Goal: Task Accomplishment & Management: Manage account settings

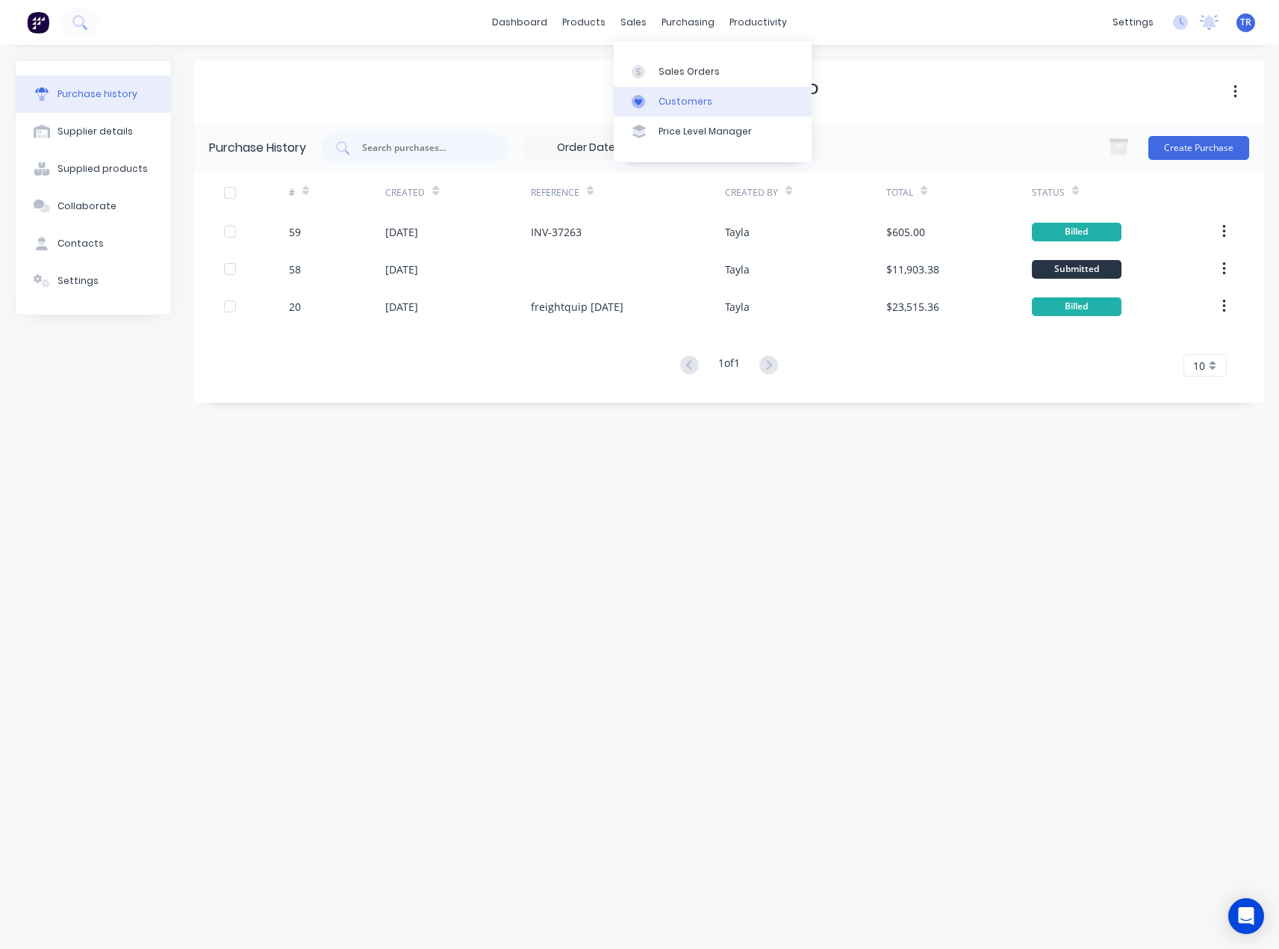
click at [679, 103] on div "Customers" at bounding box center [686, 101] width 54 height 13
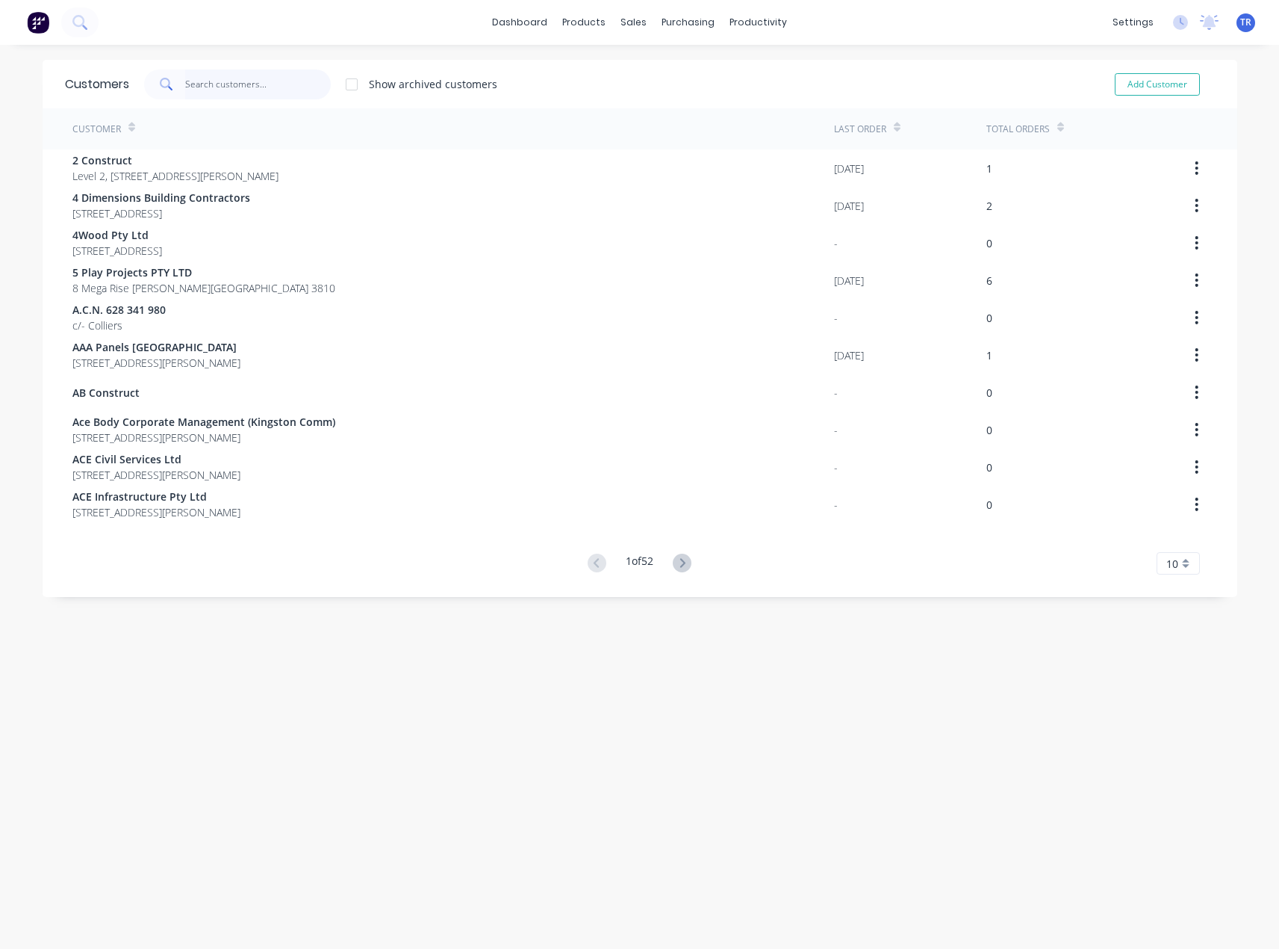
click at [299, 84] on input "text" at bounding box center [258, 84] width 146 height 30
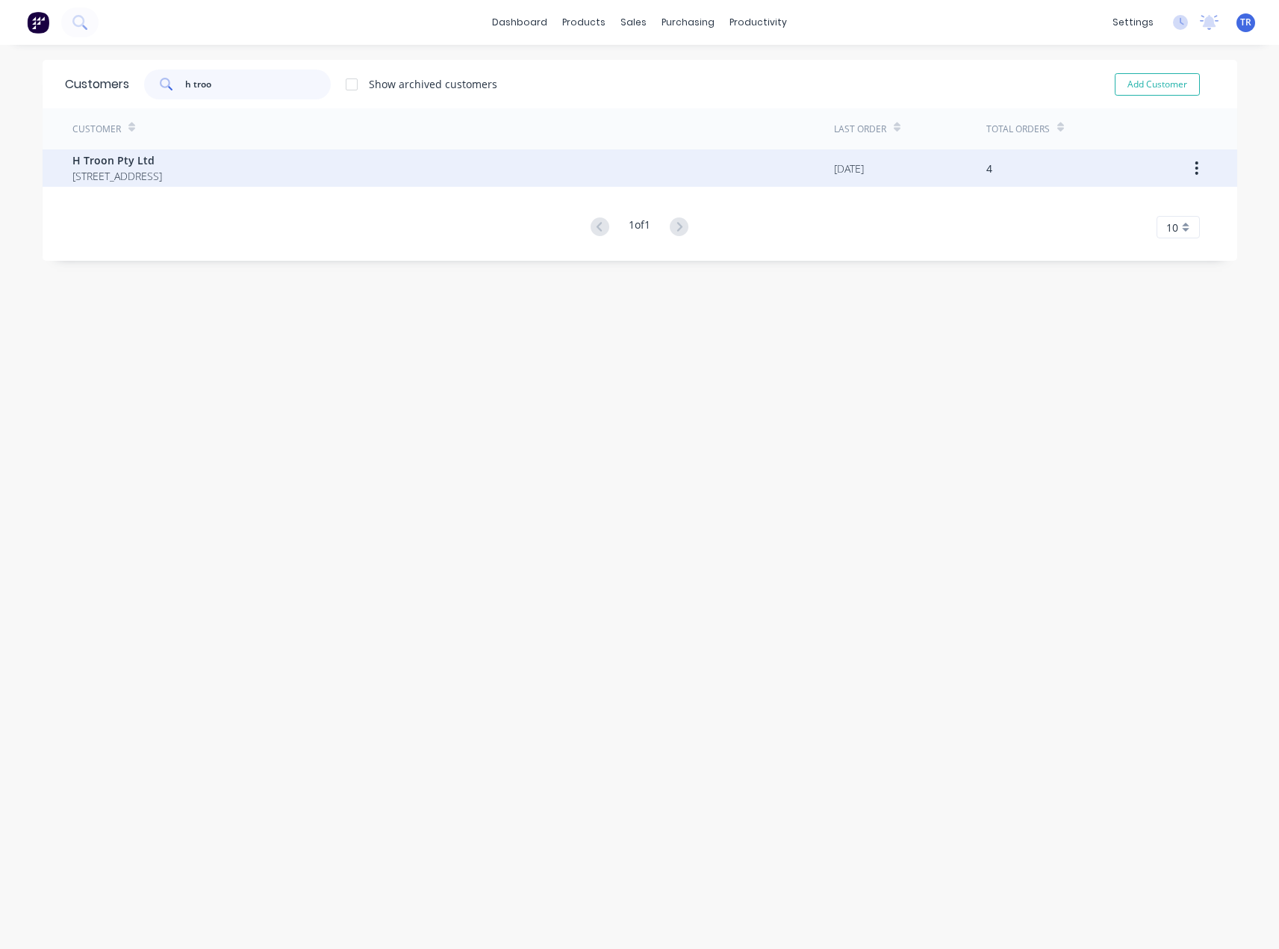
type input "h troo"
click at [228, 172] on div "H Troon Pty Ltd PO Box 84 WENDOUREE 3355" at bounding box center [453, 167] width 762 height 37
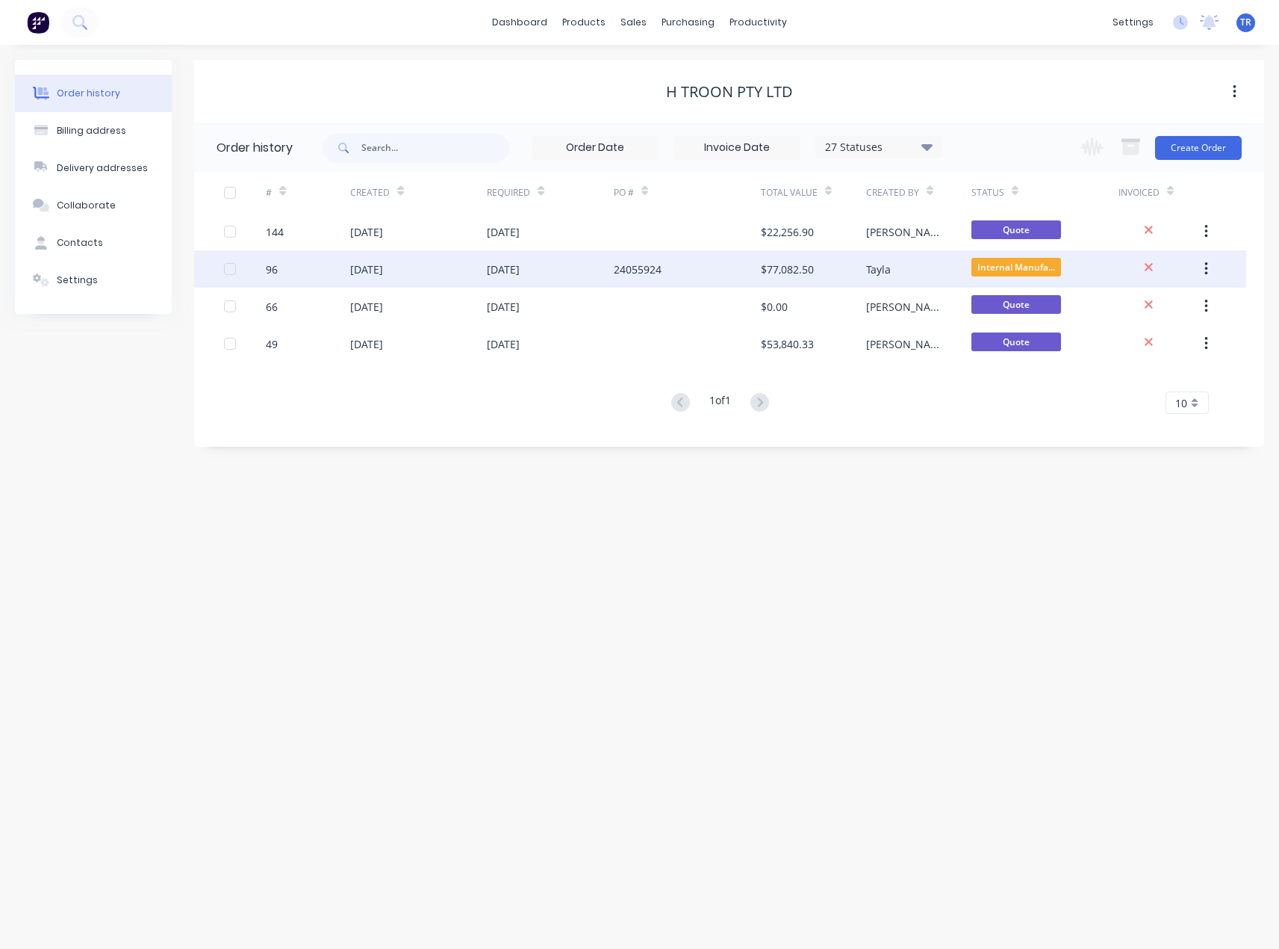
click at [462, 270] on div "14 Jul 2025" at bounding box center [418, 268] width 137 height 37
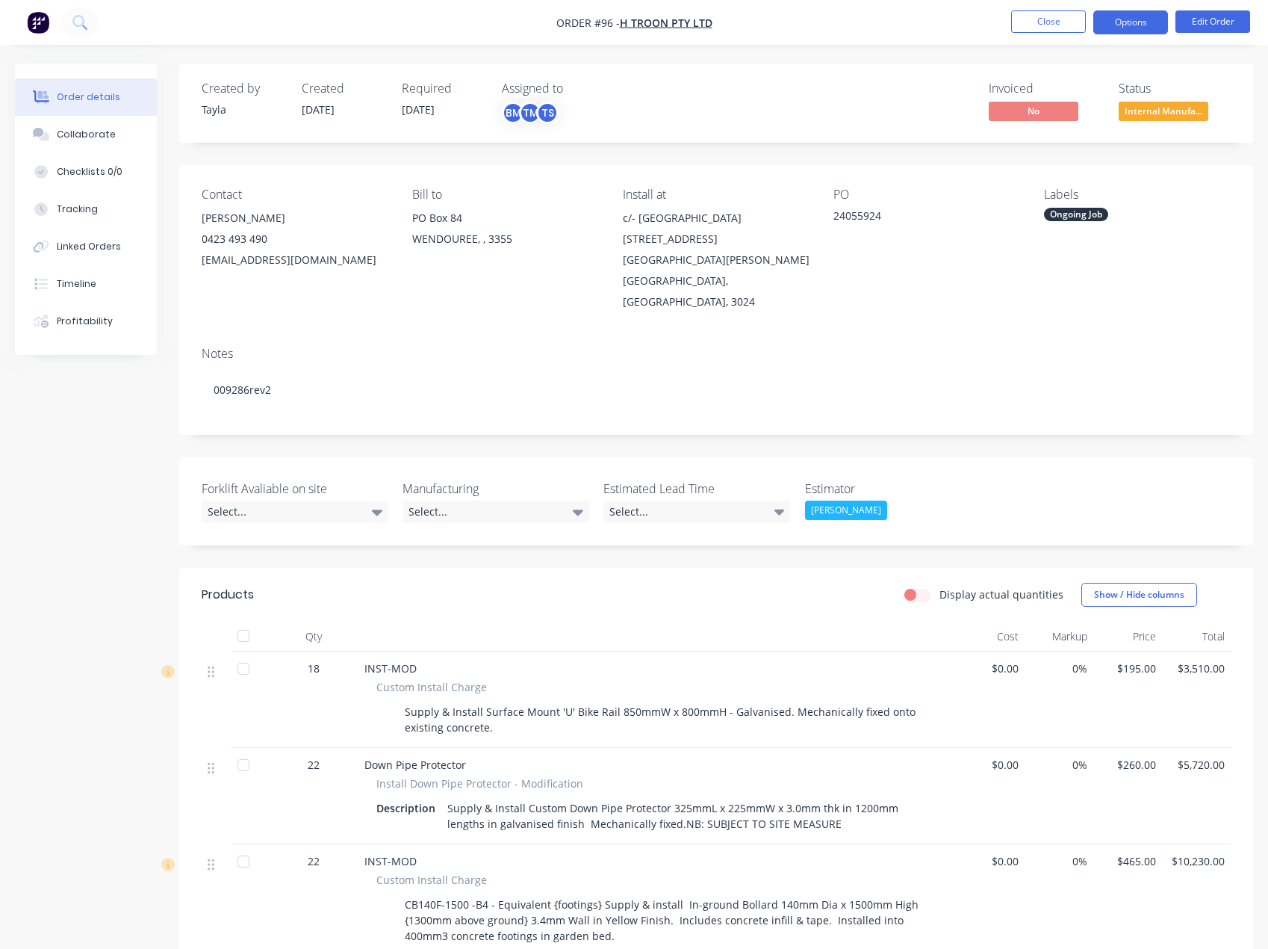
click at [1108, 30] on button "Options" at bounding box center [1130, 22] width 75 height 24
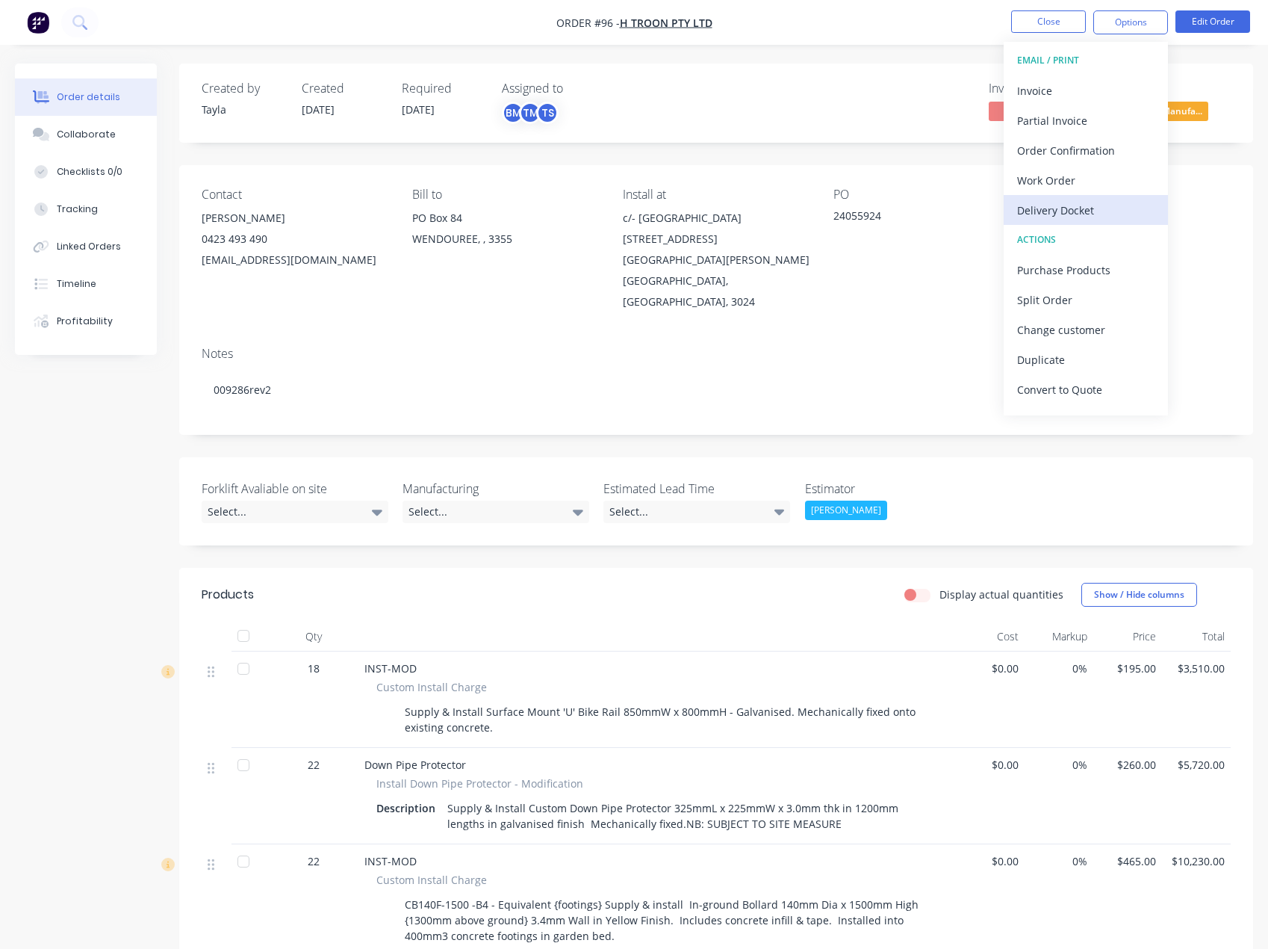
click at [1078, 201] on div "Delivery Docket" at bounding box center [1085, 210] width 137 height 22
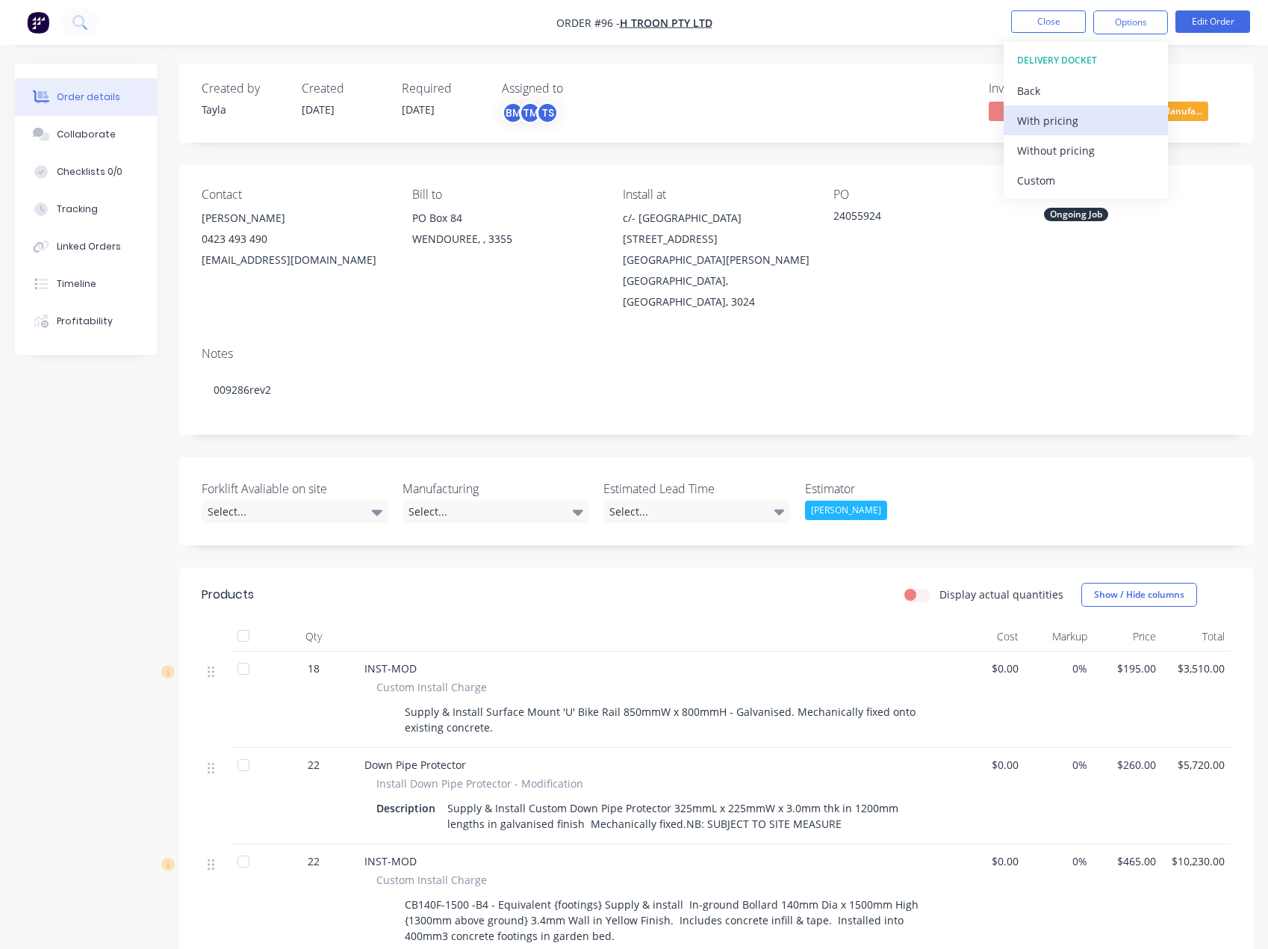
click at [1079, 131] on button "With pricing" at bounding box center [1086, 120] width 164 height 30
click at [545, 242] on div "WENDOUREE, , 3355" at bounding box center [505, 239] width 187 height 21
click at [81, 124] on button "Collaborate" at bounding box center [86, 134] width 142 height 37
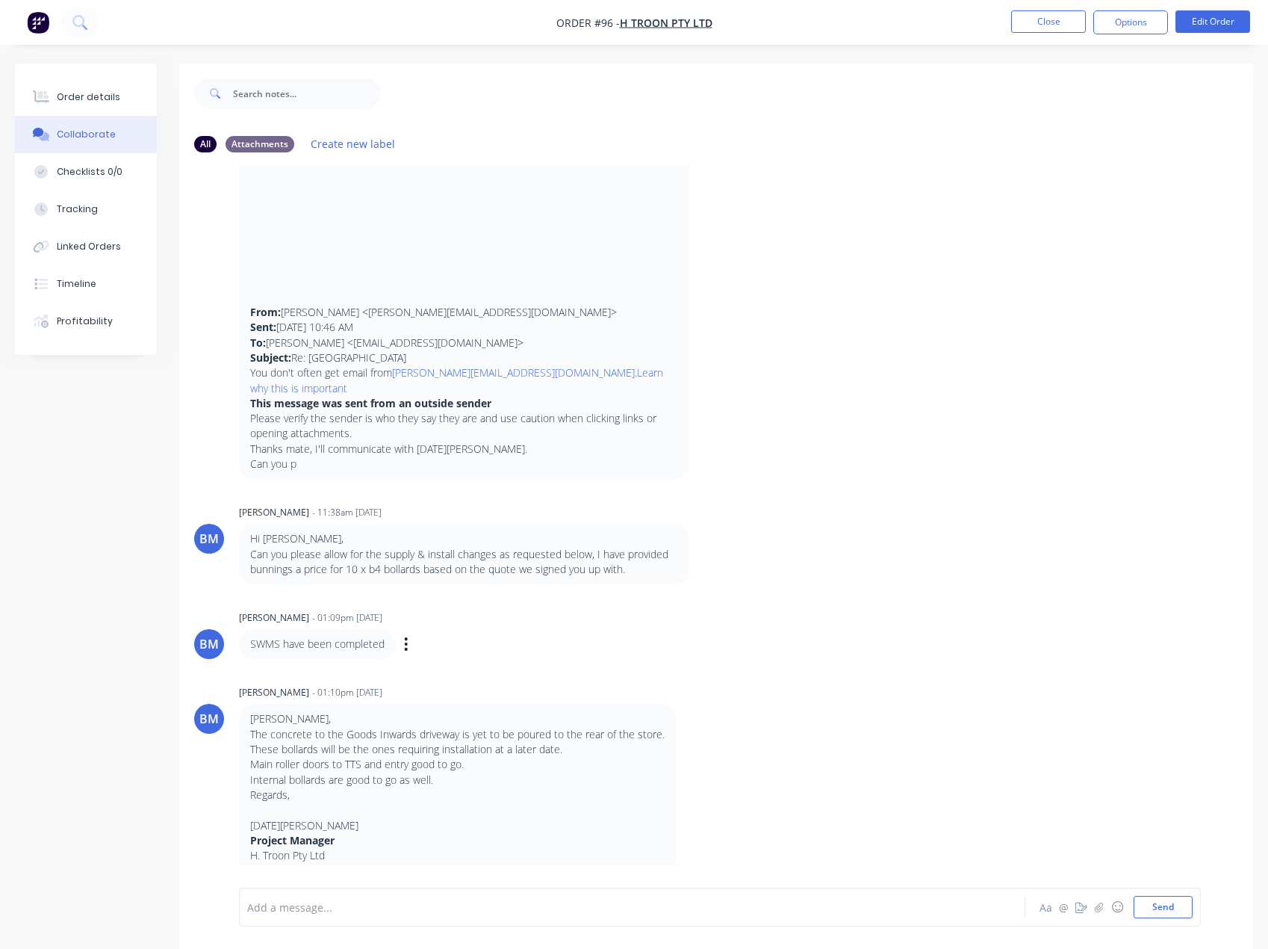
scroll to position [2235, 0]
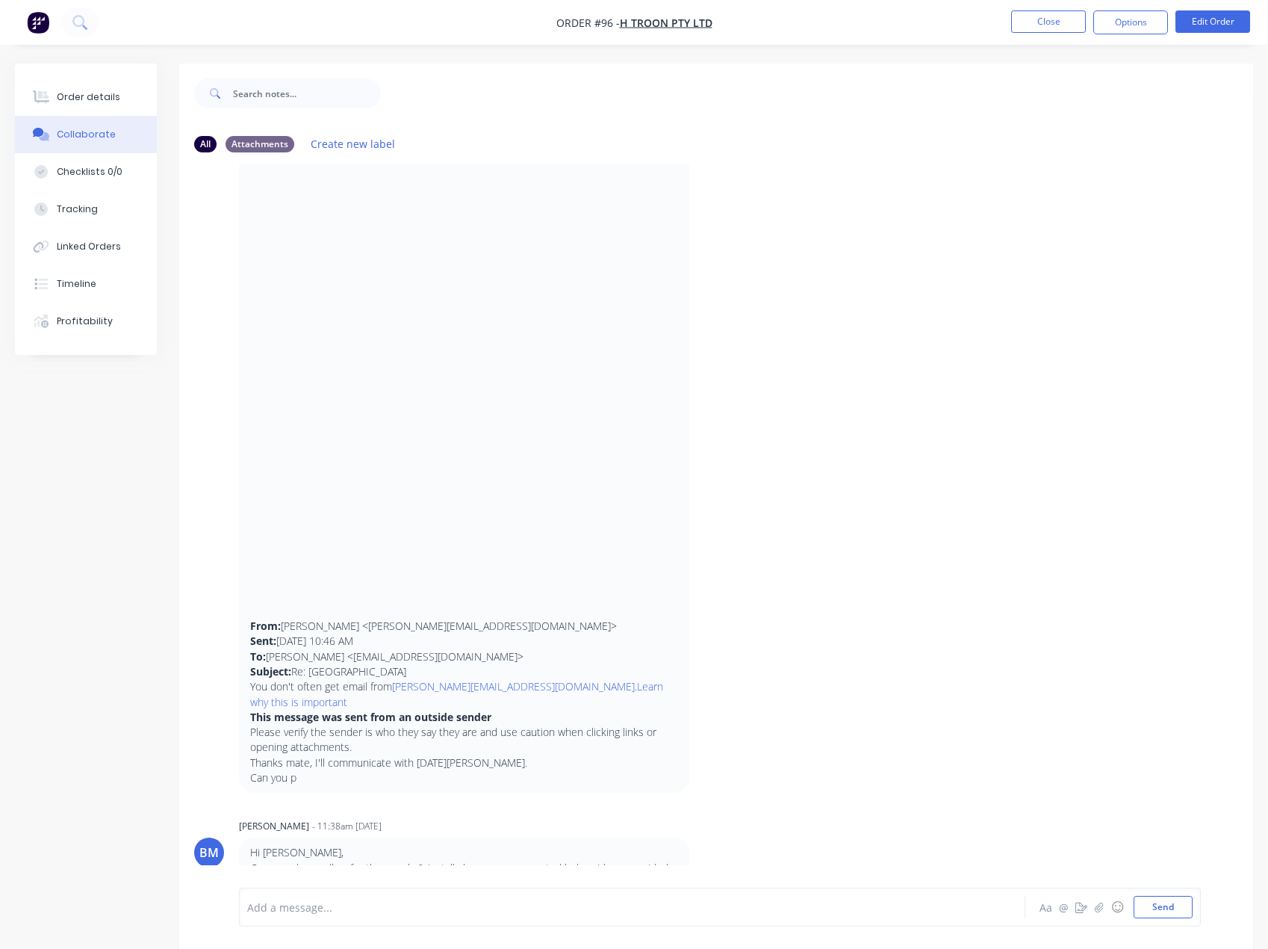
click at [111, 90] on button "Order details" at bounding box center [86, 96] width 142 height 37
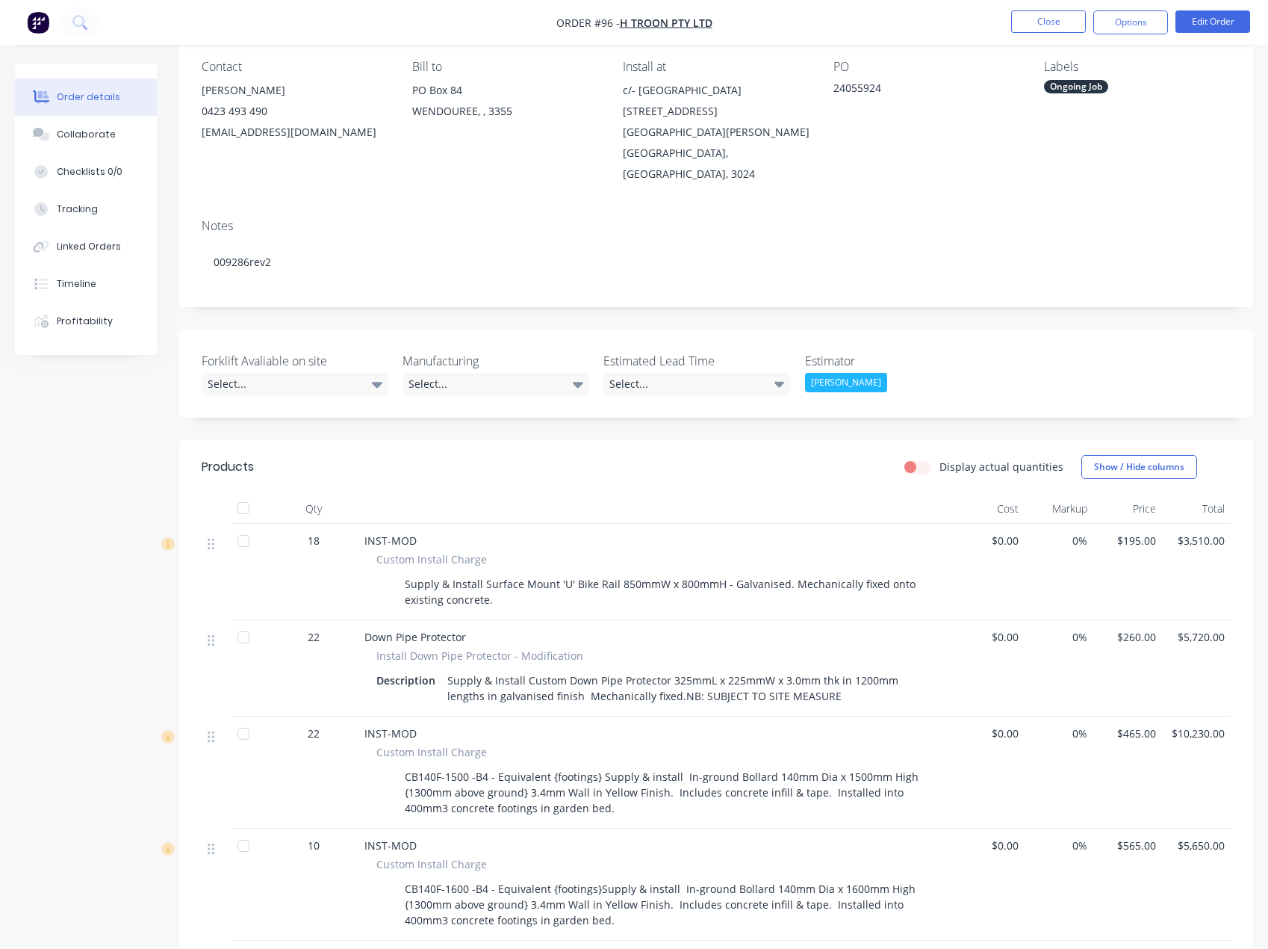
scroll to position [1120, 0]
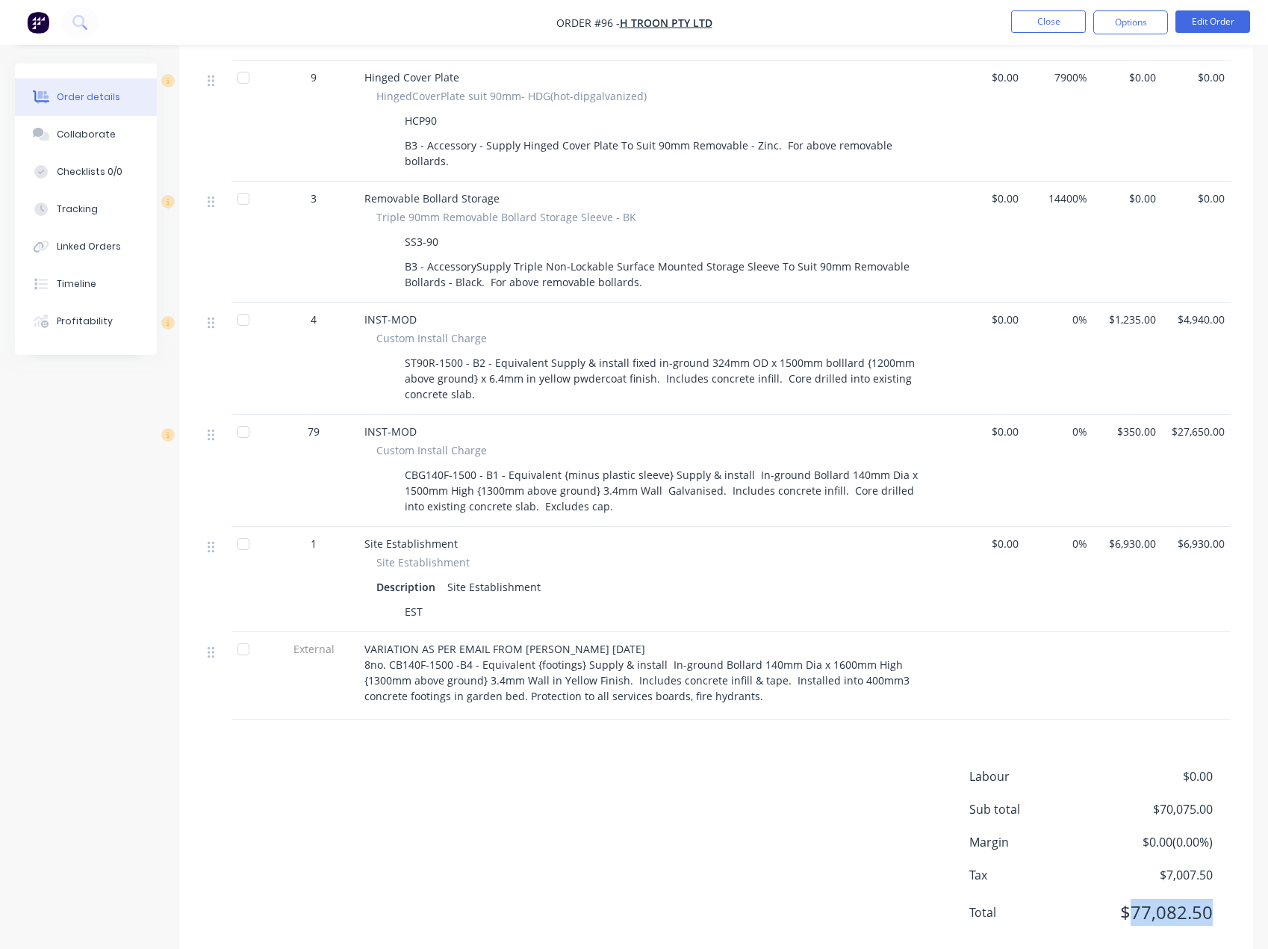
drag, startPoint x: 1135, startPoint y: 874, endPoint x: 1217, endPoint y: 872, distance: 82.2
click at [1222, 899] on div "Total $77,082.50" at bounding box center [1099, 912] width 261 height 27
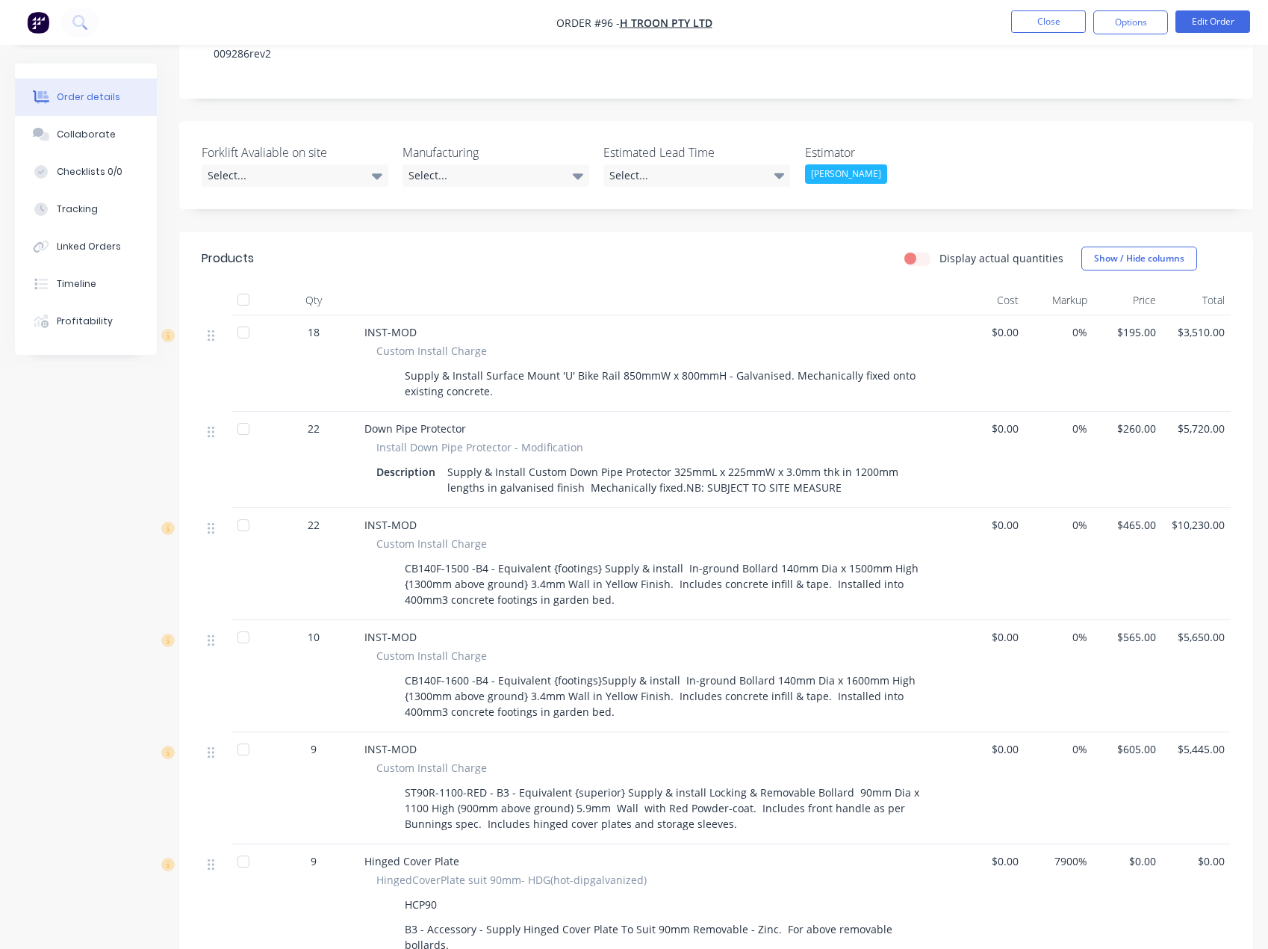
scroll to position [373, 0]
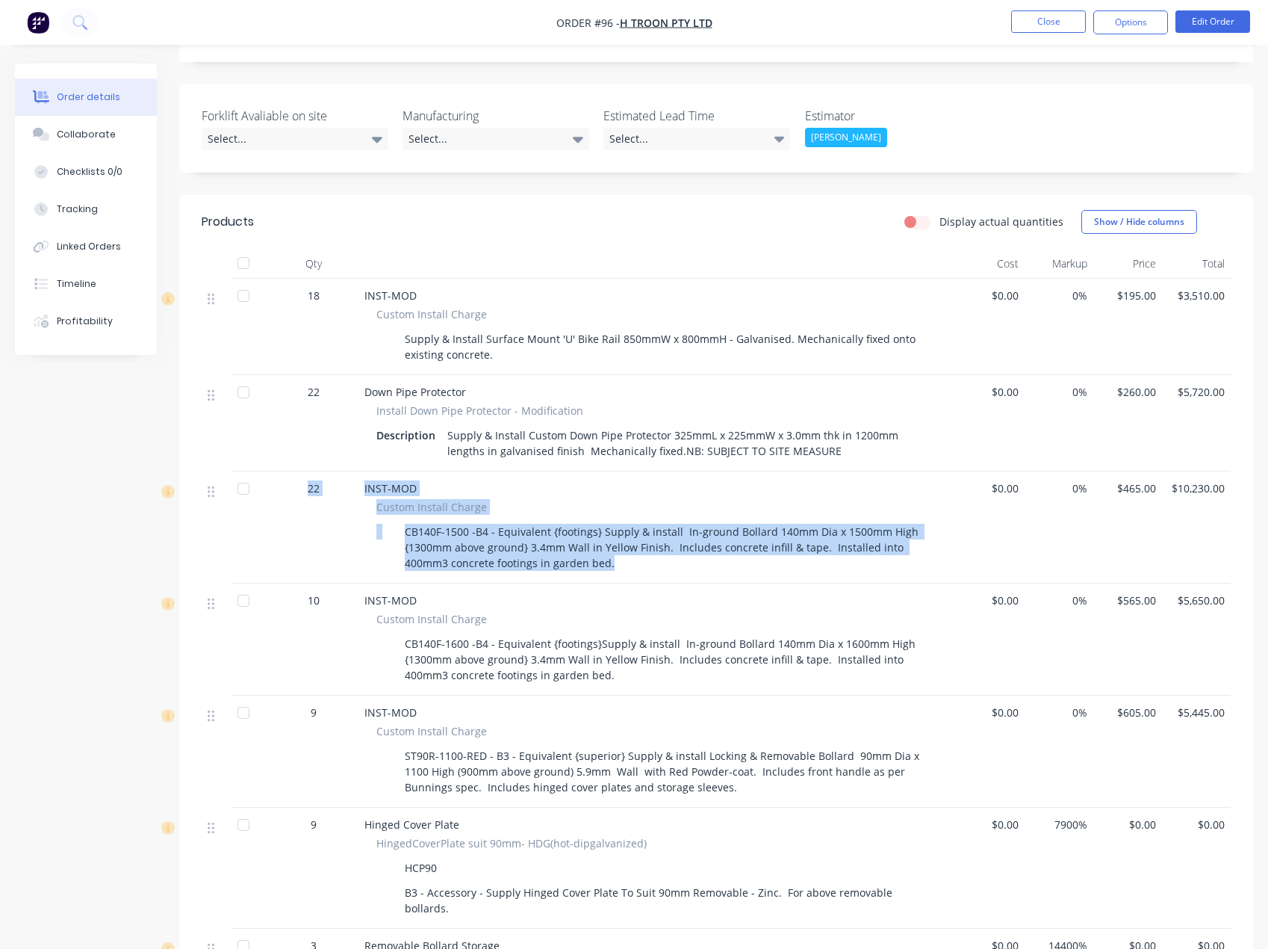
drag, startPoint x: 347, startPoint y: 477, endPoint x: 691, endPoint y: 541, distance: 349.5
click at [691, 541] on div "22 INST-MOD Custom Install Charge CB140F-1500 -B4 - Equivalent {footings} Suppl…" at bounding box center [716, 527] width 1029 height 112
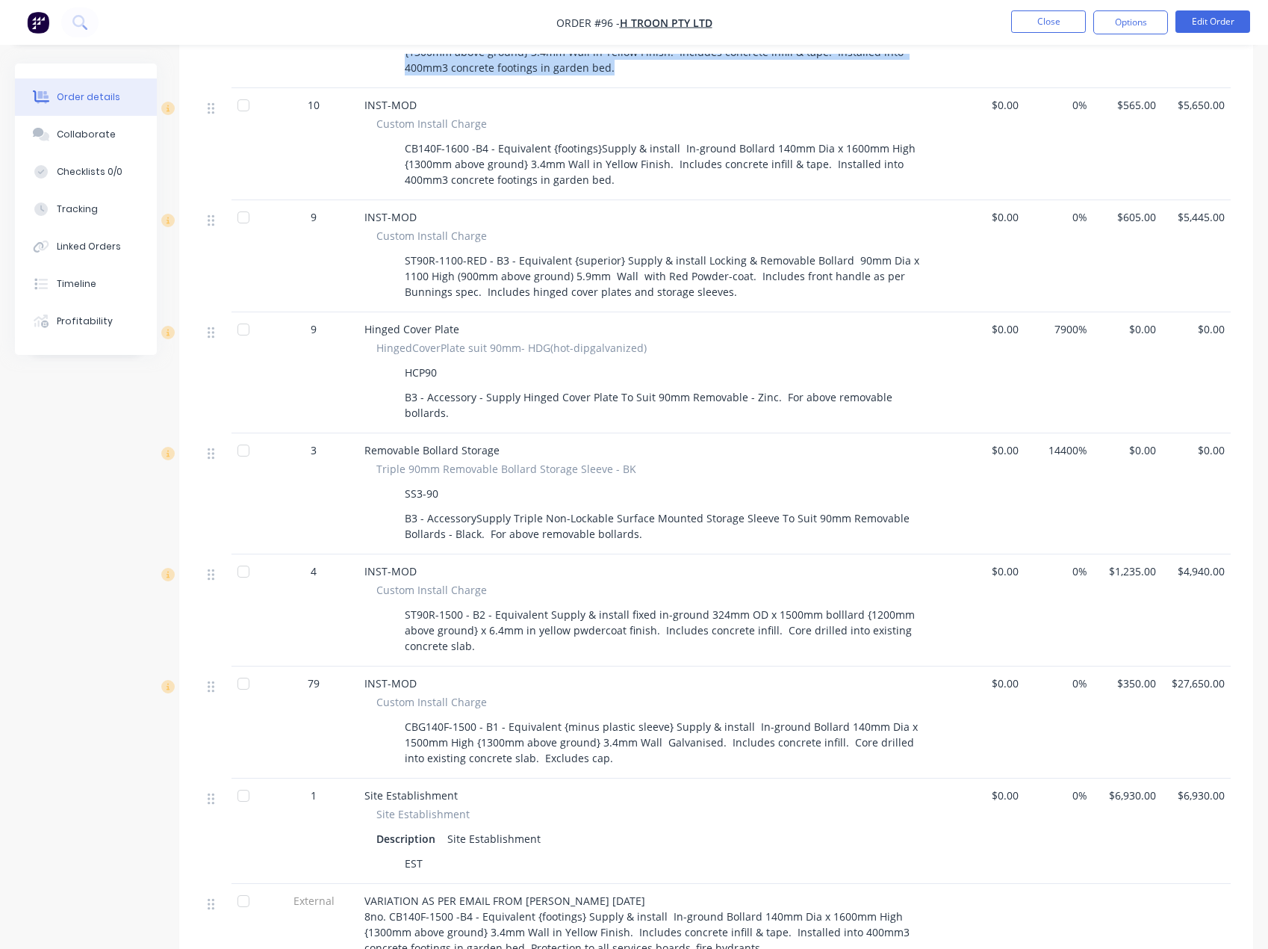
scroll to position [970, 0]
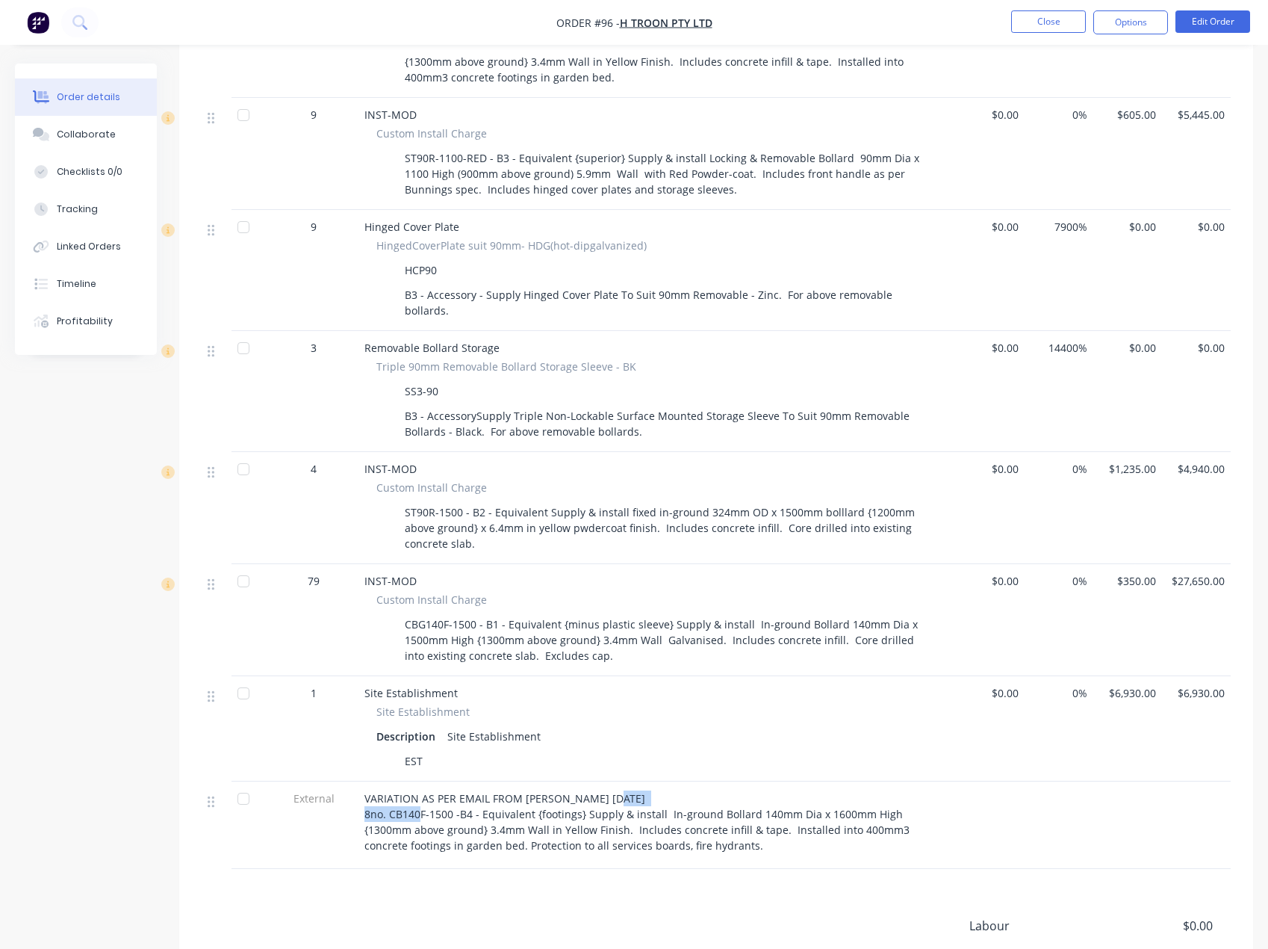
drag, startPoint x: 616, startPoint y: 760, endPoint x: 716, endPoint y: 759, distance: 99.3
click at [716, 790] on div "VARIATION AS PER EMAIL FROM BAILEY H-TROON AUGUST 1ST, 2025 8no. CB140F-1500 -B…" at bounding box center [657, 821] width 586 height 63
drag, startPoint x: 381, startPoint y: 777, endPoint x: 485, endPoint y: 781, distance: 104.7
click at [485, 791] on span "VARIATION AS PER EMAIL FROM BAILEY H-TROON AUGUST 1ST, 2025 8no. CB140F-1500 -B…" at bounding box center [638, 821] width 548 height 61
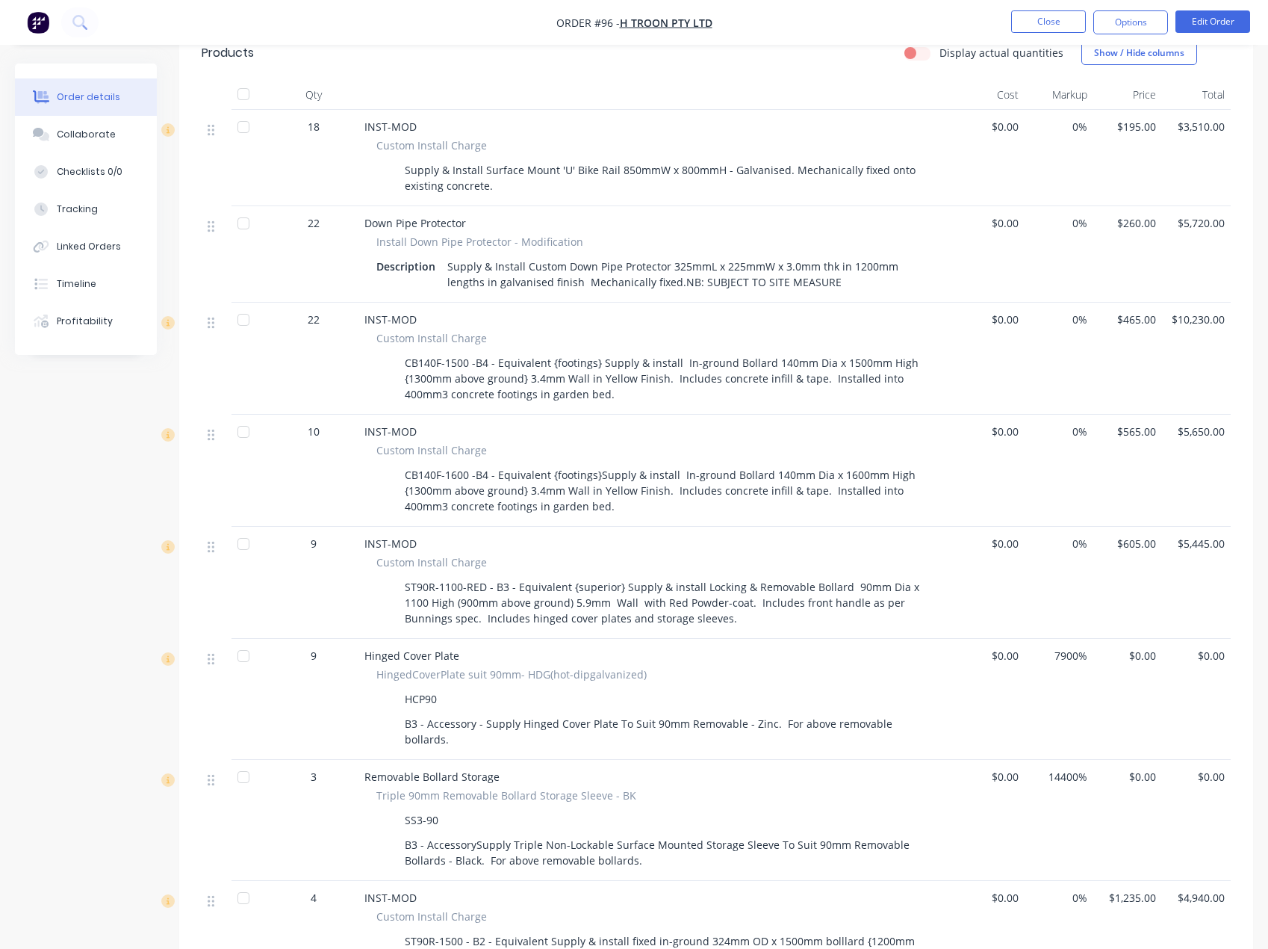
scroll to position [522, 0]
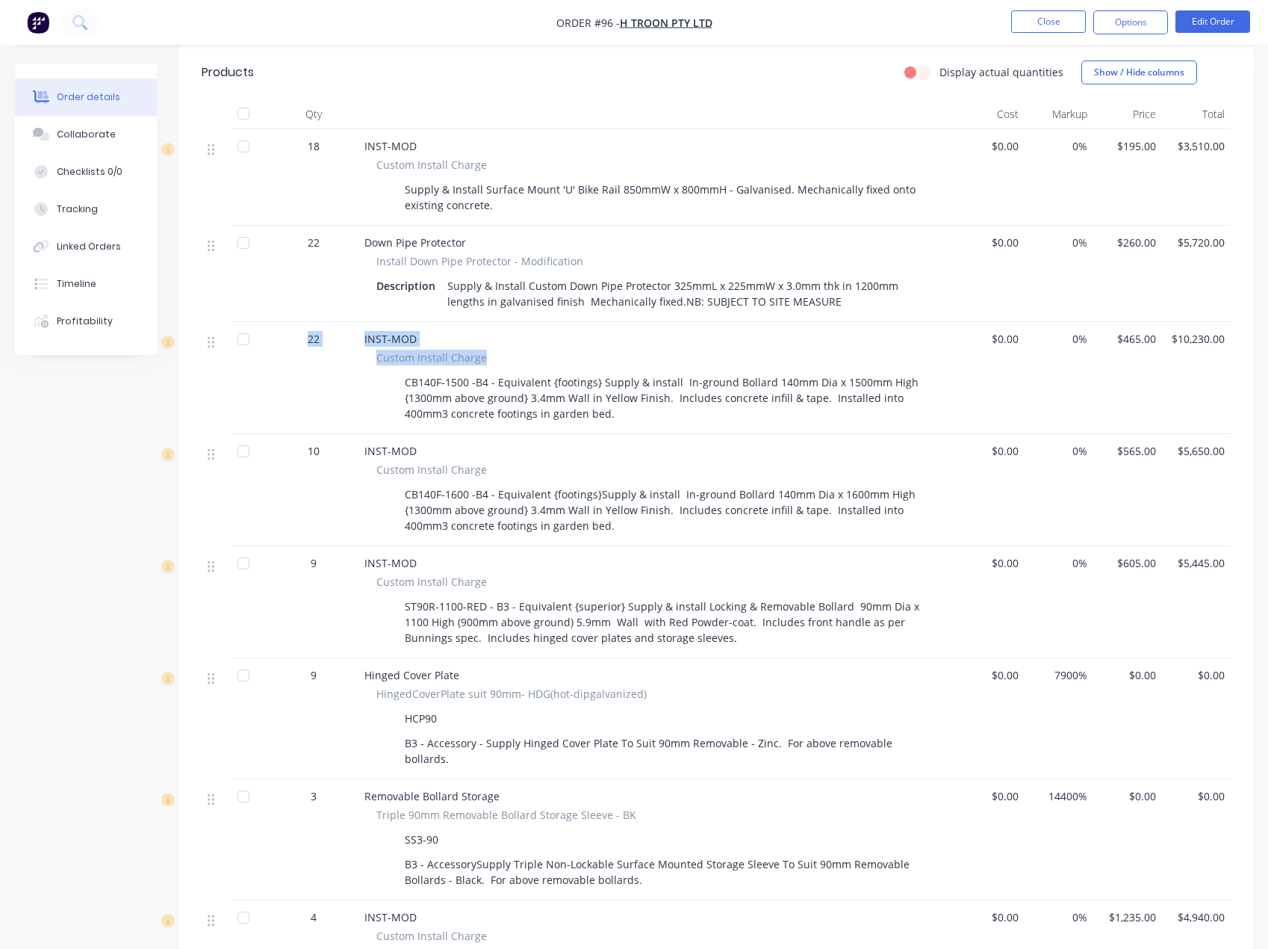
drag, startPoint x: 303, startPoint y: 317, endPoint x: 524, endPoint y: 338, distance: 221.3
click at [524, 338] on div "22 INST-MOD Custom Install Charge CB140F-1500 -B4 - Equivalent {footings} Suppl…" at bounding box center [716, 378] width 1029 height 112
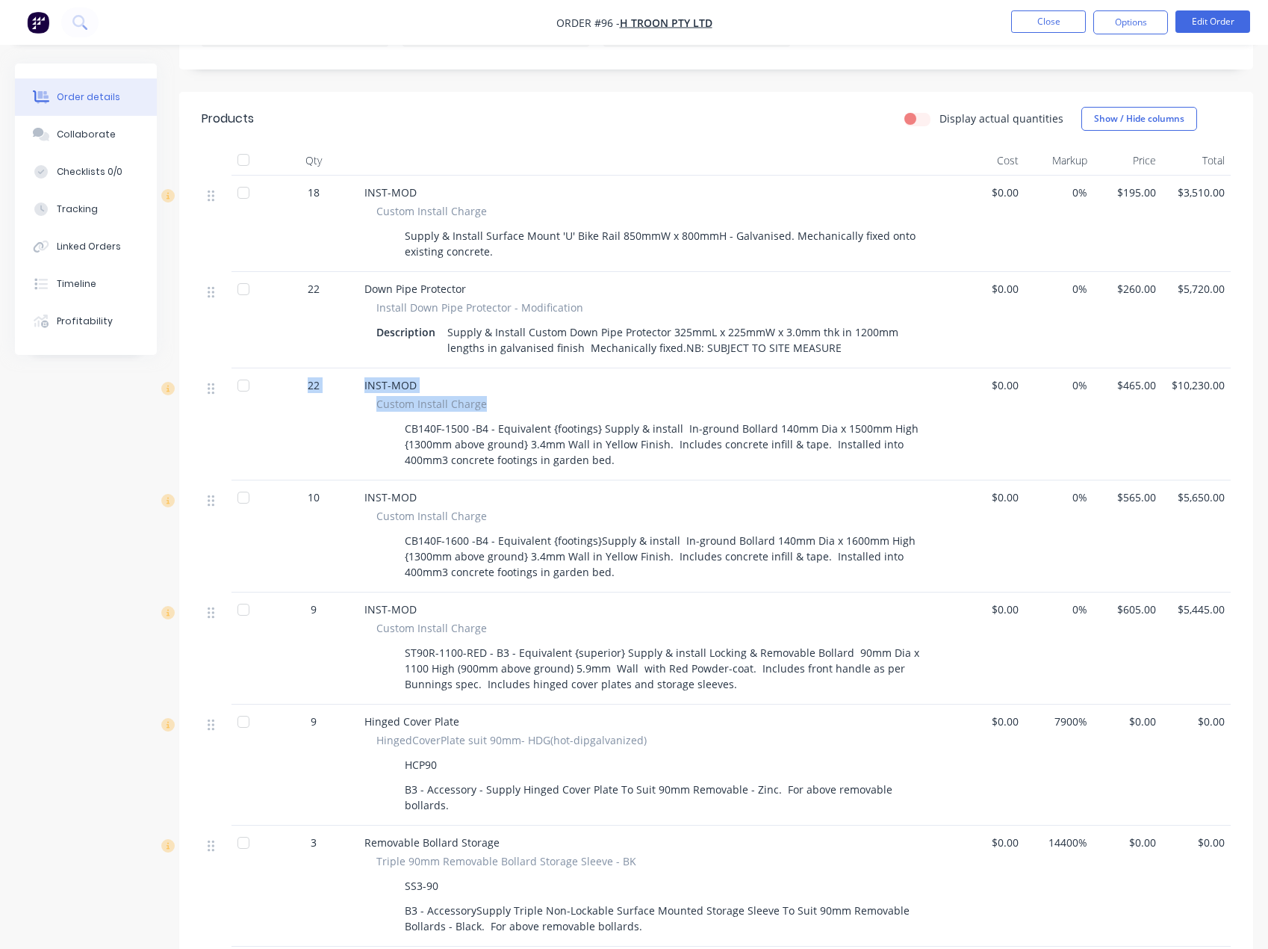
scroll to position [447, 0]
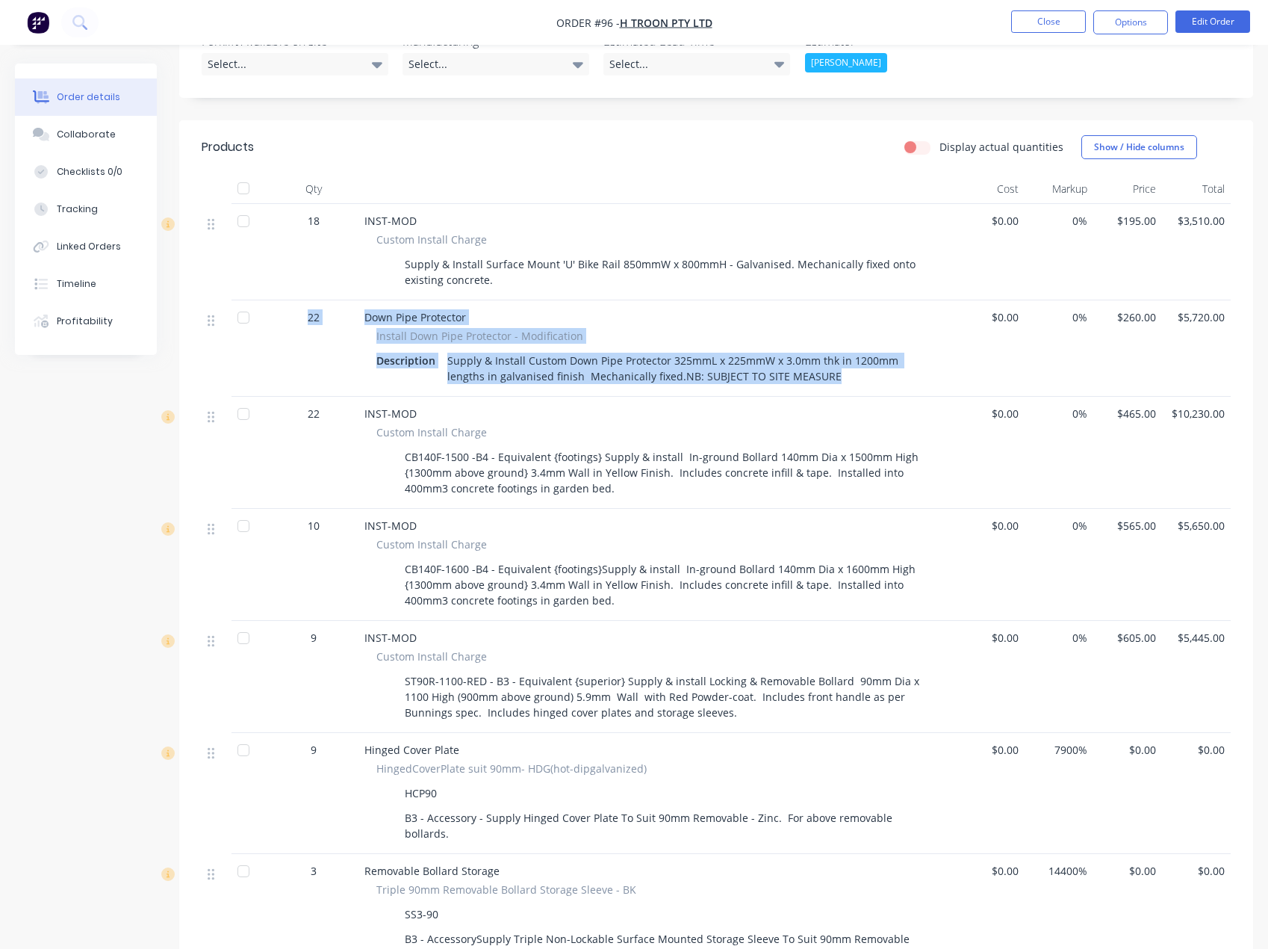
drag, startPoint x: 285, startPoint y: 296, endPoint x: 891, endPoint y: 358, distance: 608.9
click at [891, 358] on div "22 Down Pipe Protector Install Down Pipe Protector - Modification Description S…" at bounding box center [716, 348] width 1029 height 96
click at [401, 350] on div "Description" at bounding box center [408, 361] width 65 height 22
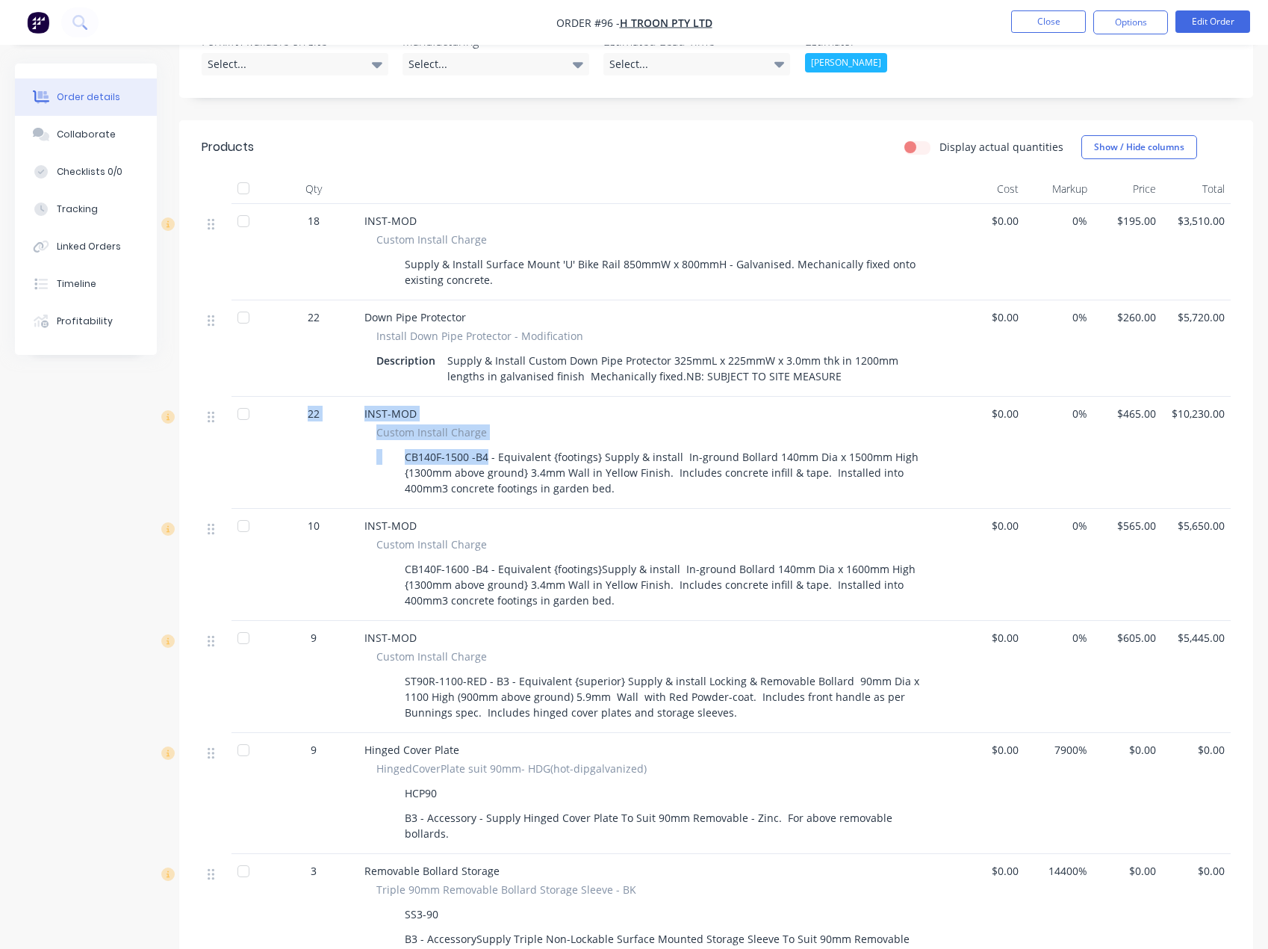
drag, startPoint x: 302, startPoint y: 394, endPoint x: 486, endPoint y: 423, distance: 186.0
click at [486, 423] on div "22 INST-MOD Custom Install Charge CB140F-1500 -B4 - Equivalent {footings} Suppl…" at bounding box center [716, 453] width 1029 height 112
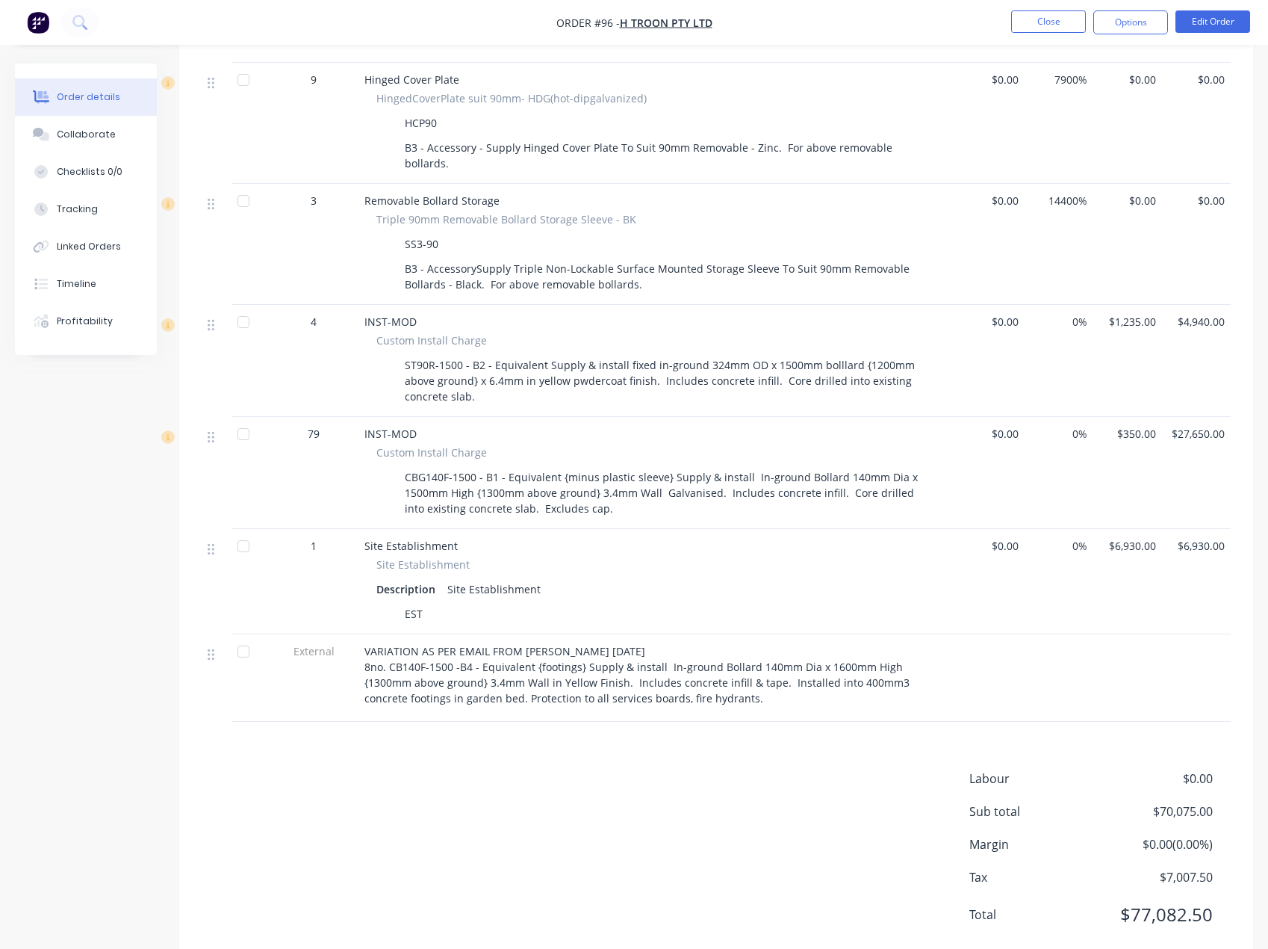
scroll to position [1120, 0]
click at [1097, 22] on button "Options" at bounding box center [1130, 22] width 75 height 24
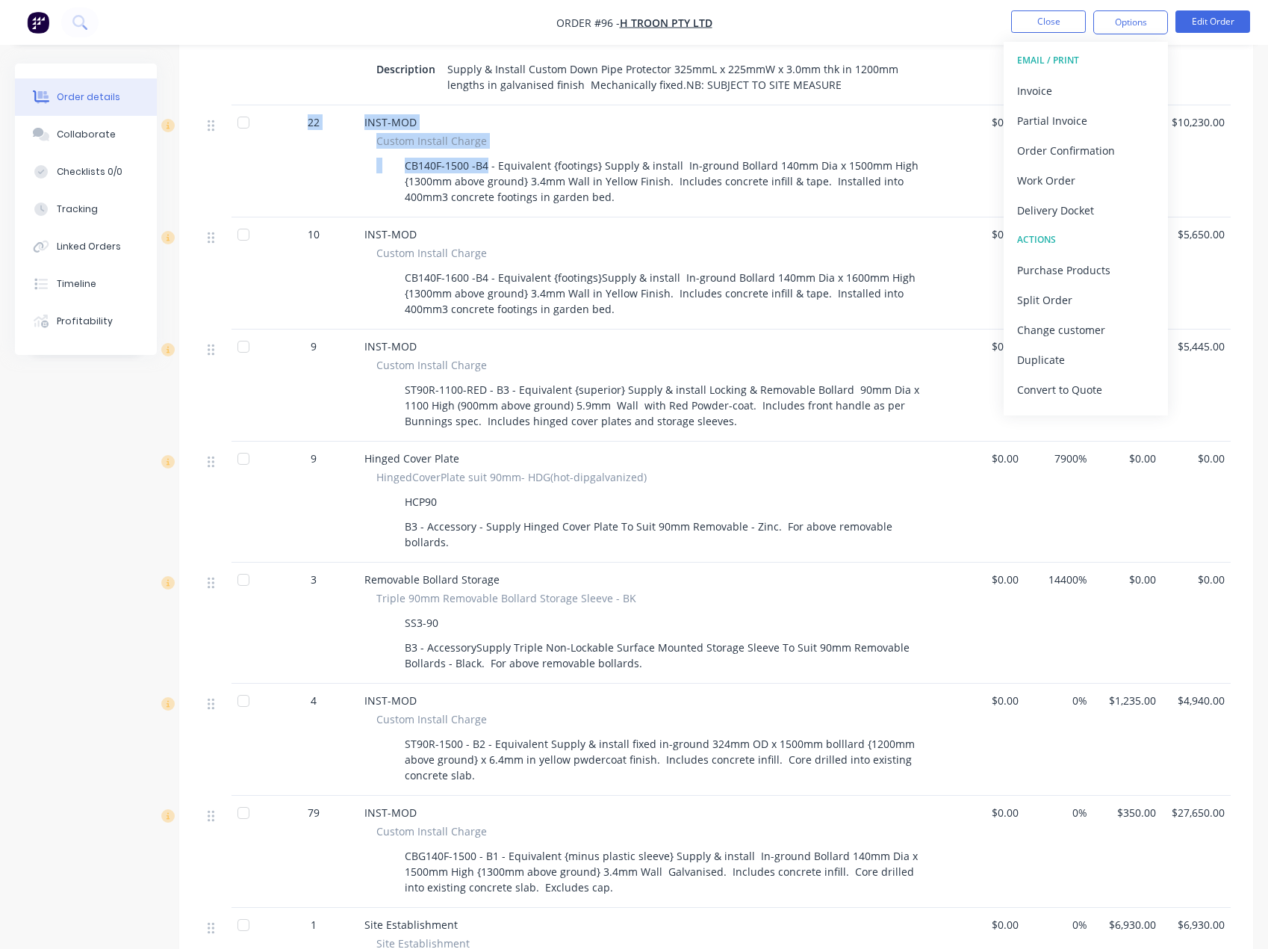
scroll to position [671, 0]
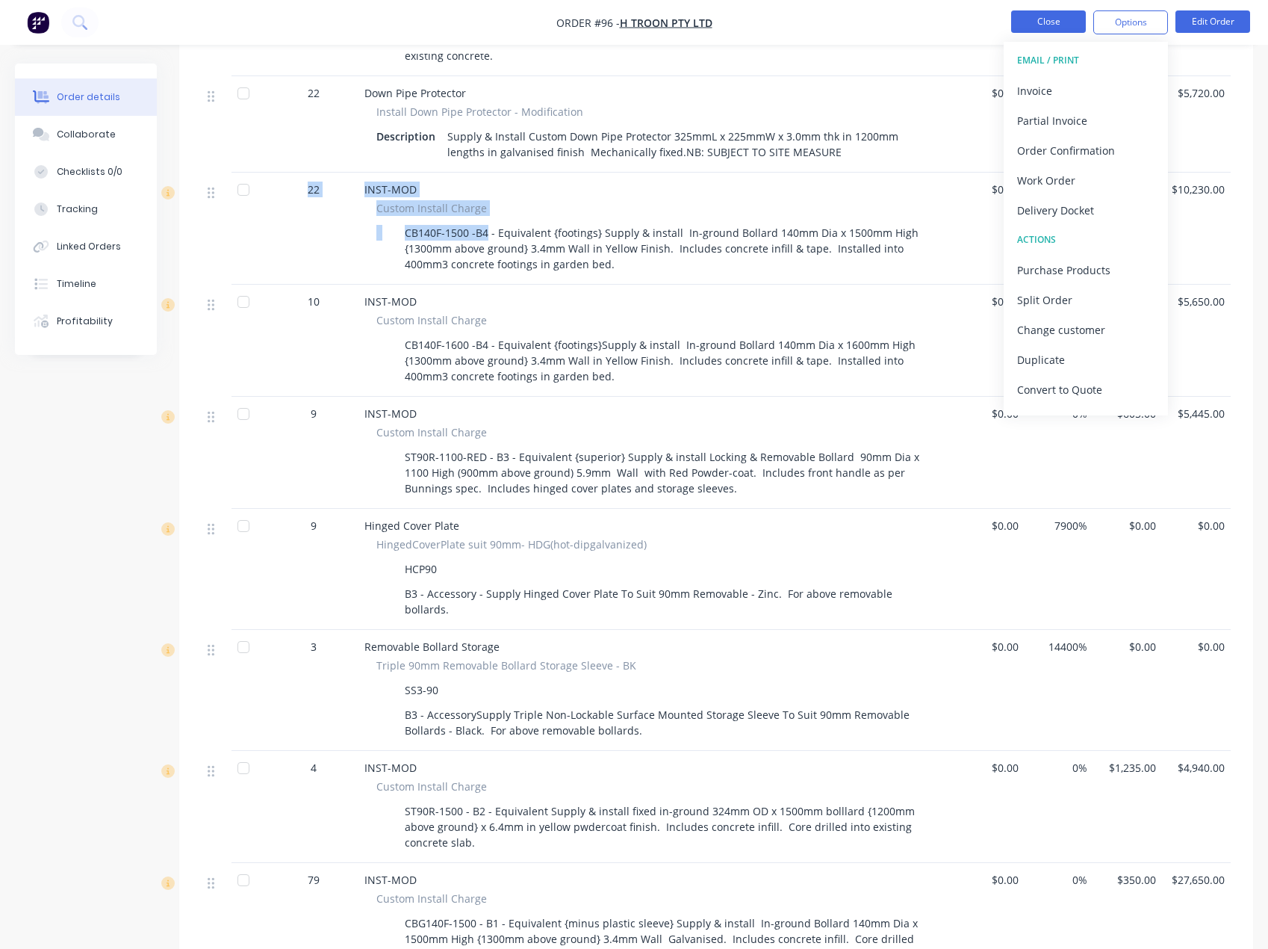
click at [1046, 23] on button "Close" at bounding box center [1048, 21] width 75 height 22
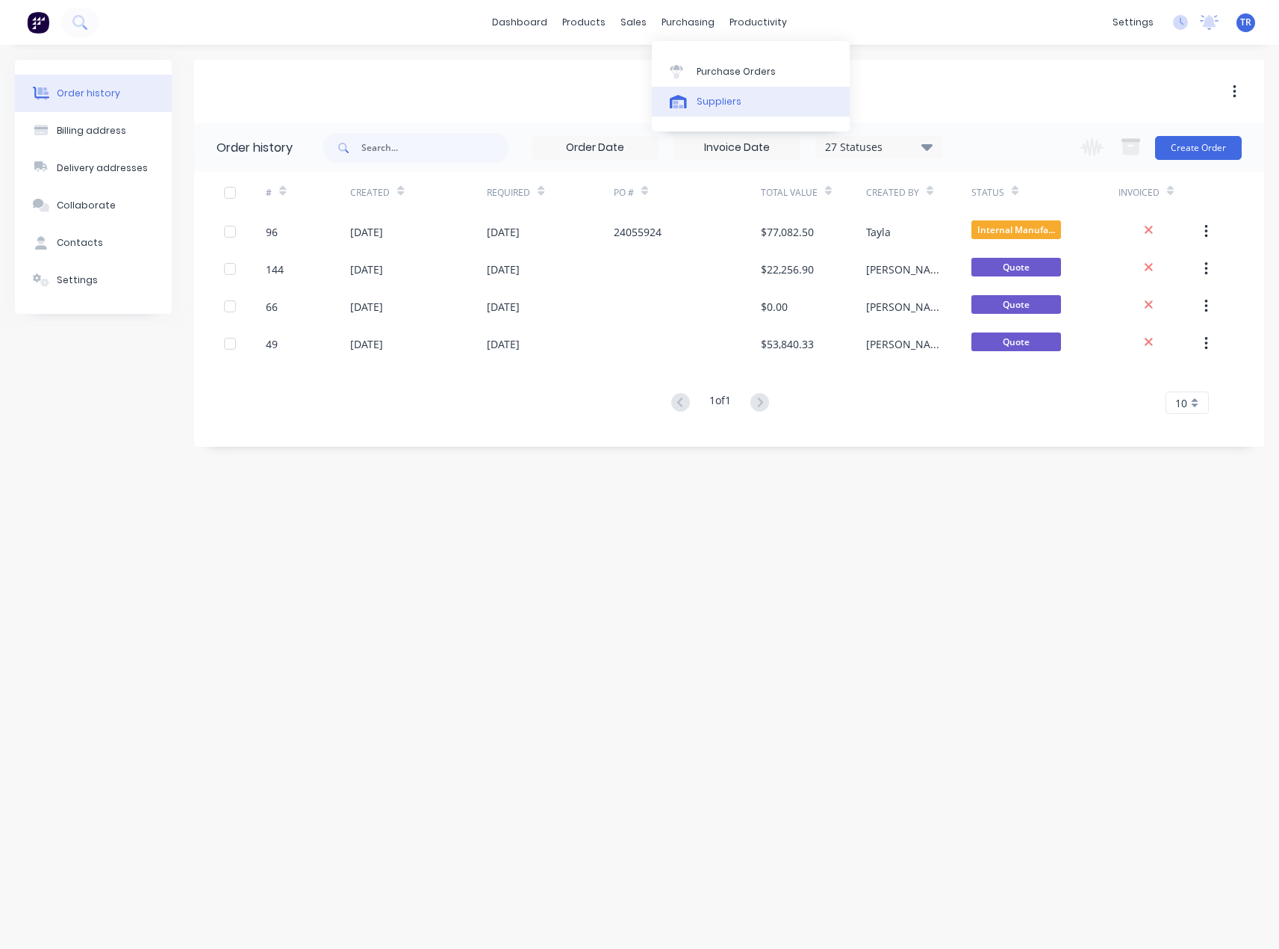
click at [719, 113] on link "Suppliers" at bounding box center [751, 102] width 198 height 30
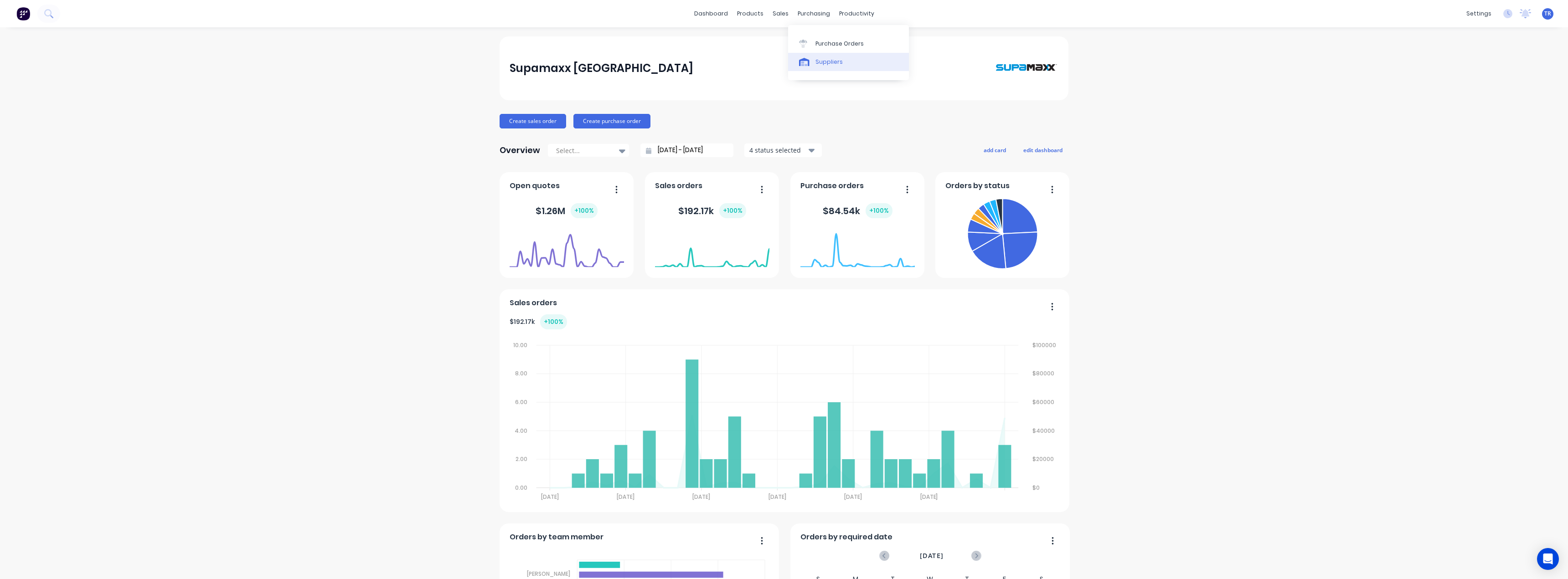
click at [813, 64] on link "Suppliers" at bounding box center [848, 62] width 121 height 18
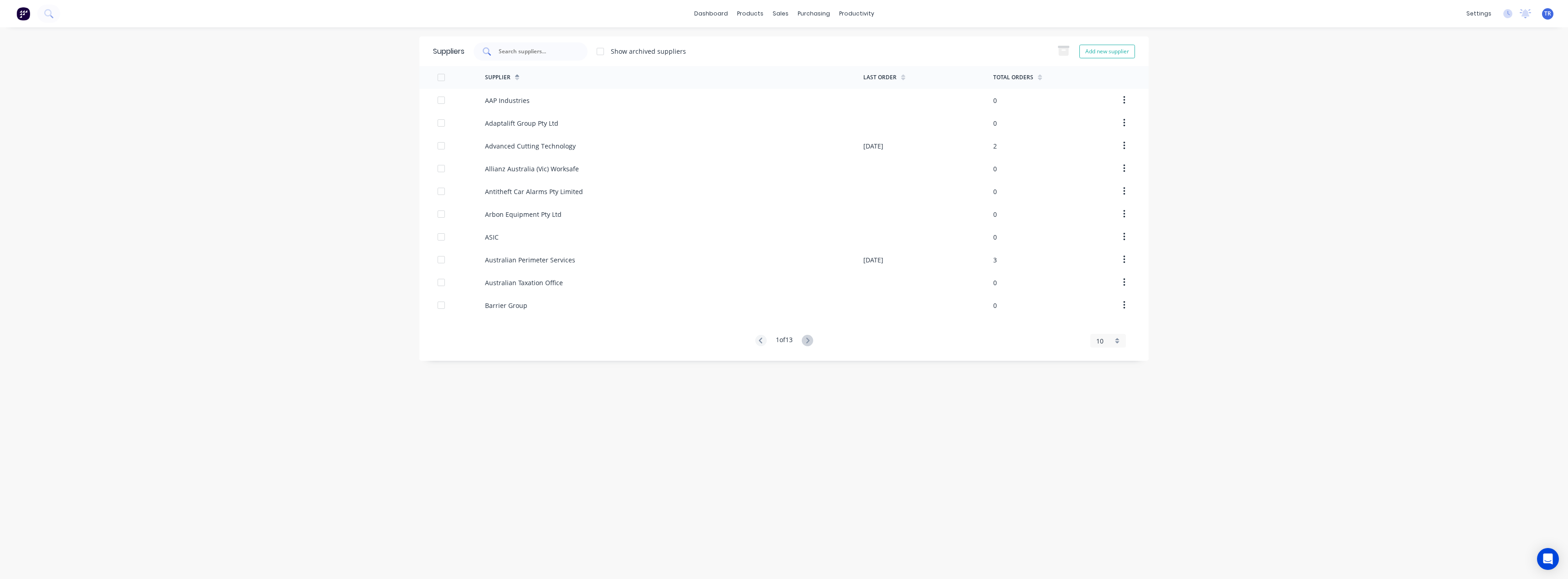
click at [533, 44] on div at bounding box center [530, 51] width 114 height 18
type input "instacoat"
click at [559, 103] on div "InstaCoat Powder Coating Pty Ltd" at bounding box center [535, 101] width 101 height 10
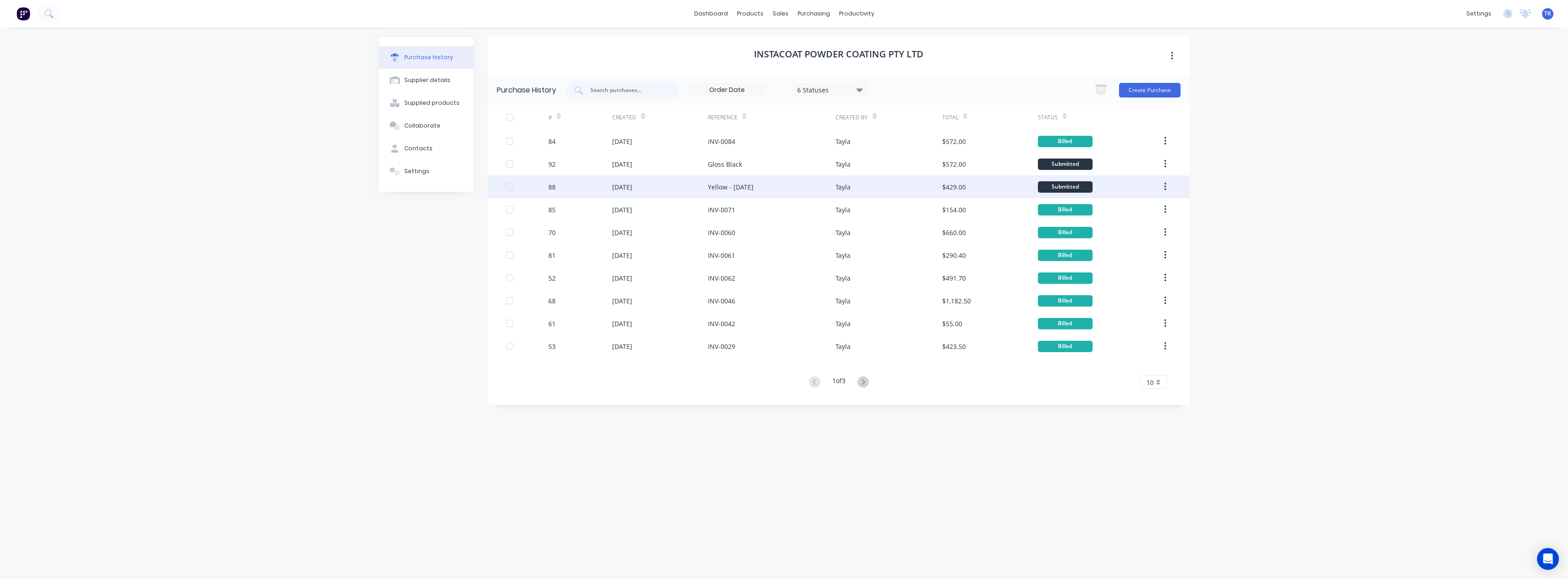
click at [983, 183] on div "$429.00" at bounding box center [990, 187] width 96 height 23
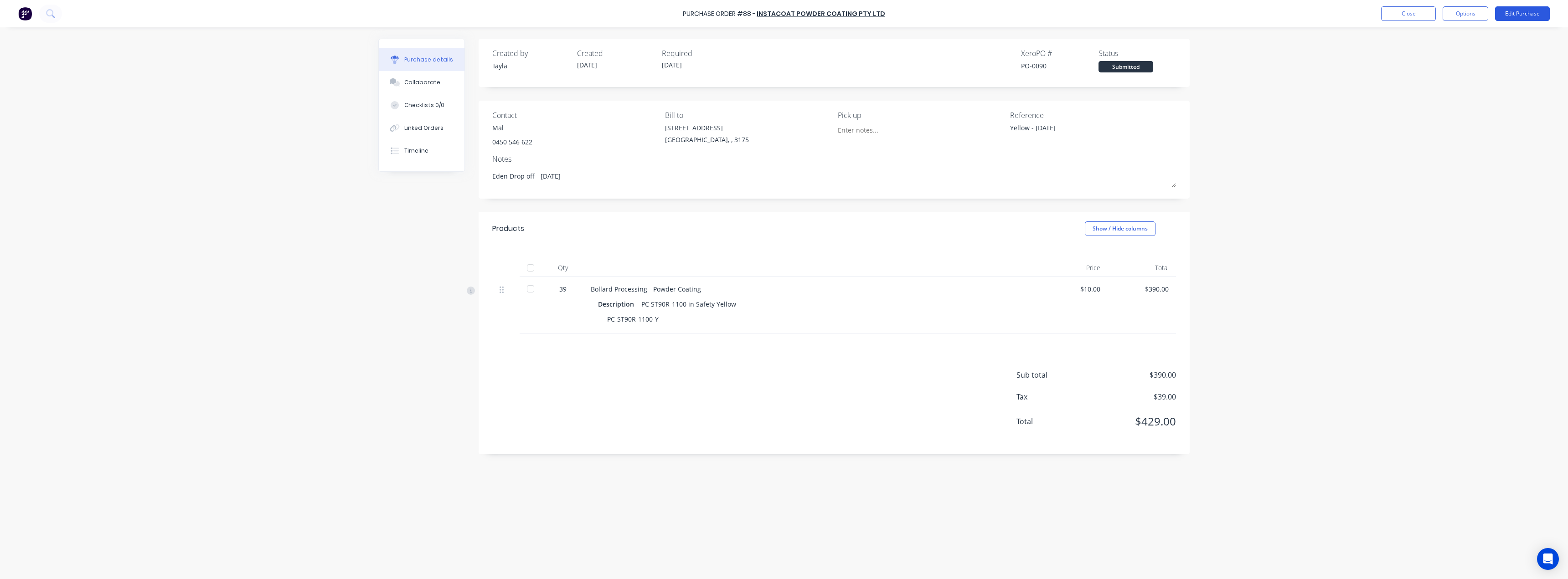
click at [1541, 13] on button "Edit Purchase" at bounding box center [1523, 13] width 55 height 15
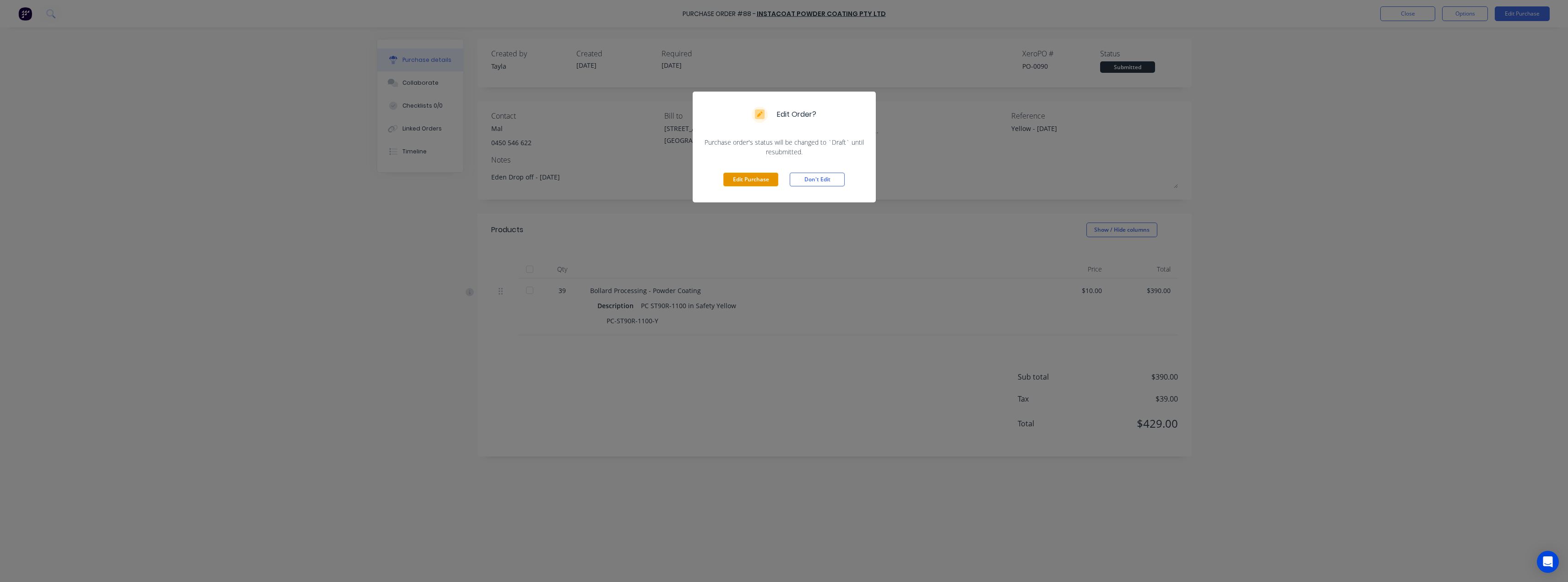
click at [746, 182] on button "Edit Purchase" at bounding box center [751, 180] width 55 height 13
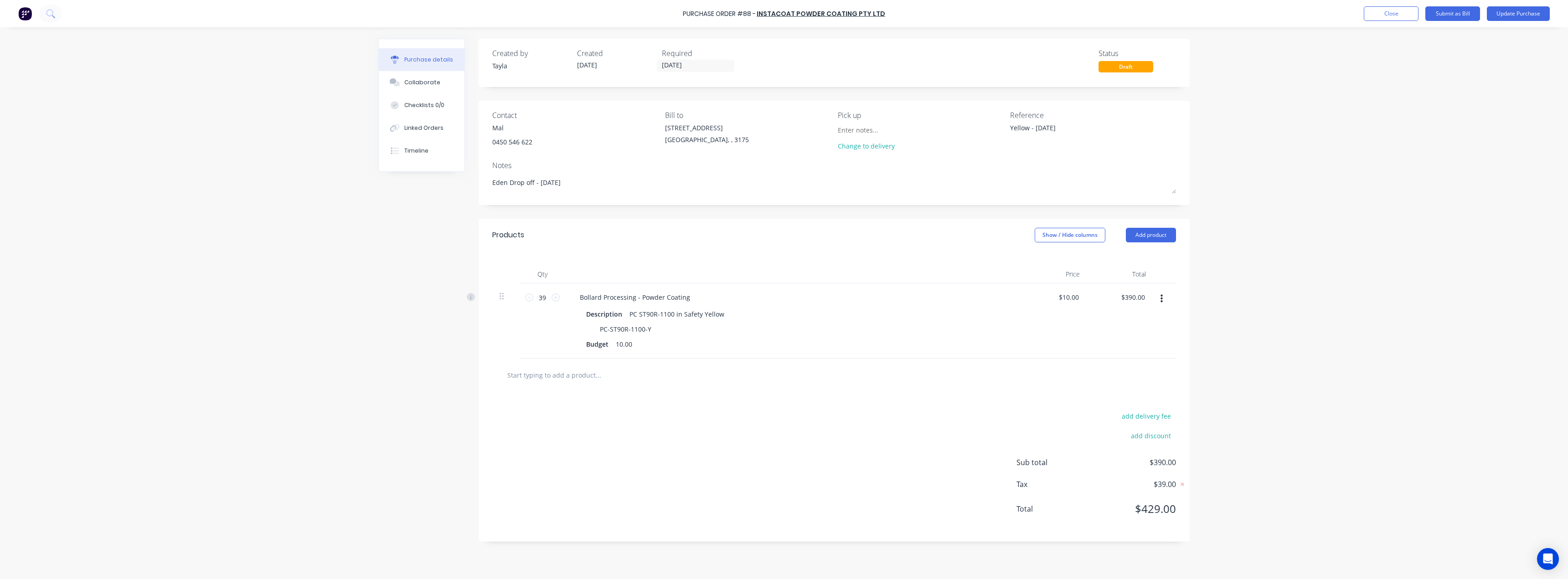
type textarea "x"
drag, startPoint x: 1088, startPoint y: 131, endPoint x: 790, endPoint y: 146, distance: 298.4
click at [790, 146] on div "Contact Mal 0450 546 622 Bill to 37 Marni St Dandenong South, , 3175 Pick up Ch…" at bounding box center [834, 132] width 684 height 46
paste textarea "INV-008"
type textarea "x"
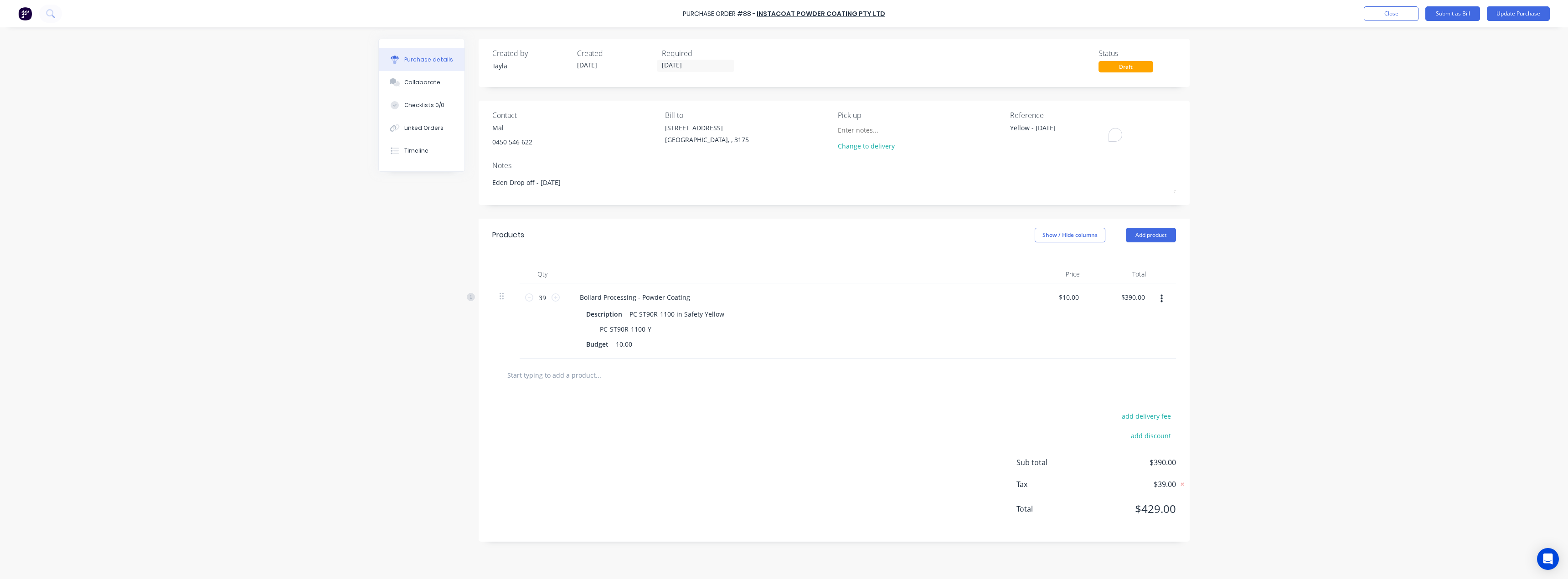
type textarea "INV-0085"
type textarea "x"
type textarea "INV-0085"
type textarea "x"
type textarea "INV-0085"
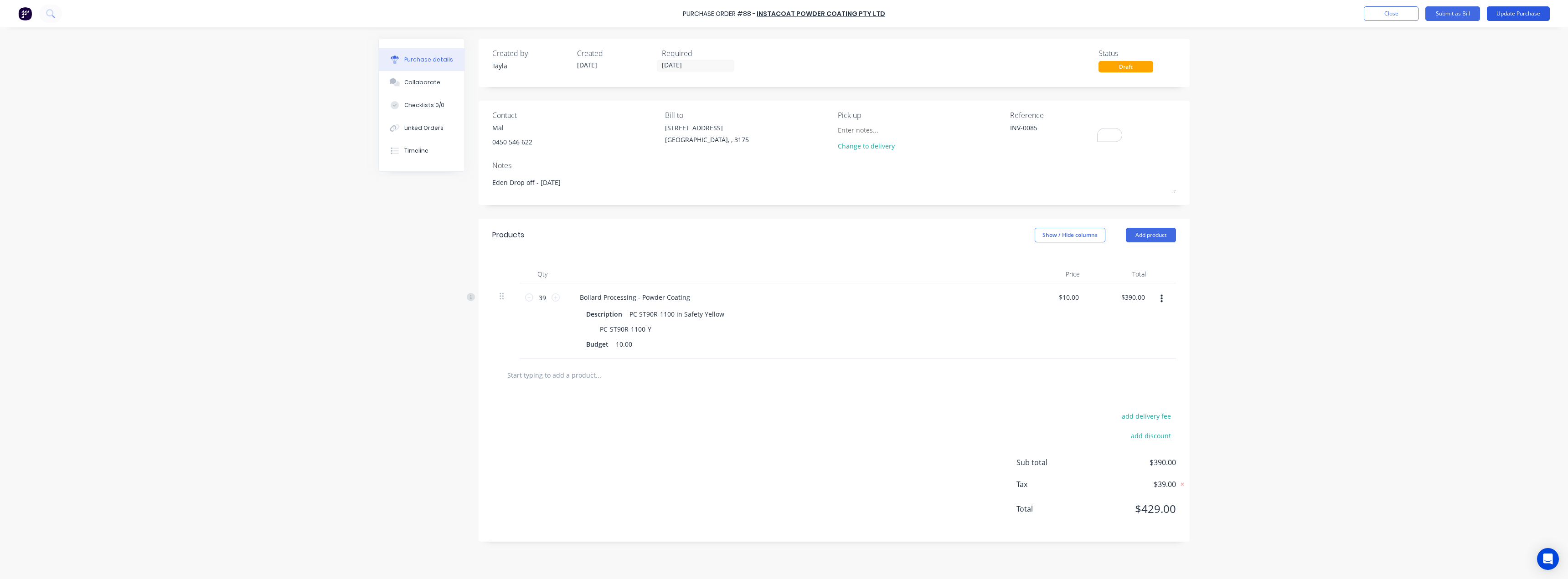
click at [1514, 15] on button "Update Purchase" at bounding box center [1518, 13] width 63 height 15
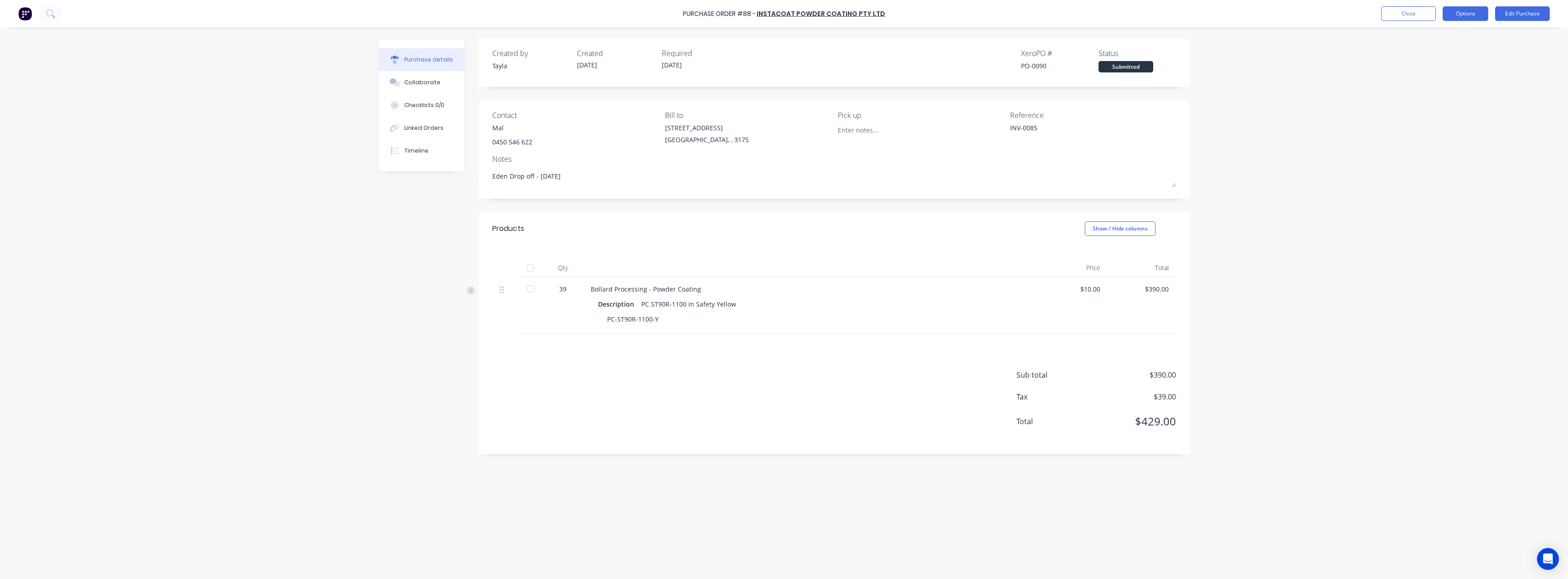
click at [1458, 17] on button "Options" at bounding box center [1465, 13] width 46 height 15
click at [1447, 53] on div "Convert to Bill" at bounding box center [1445, 56] width 70 height 13
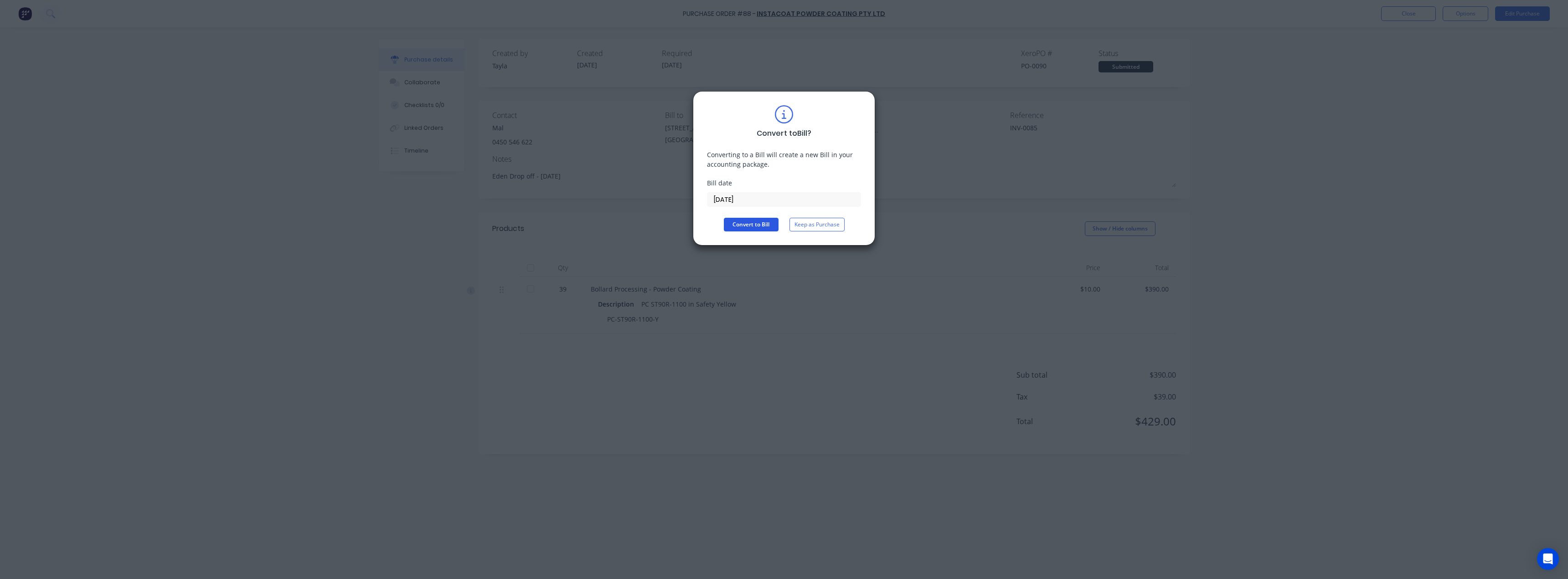
click at [741, 226] on button "Convert to Bill" at bounding box center [751, 225] width 55 height 13
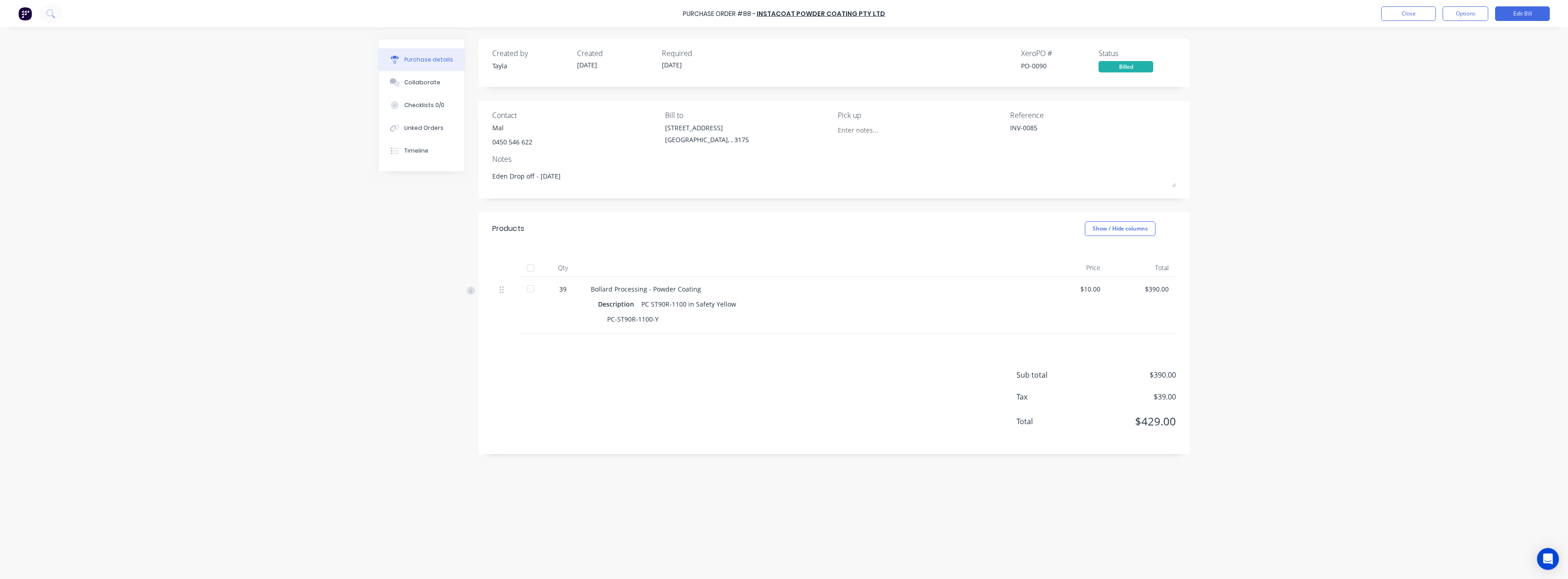
click at [534, 267] on div at bounding box center [530, 268] width 18 height 18
click at [413, 82] on div "Collaborate" at bounding box center [422, 82] width 36 height 8
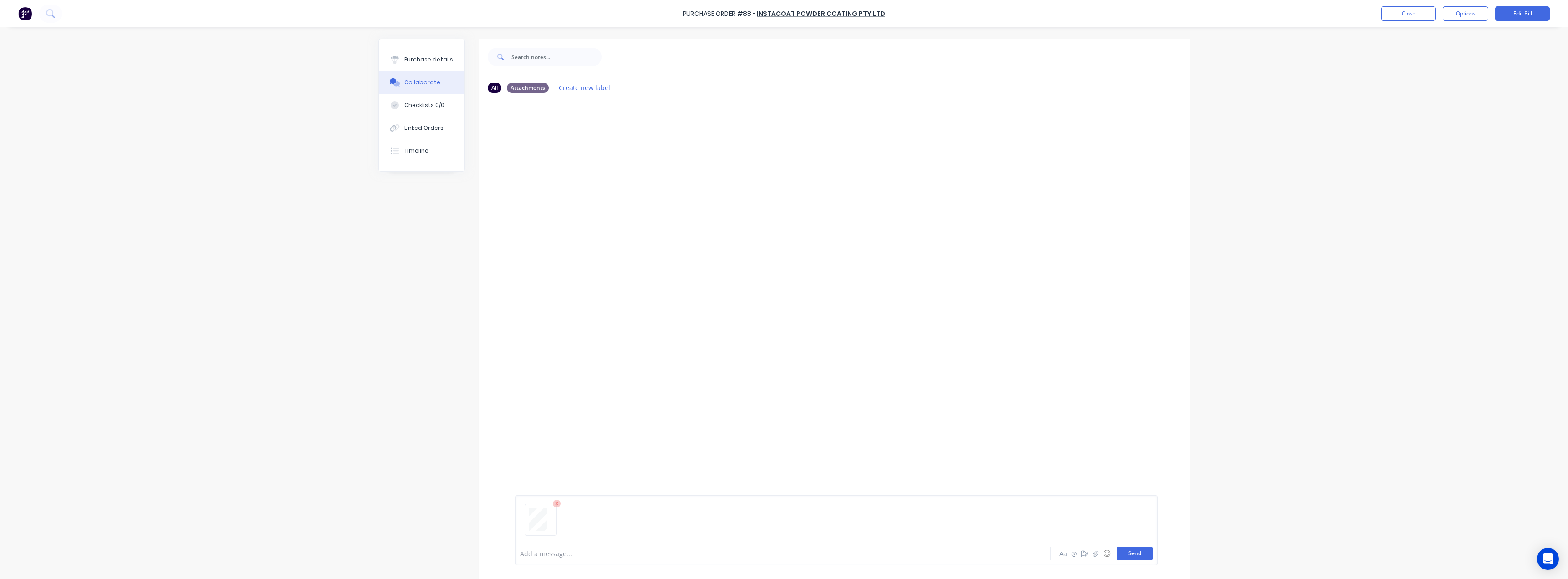
click at [1130, 553] on button "Send" at bounding box center [1135, 553] width 36 height 13
click at [424, 51] on button "Purchase details" at bounding box center [422, 59] width 85 height 23
type textarea "x"
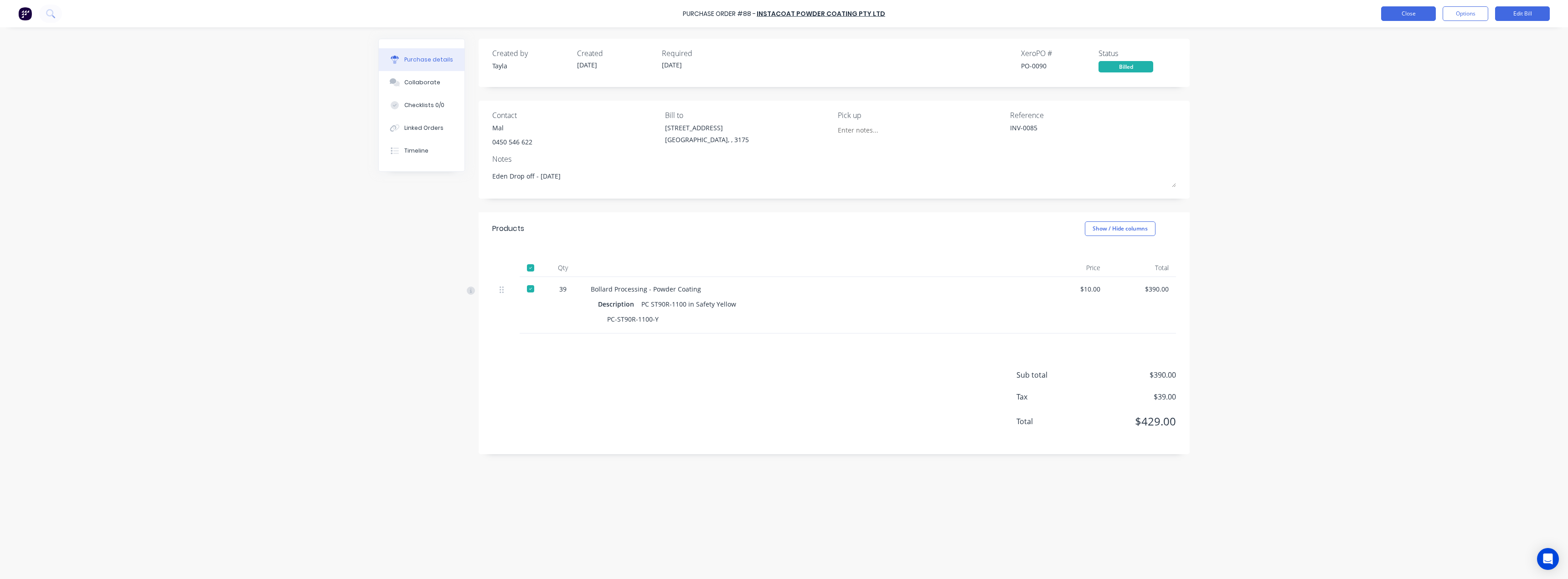
click at [1407, 15] on button "Close" at bounding box center [1409, 13] width 55 height 15
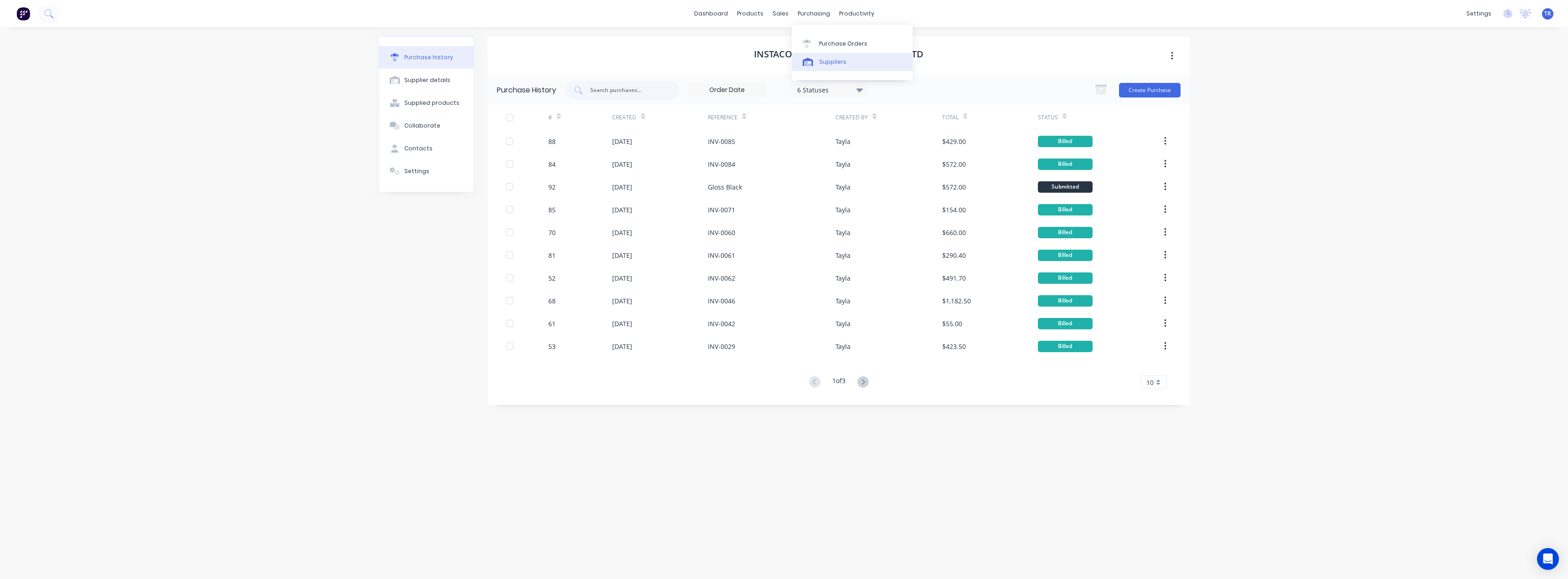
click at [815, 69] on link "Suppliers" at bounding box center [852, 62] width 121 height 18
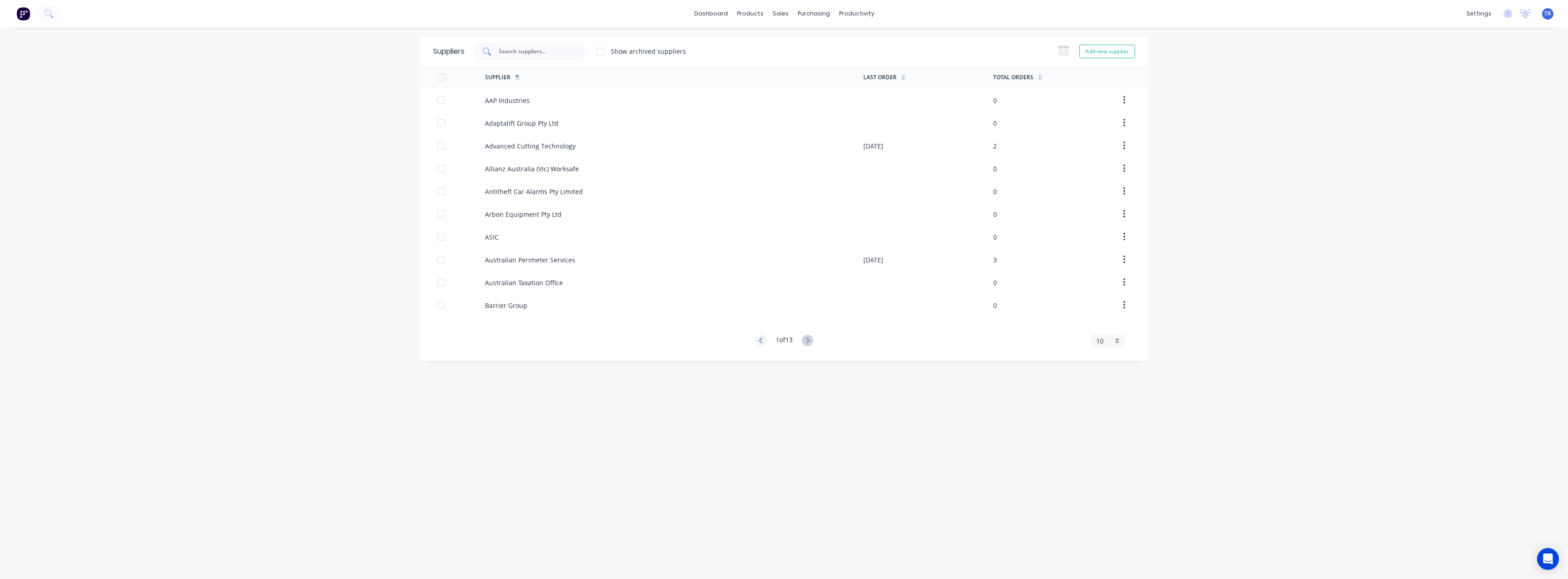
click at [536, 60] on div at bounding box center [530, 51] width 114 height 18
click at [507, 51] on input "c- tech" at bounding box center [536, 51] width 76 height 9
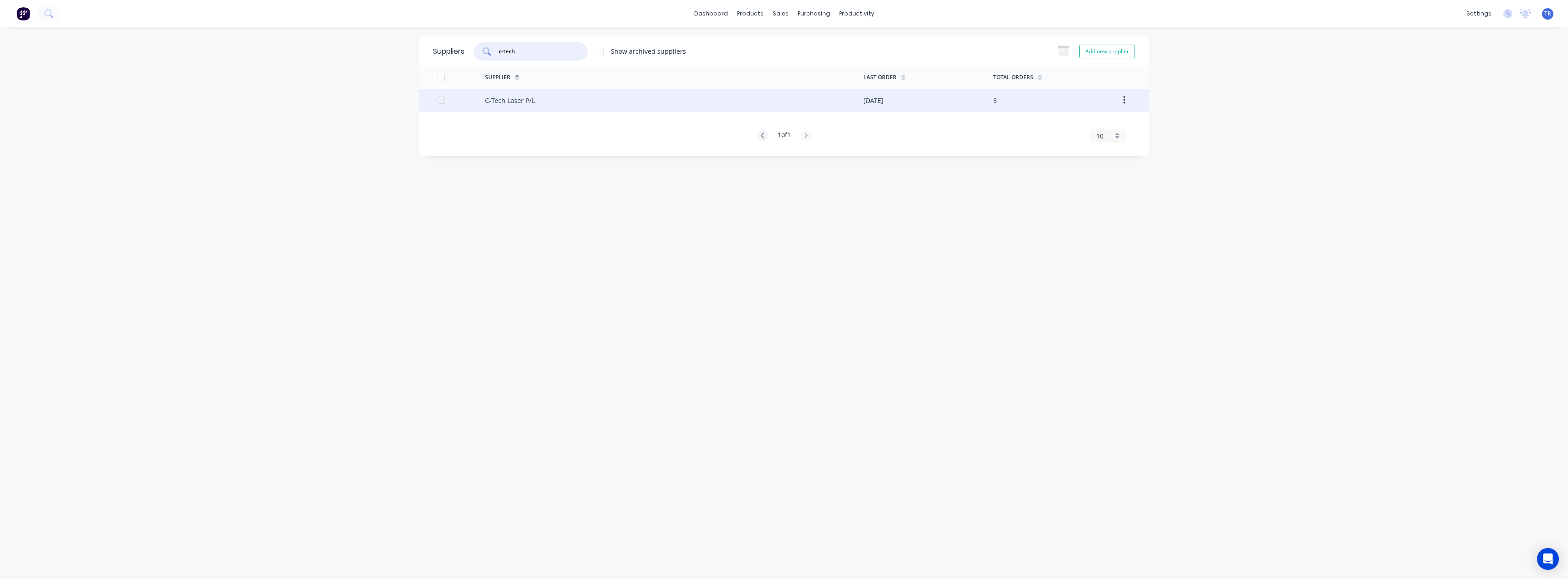
type input "c-tech"
click at [516, 99] on div "C-Tech Laser P/L" at bounding box center [510, 101] width 49 height 10
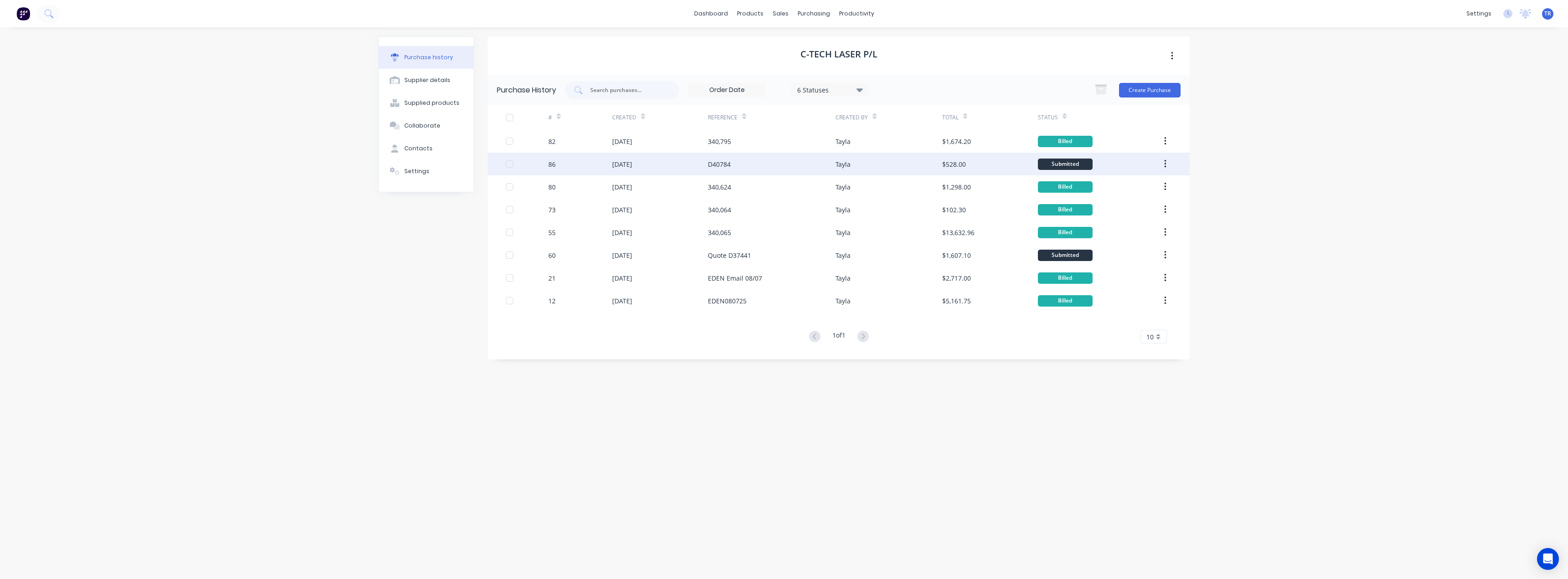
click at [616, 168] on div "28 Aug 2025" at bounding box center [622, 164] width 20 height 10
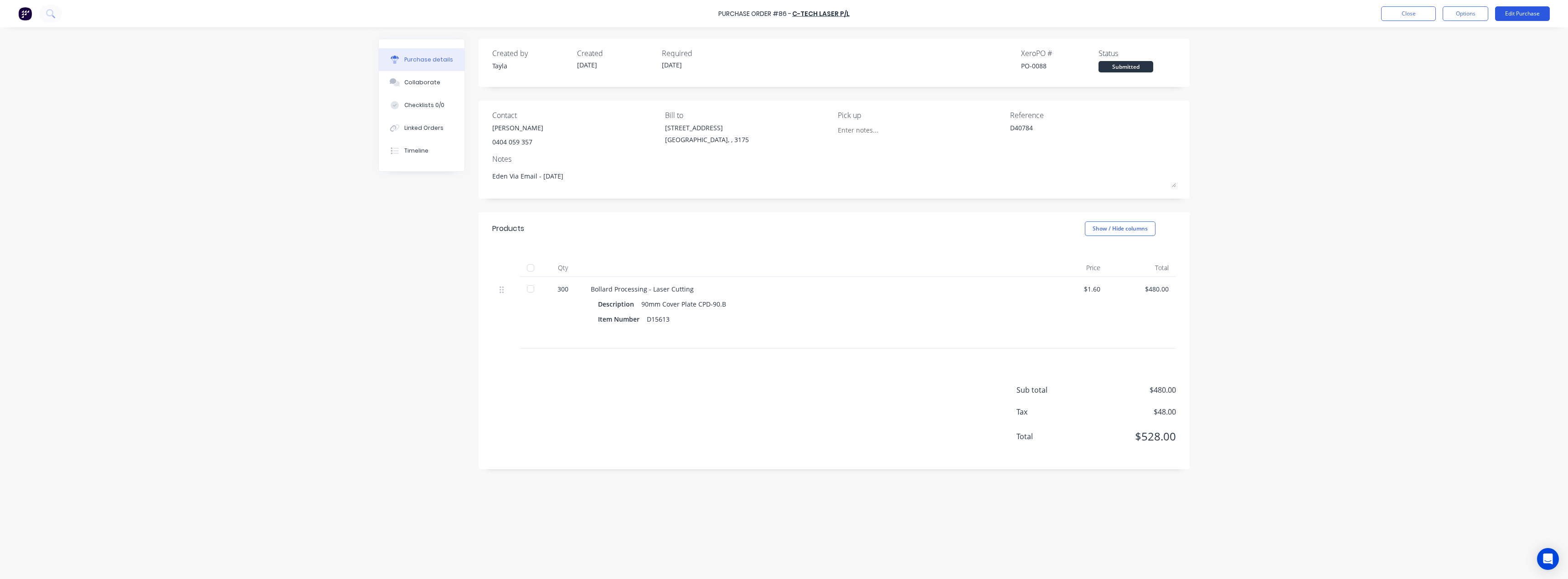
click at [1535, 15] on button "Edit Purchase" at bounding box center [1523, 13] width 55 height 15
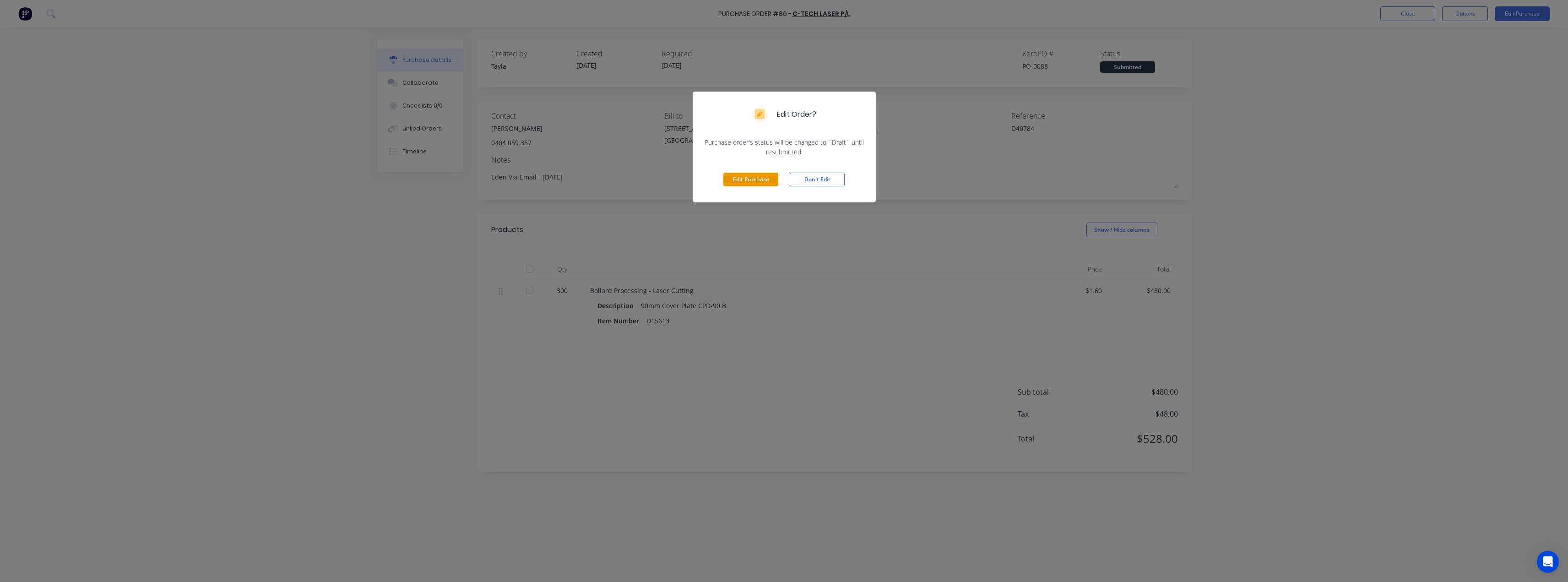
click at [737, 175] on button "Edit Purchase" at bounding box center [751, 180] width 55 height 13
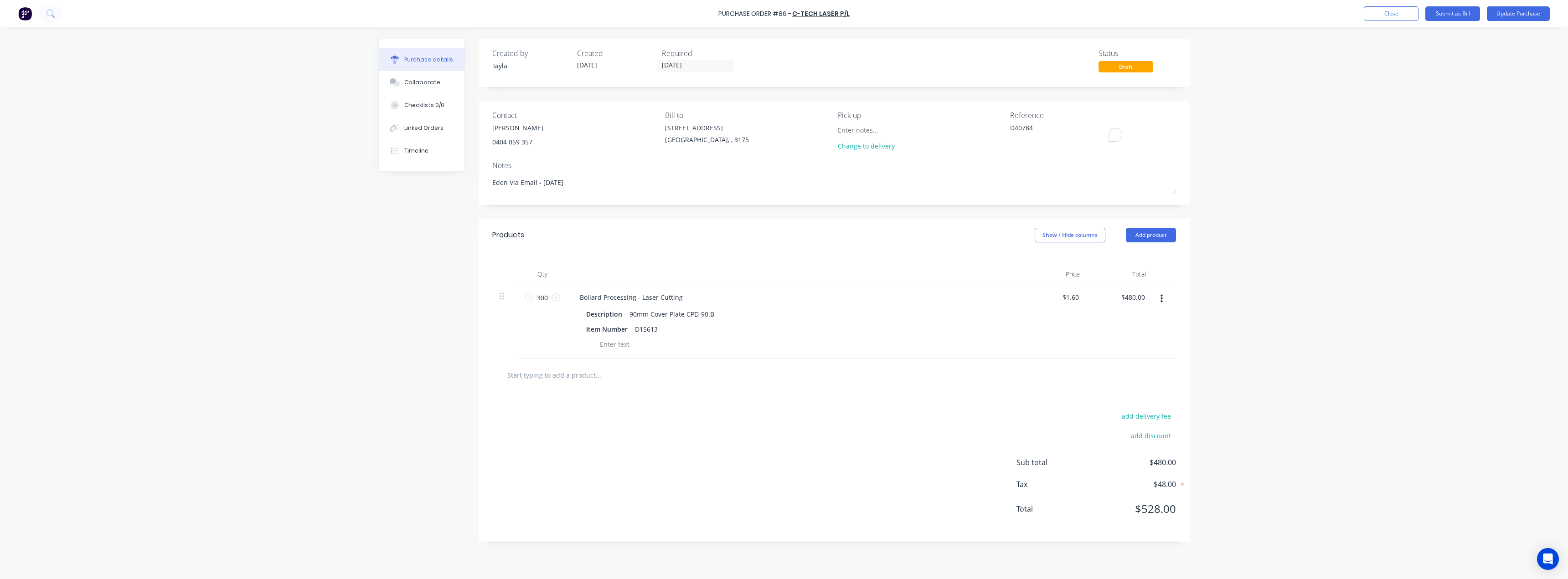
drag, startPoint x: 1041, startPoint y: 129, endPoint x: 984, endPoint y: 134, distance: 57.2
click at [984, 134] on div "Contact Liem 0404 059 357 Bill to 37 Marni St Dandenong South, , 3175 Pick up C…" at bounding box center [834, 132] width 684 height 46
paste textarea "340,985"
type textarea "x"
type textarea "340,985"
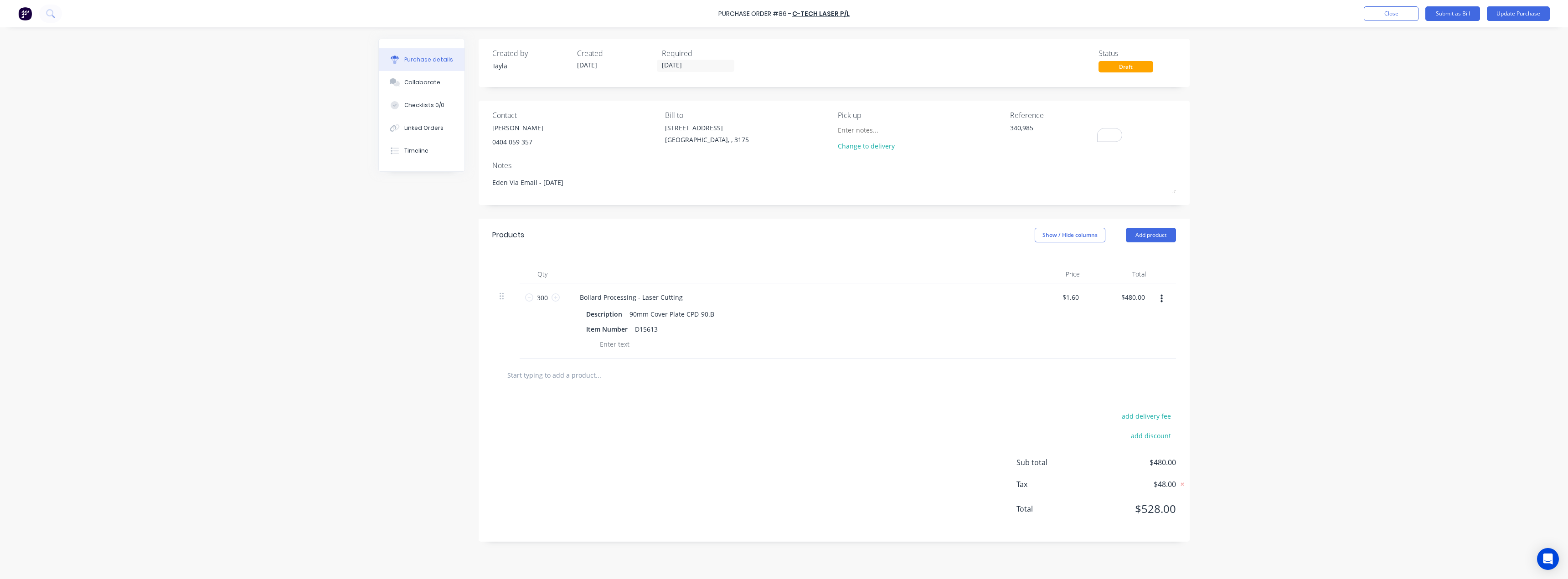
type textarea "x"
type textarea "340,985"
click at [964, 142] on div "Change to delivery" at bounding box center [921, 139] width 166 height 32
click at [1526, 12] on button "Update Purchase" at bounding box center [1518, 13] width 63 height 15
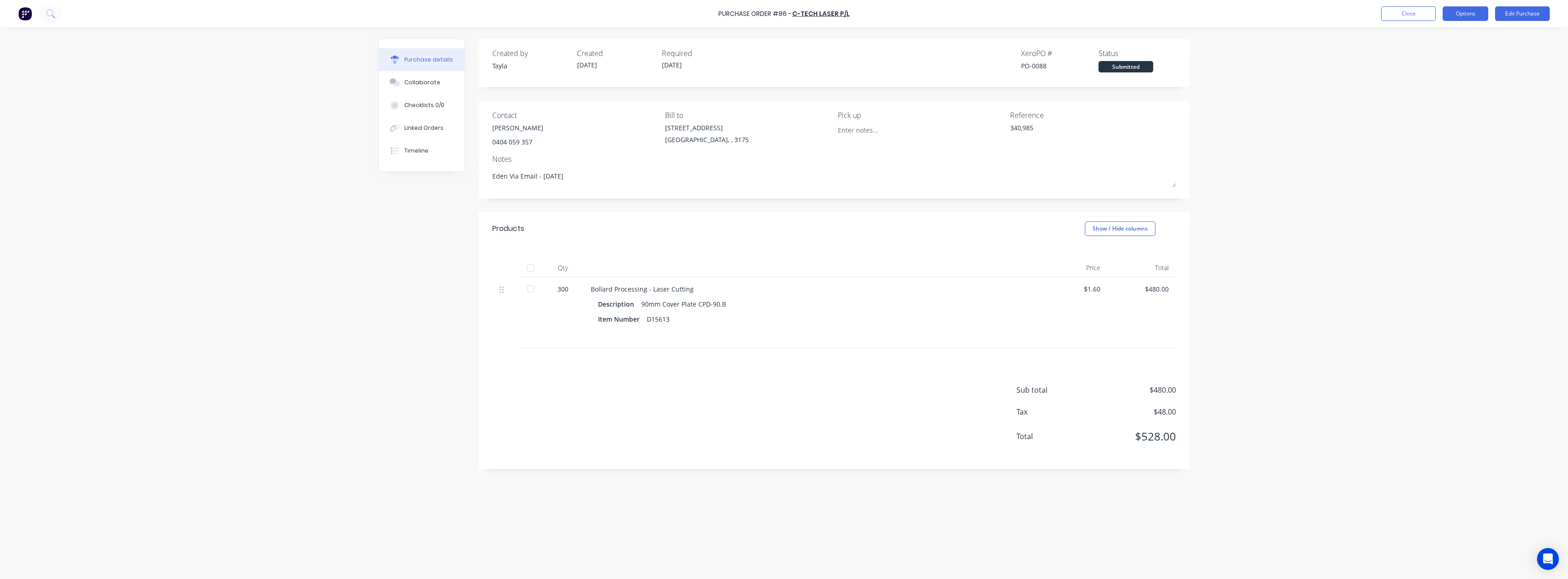
click at [1467, 12] on button "Options" at bounding box center [1465, 13] width 46 height 15
click at [1449, 59] on div "Convert to Bill" at bounding box center [1445, 56] width 70 height 13
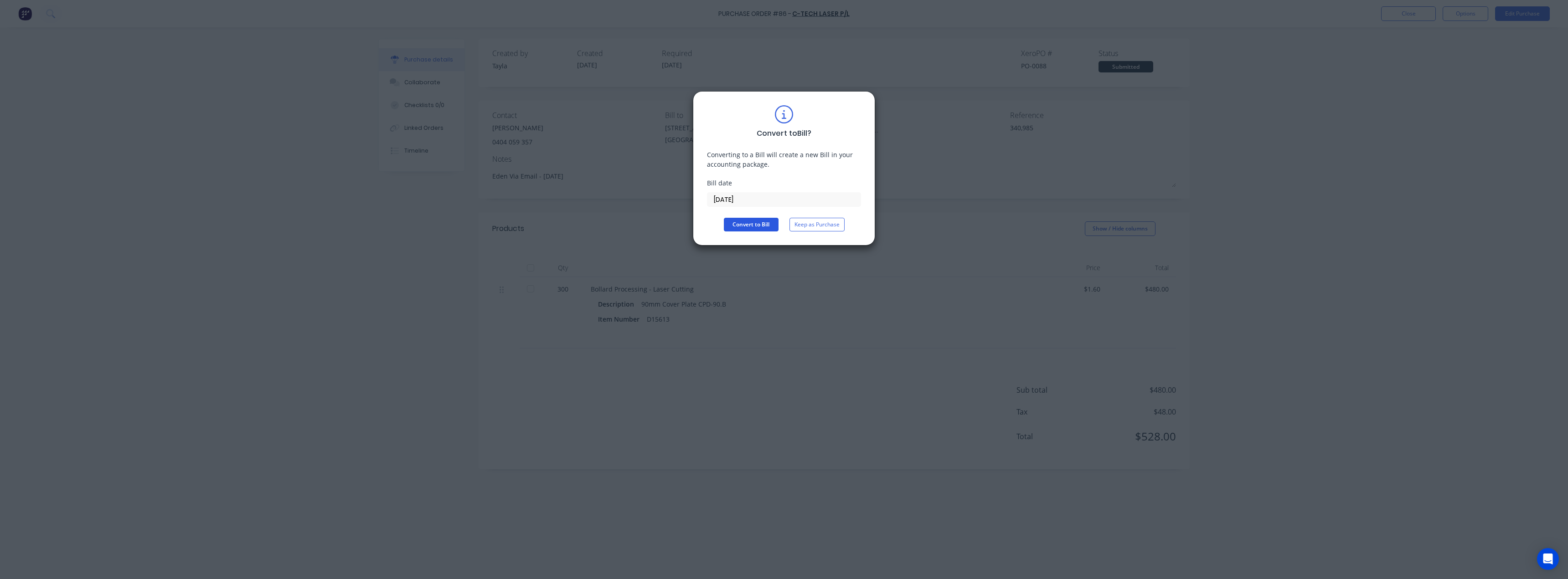
click at [751, 231] on button "Convert to Bill" at bounding box center [751, 225] width 55 height 13
type textarea "x"
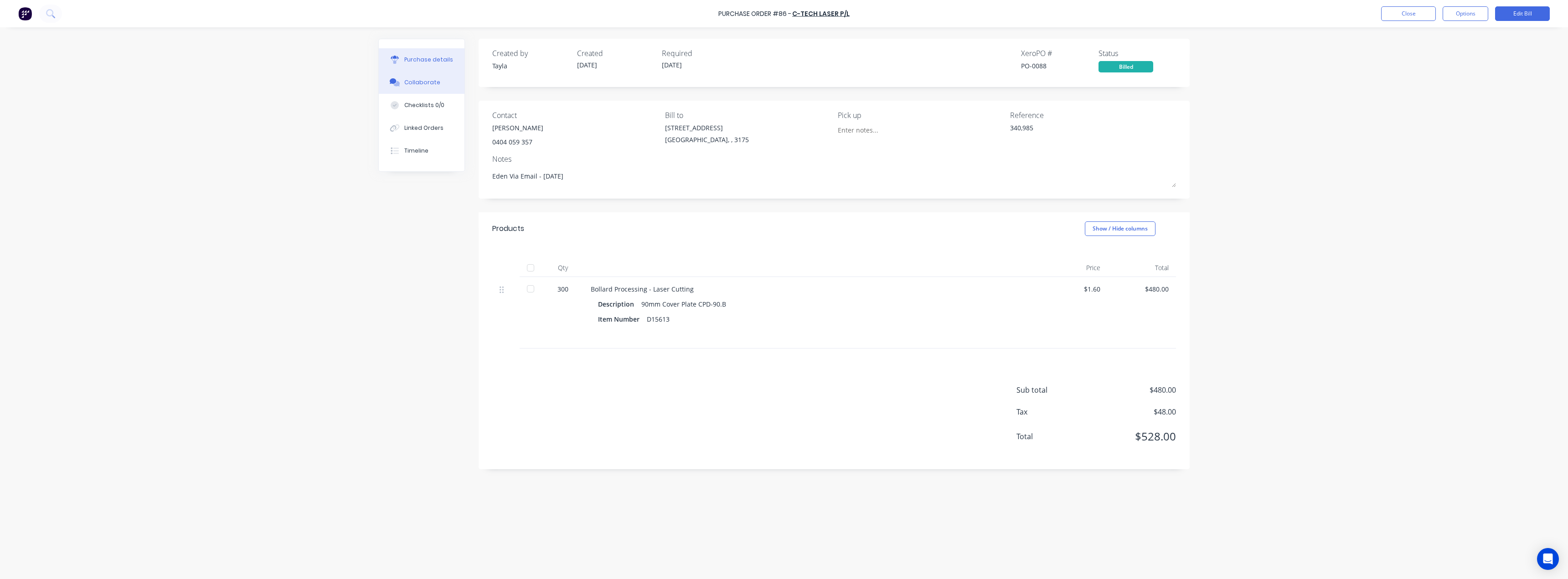
click at [428, 74] on button "Collaborate" at bounding box center [422, 82] width 85 height 23
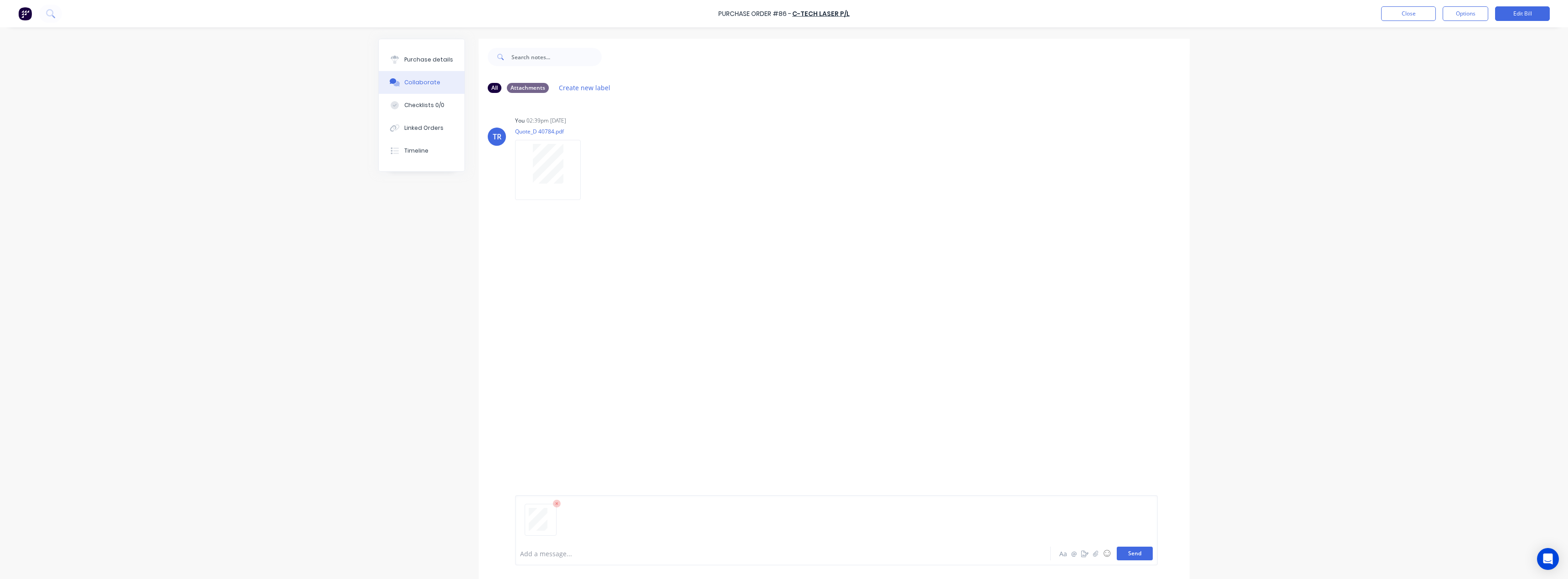
click at [1141, 548] on button "Send" at bounding box center [1135, 553] width 36 height 13
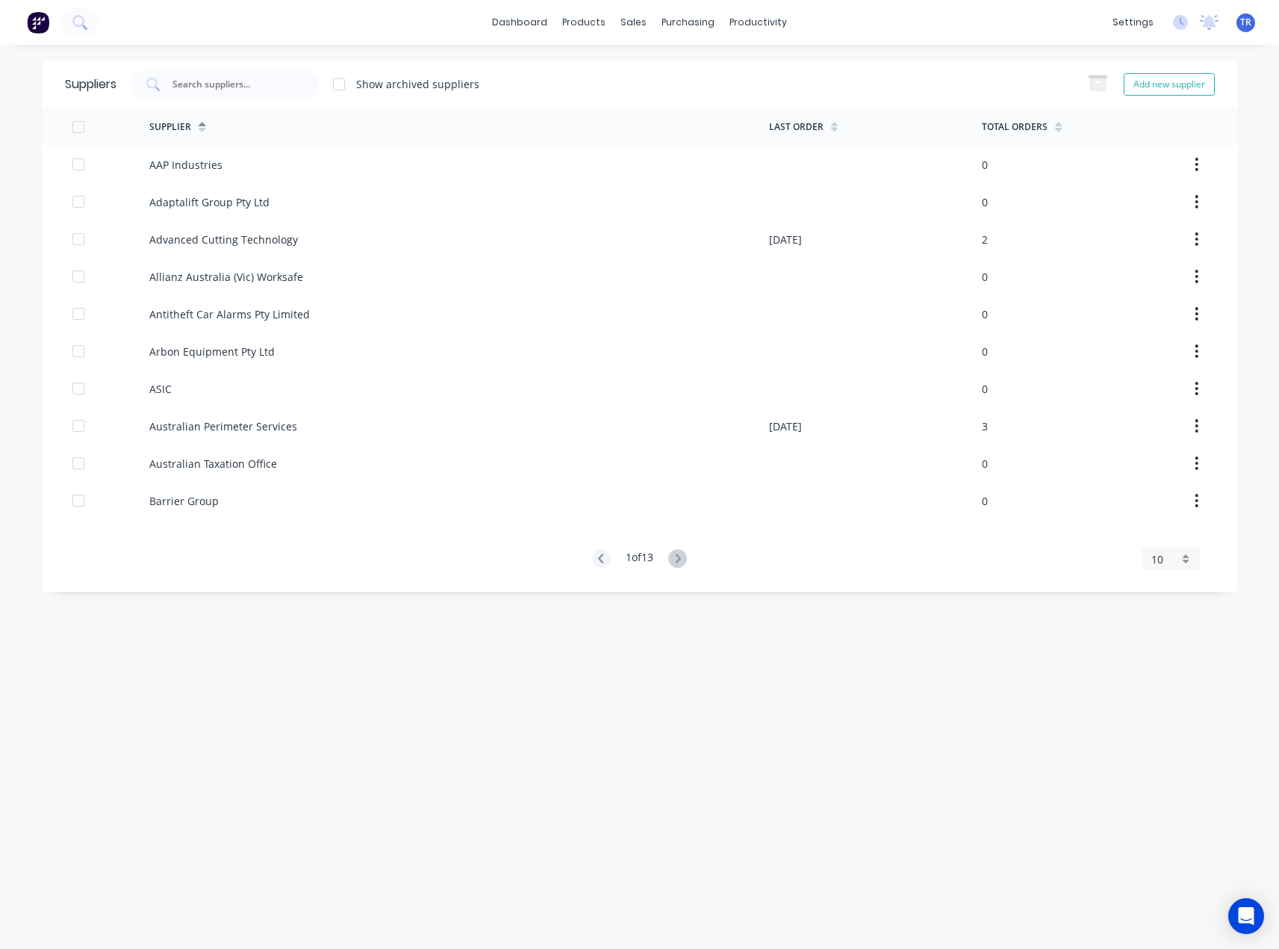
click at [285, 69] on div at bounding box center [224, 84] width 187 height 30
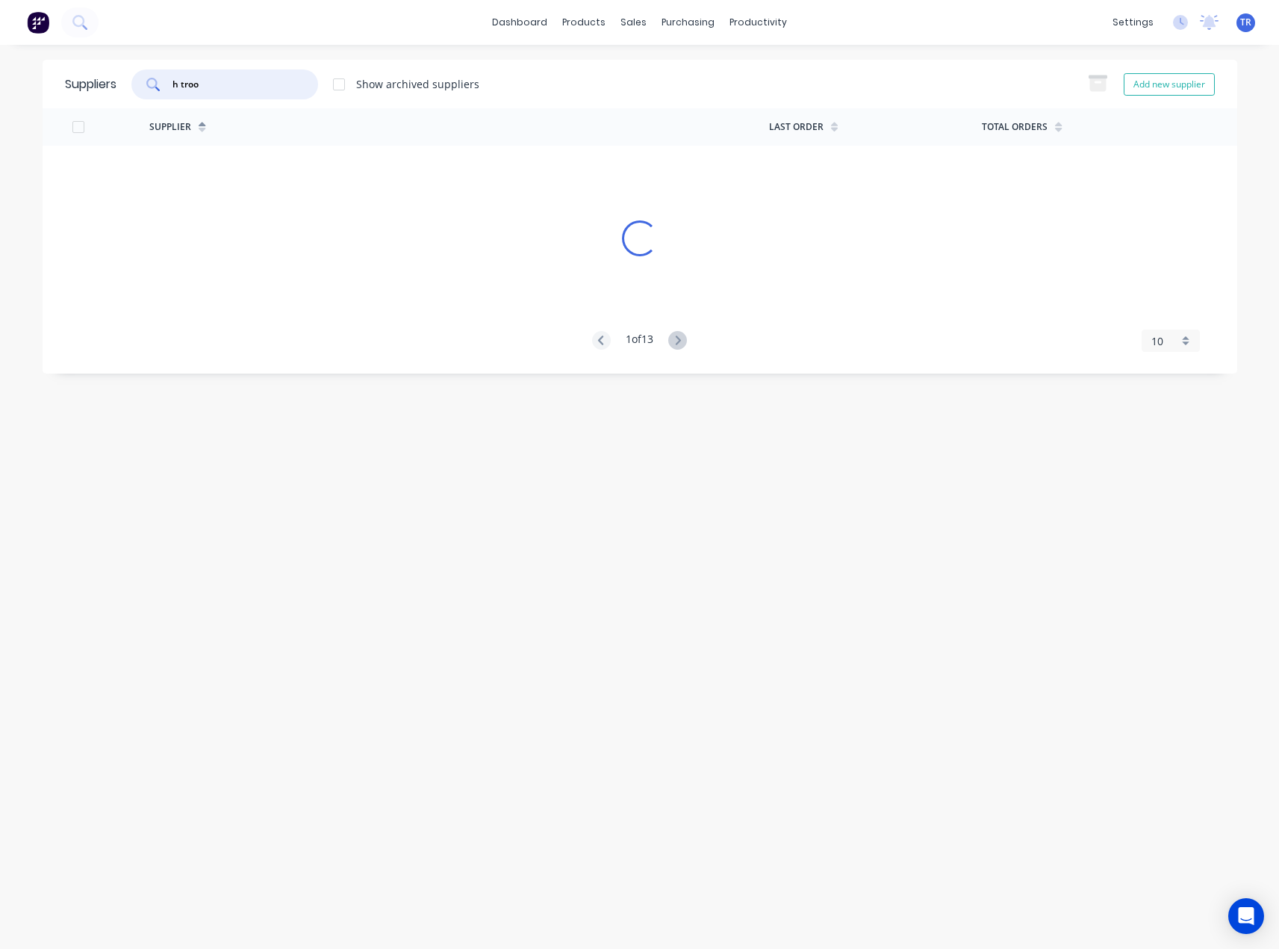
type input "h troon"
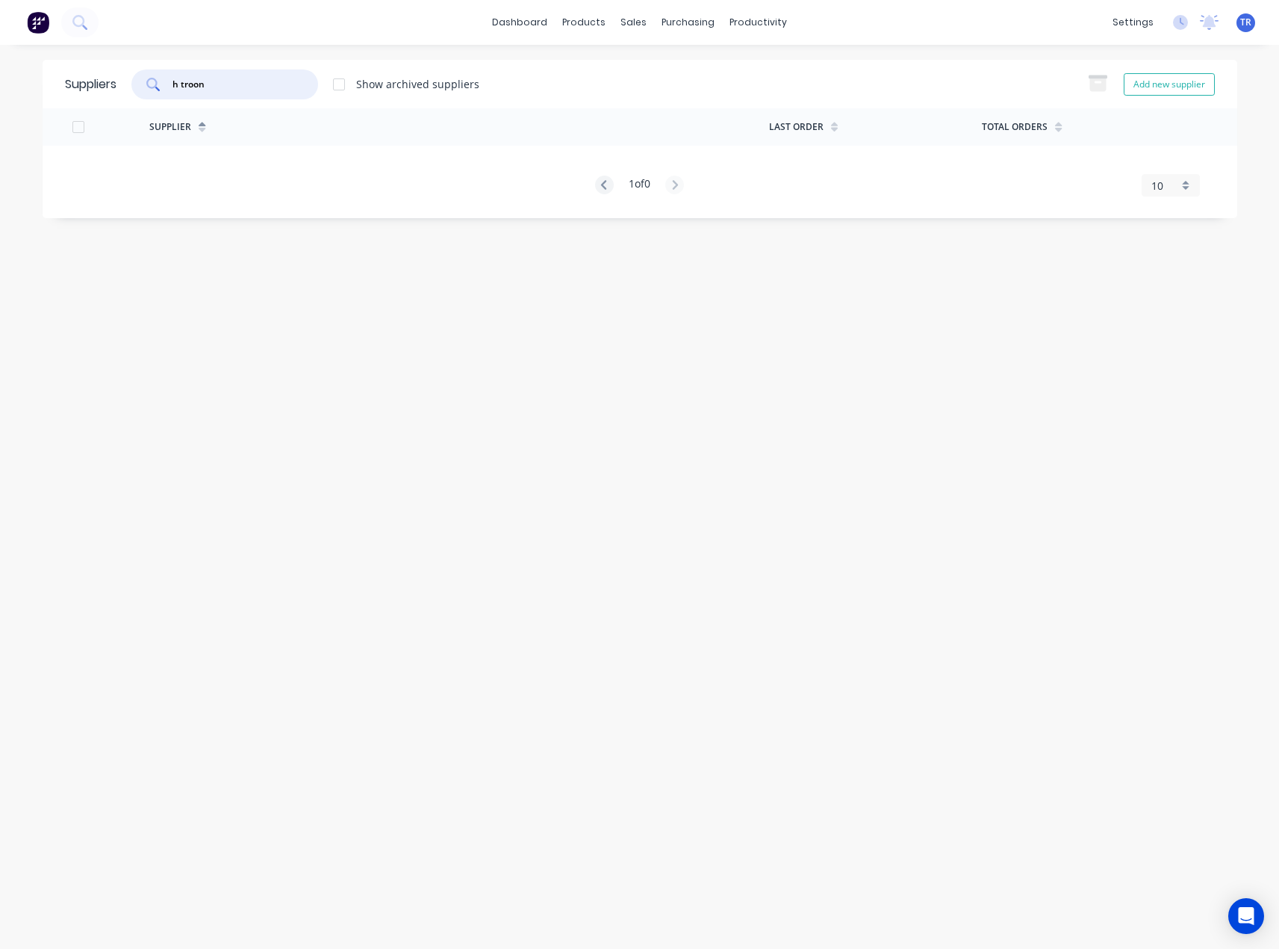
drag, startPoint x: 223, startPoint y: 83, endPoint x: 56, endPoint y: 96, distance: 167.8
click at [56, 96] on div "Suppliers h troon Show archived suppliers Add new supplier" at bounding box center [640, 84] width 1195 height 49
type input "safe dire"
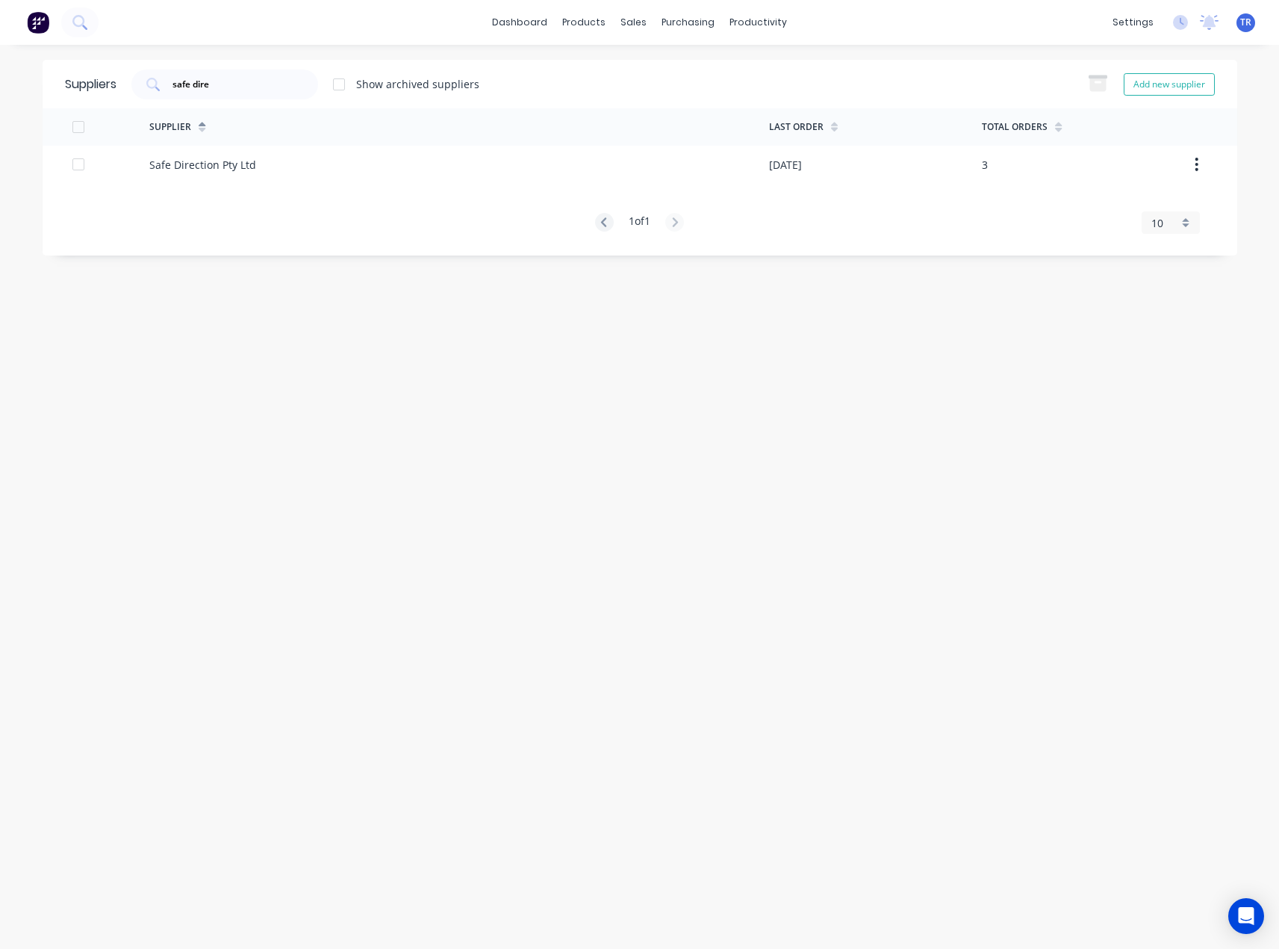
click at [183, 166] on div "Safe Direction Pty Ltd" at bounding box center [202, 165] width 107 height 16
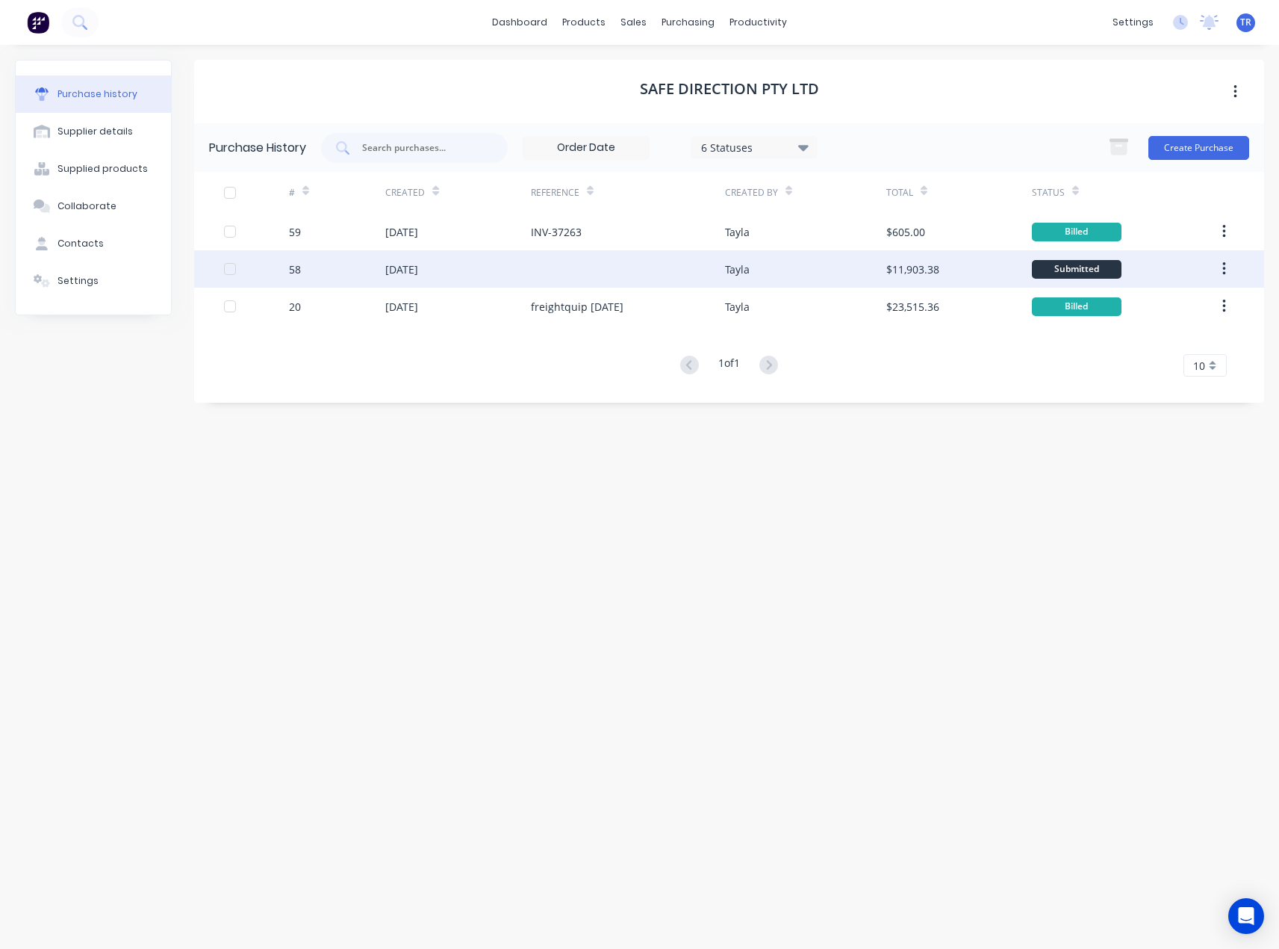
click at [542, 282] on div at bounding box center [628, 268] width 194 height 37
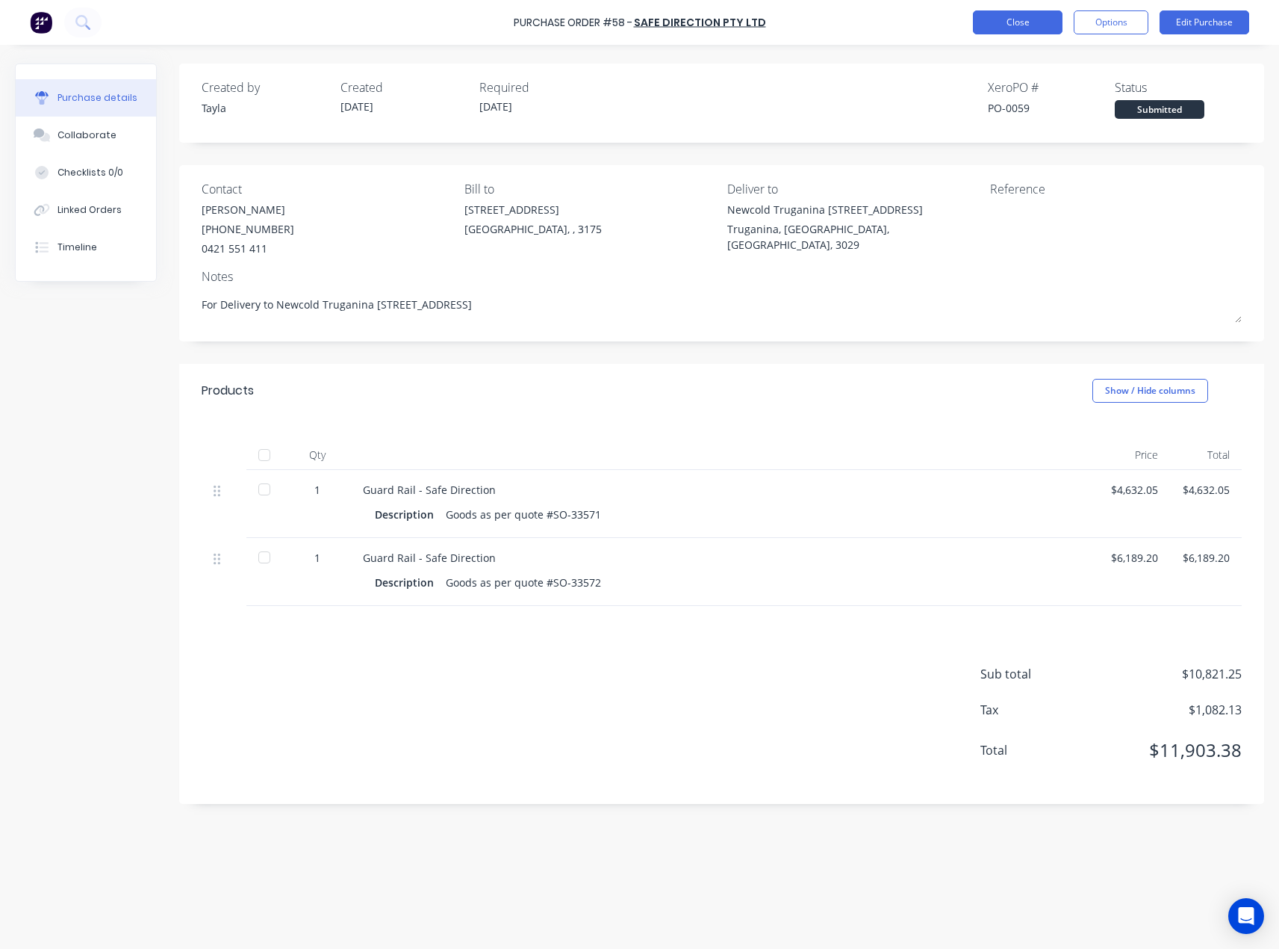
click at [1035, 20] on button "Close" at bounding box center [1018, 22] width 90 height 24
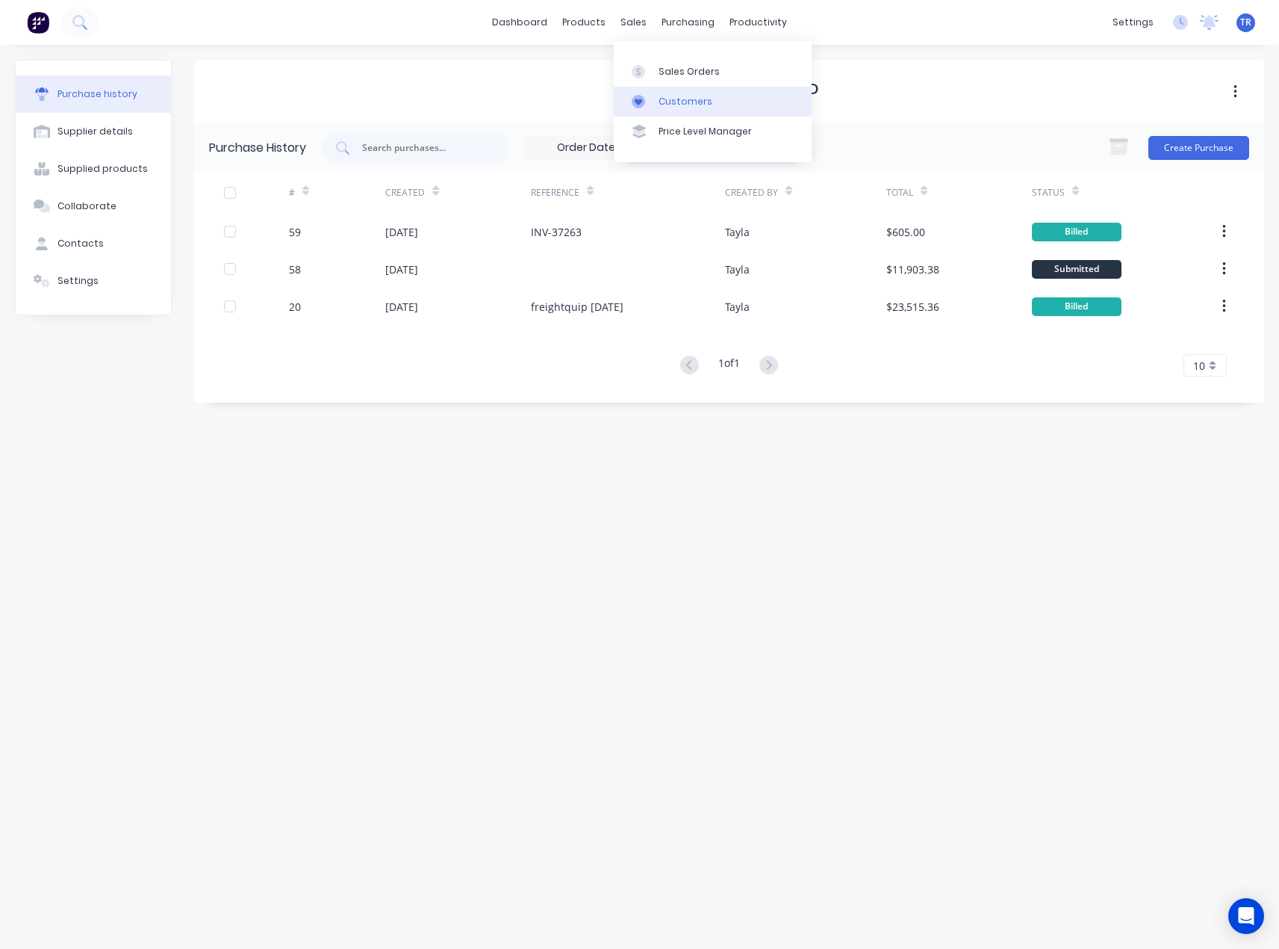
click at [695, 104] on div "Customers" at bounding box center [686, 101] width 54 height 13
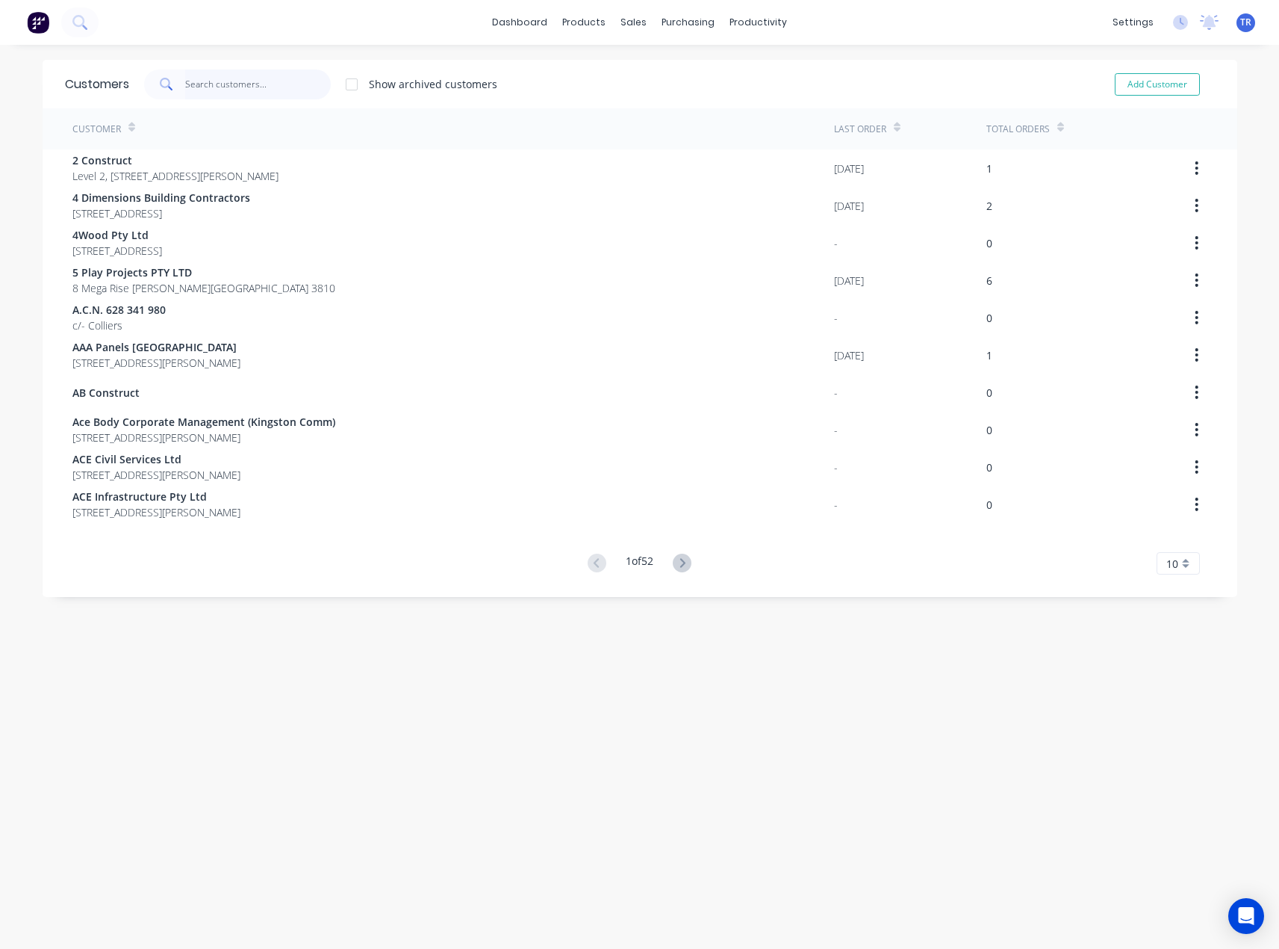
click at [275, 85] on input "text" at bounding box center [258, 84] width 146 height 30
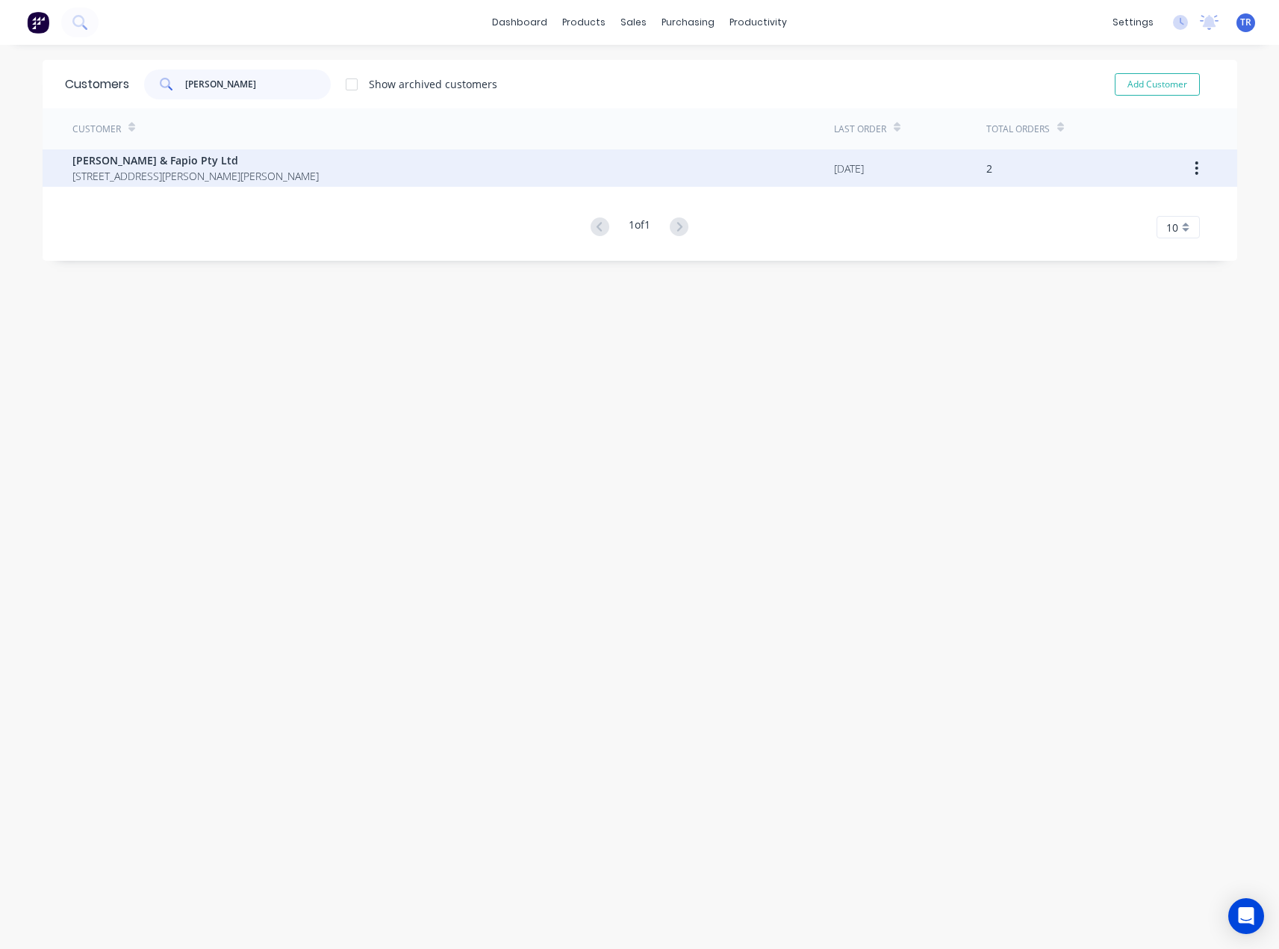
type input "[PERSON_NAME]"
click at [204, 173] on span "[STREET_ADDRESS][PERSON_NAME][PERSON_NAME]" at bounding box center [195, 176] width 246 height 16
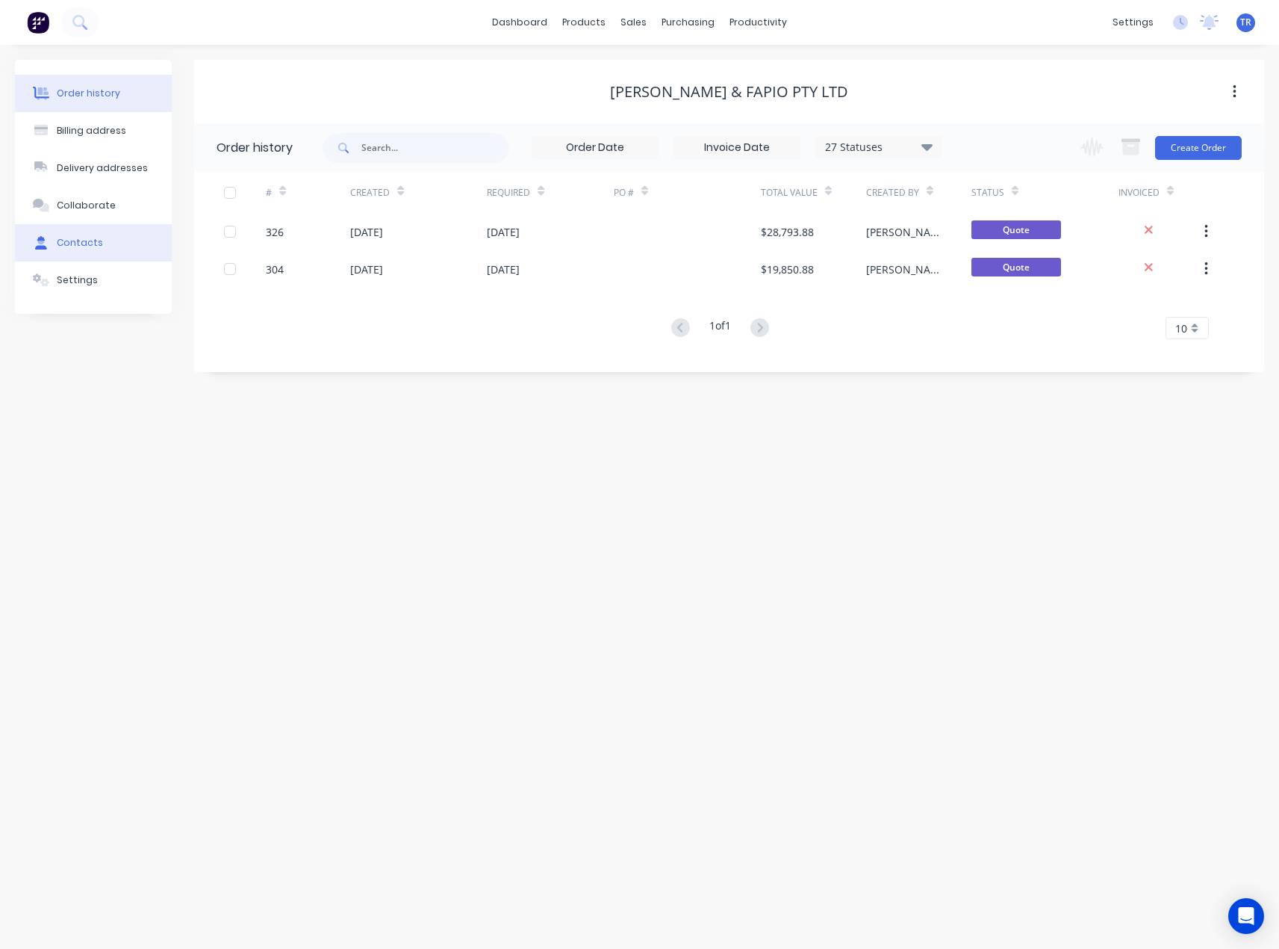
click at [120, 251] on button "Contacts" at bounding box center [93, 242] width 157 height 37
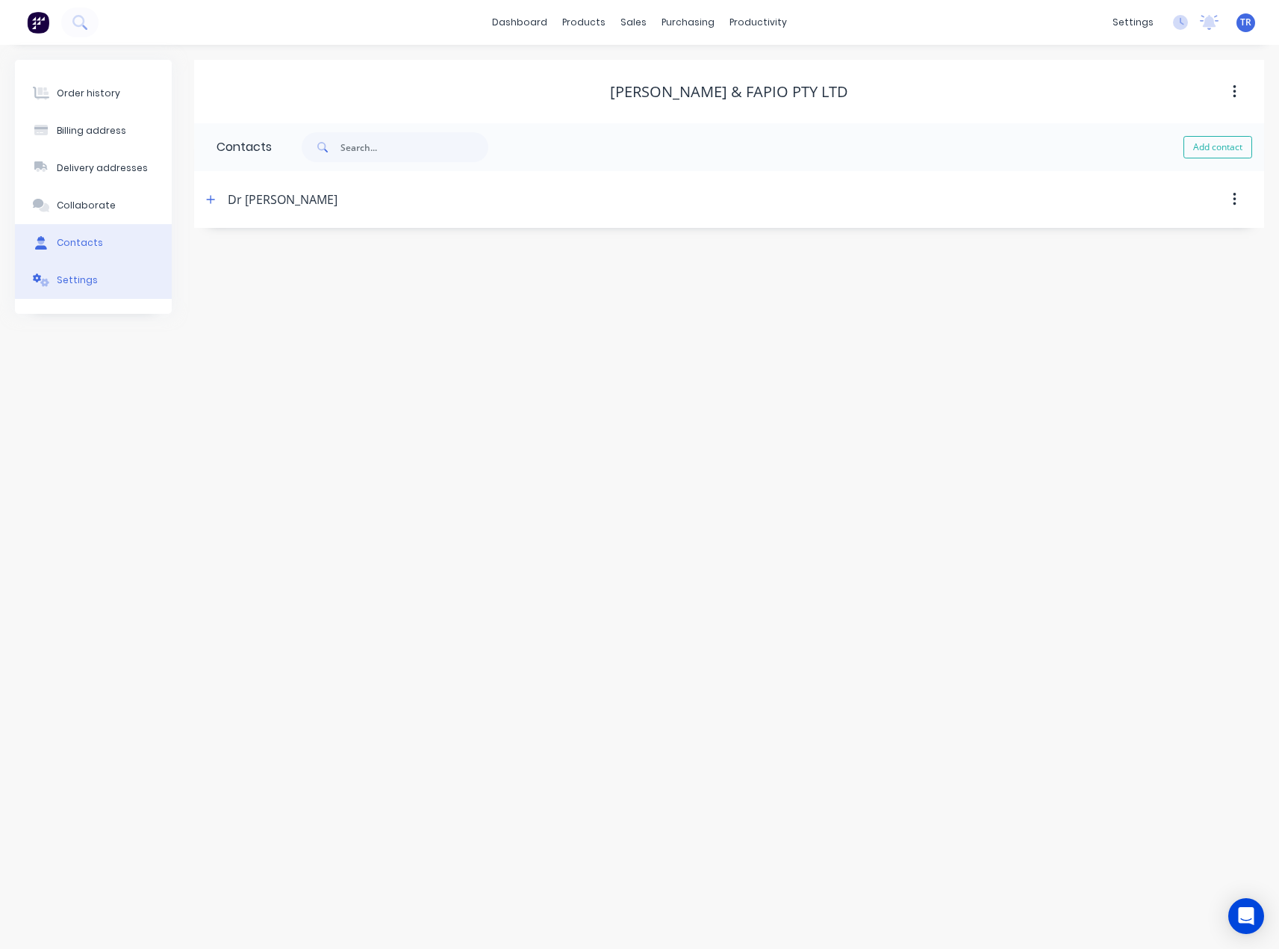
click at [114, 272] on button "Settings" at bounding box center [93, 279] width 157 height 37
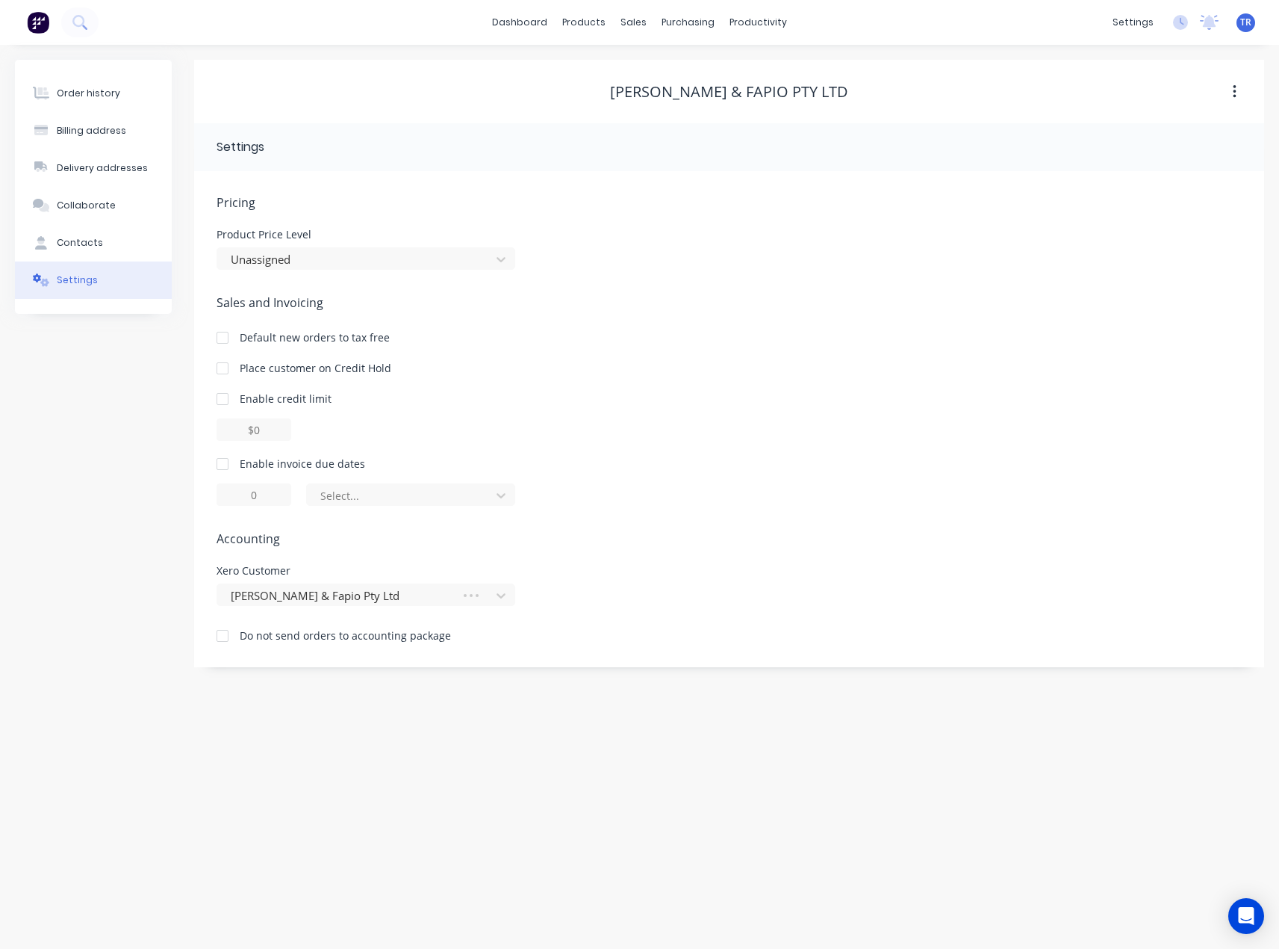
click at [222, 459] on div at bounding box center [223, 464] width 30 height 30
click at [362, 489] on div at bounding box center [401, 495] width 164 height 19
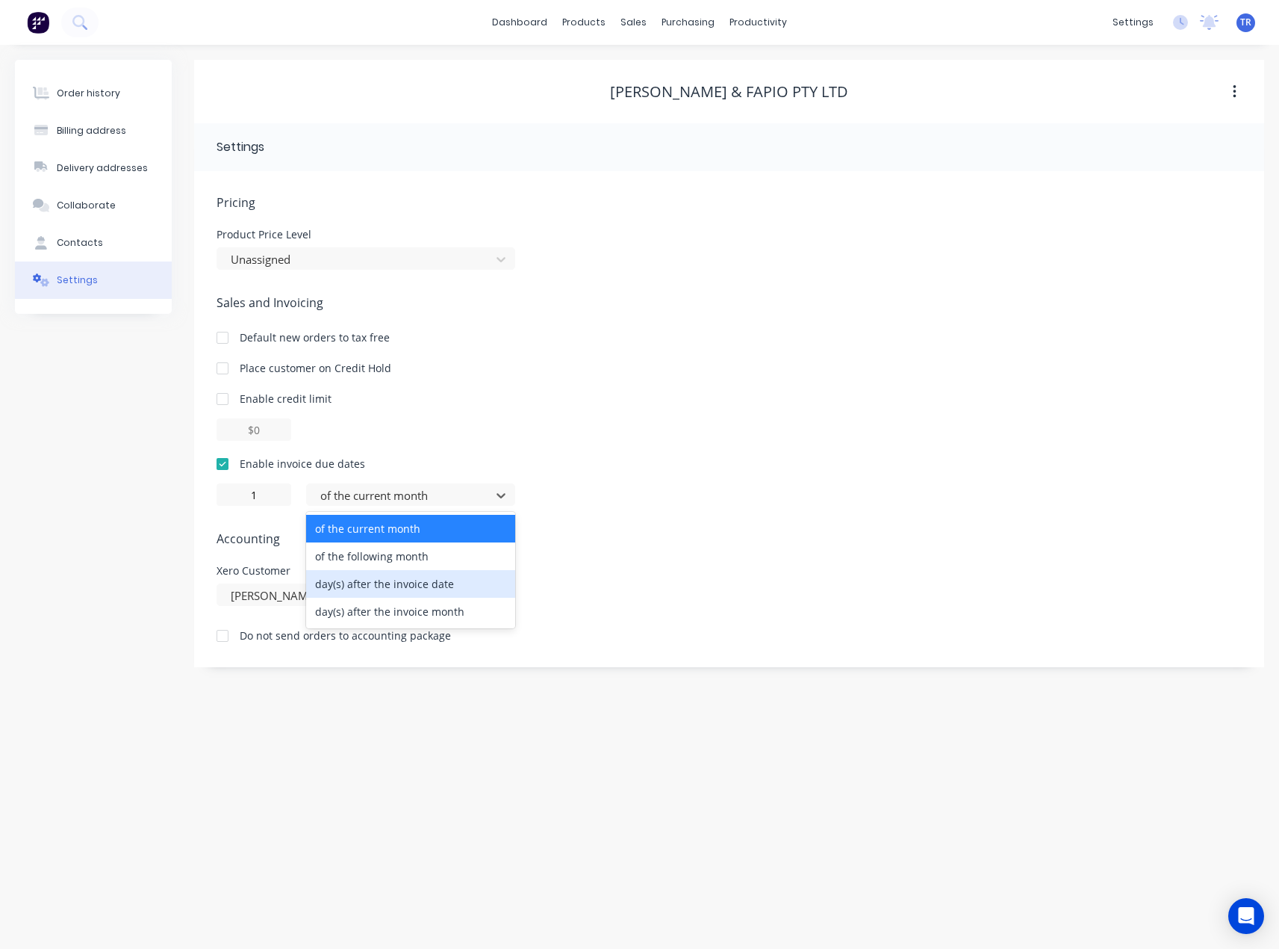
drag, startPoint x: 377, startPoint y: 586, endPoint x: 378, endPoint y: 575, distance: 11.2
click at [378, 575] on div "day(s) after the invoice date" at bounding box center [410, 584] width 209 height 28
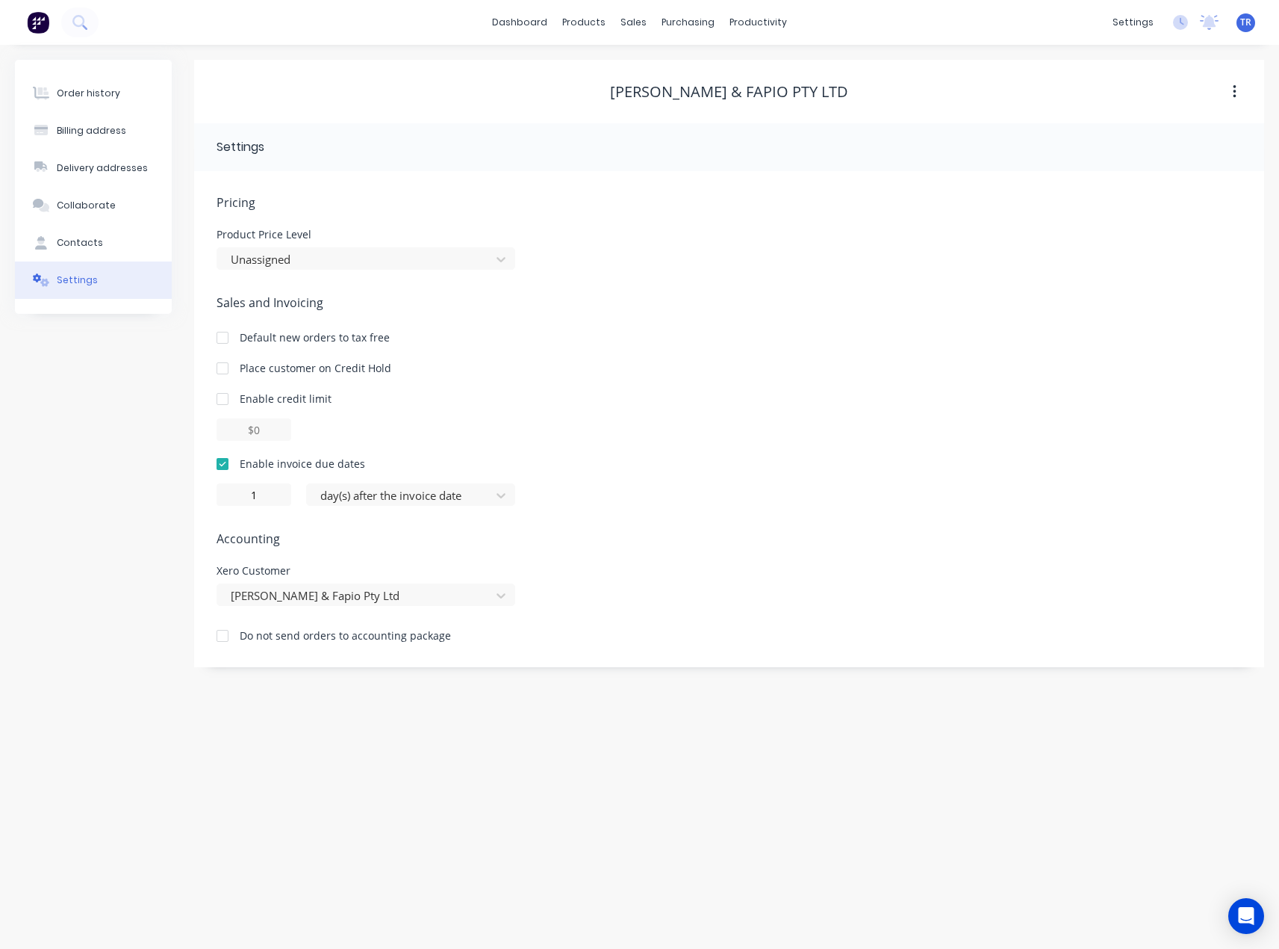
type input "0"
click at [127, 518] on div "Order history Billing address Delivery addresses Collaborate Contacts Settings" at bounding box center [93, 363] width 157 height 607
click at [76, 90] on div "Order history" at bounding box center [88, 93] width 63 height 13
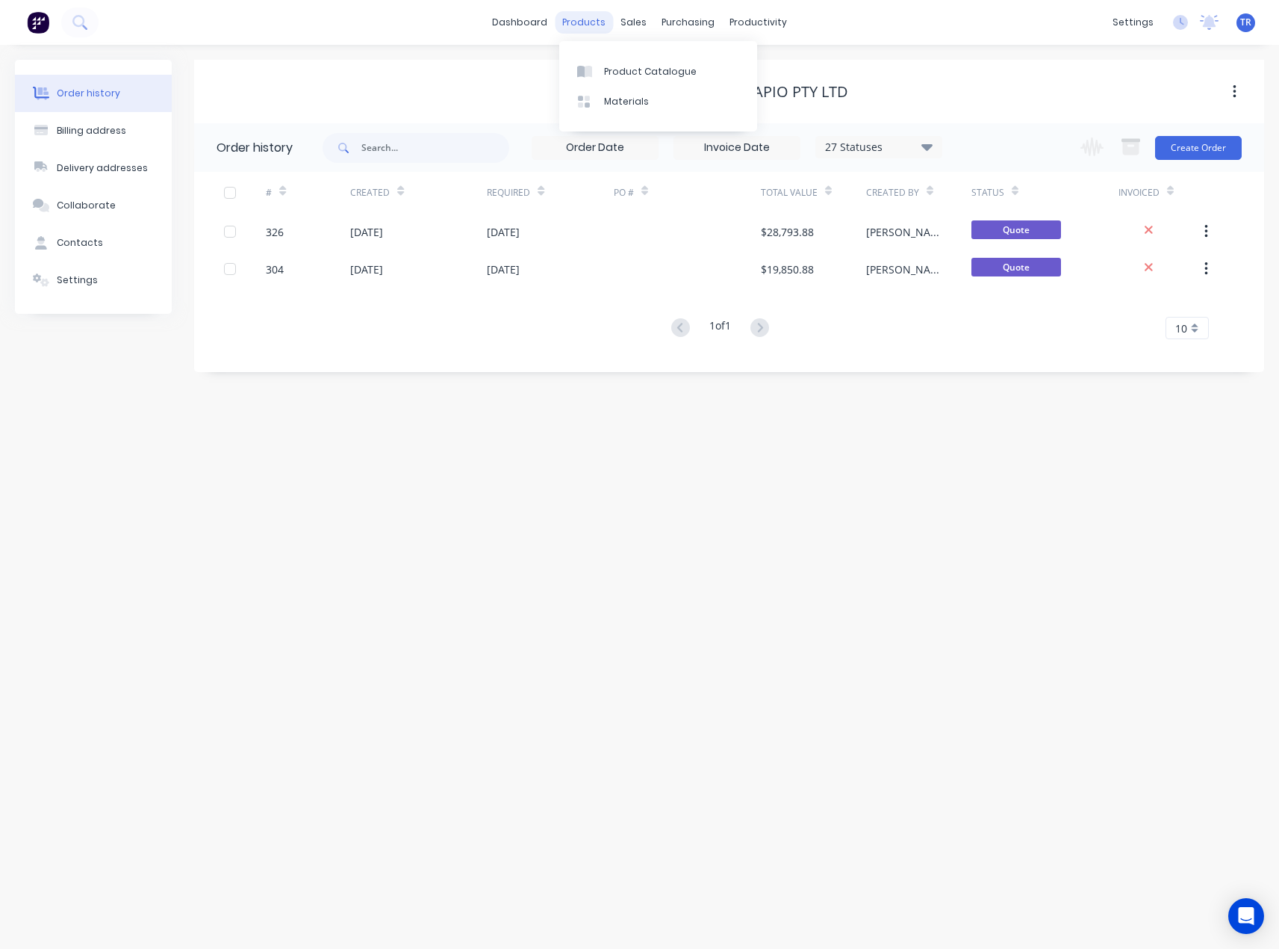
click at [599, 23] on div "products" at bounding box center [584, 22] width 58 height 22
click at [564, 24] on div "products" at bounding box center [584, 22] width 58 height 22
click at [545, 21] on link "dashboard" at bounding box center [520, 22] width 70 height 22
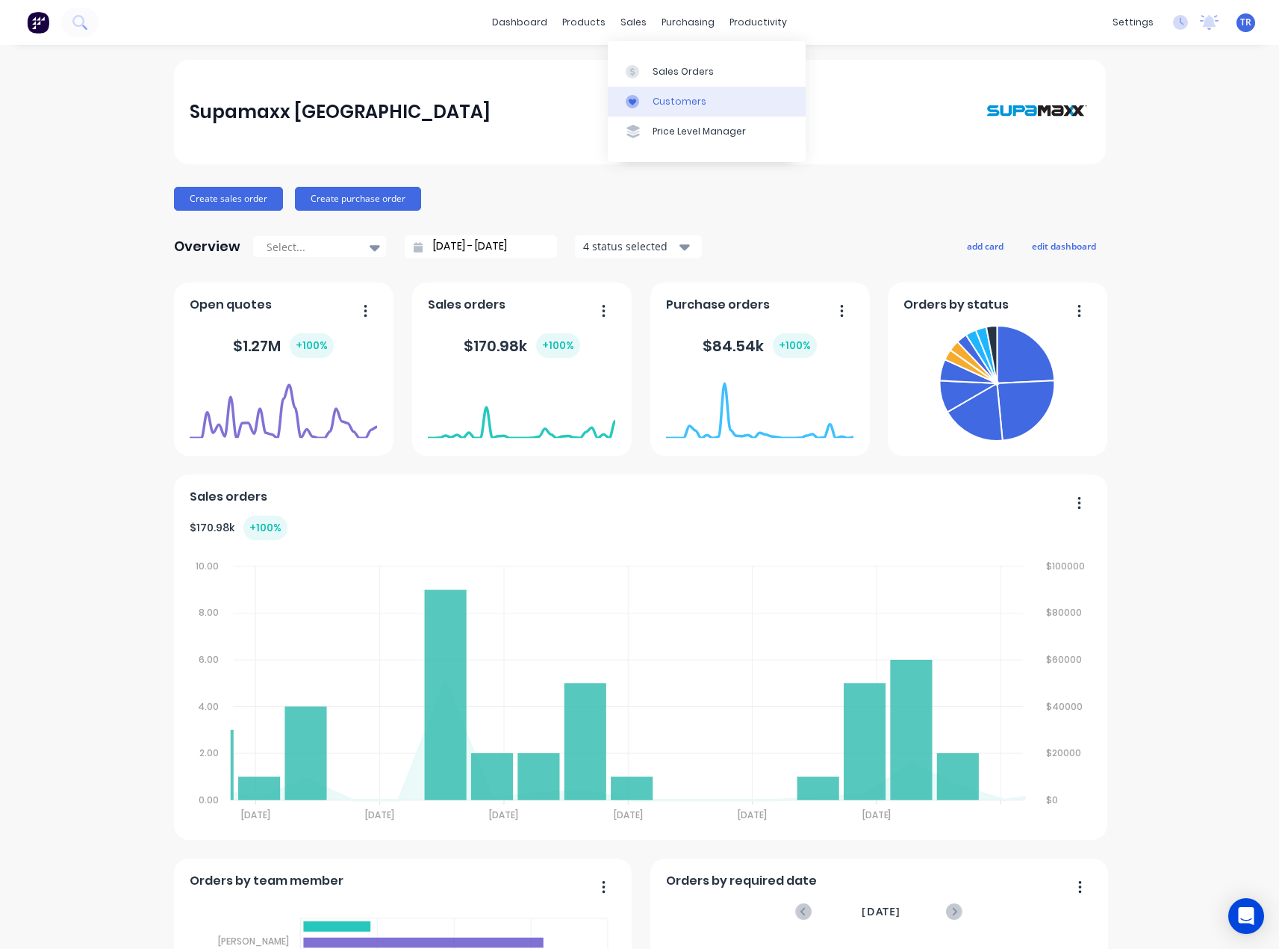
click at [650, 105] on link "Customers" at bounding box center [707, 102] width 198 height 30
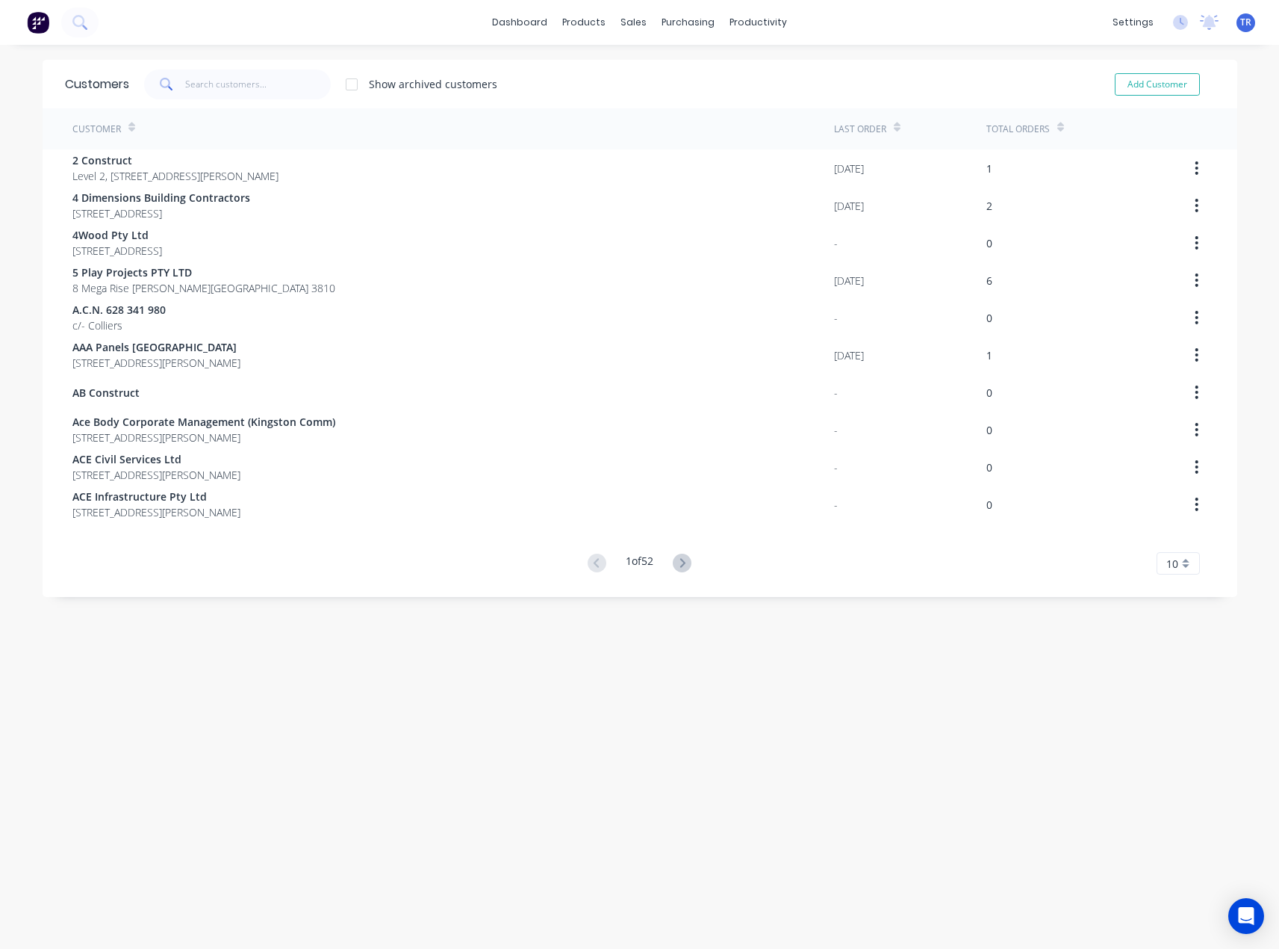
click at [355, 789] on div "Customers Show archived customers Add Customer Customer Last Order Total Orders…" at bounding box center [640, 512] width 1195 height 904
